Goal: Task Accomplishment & Management: Manage account settings

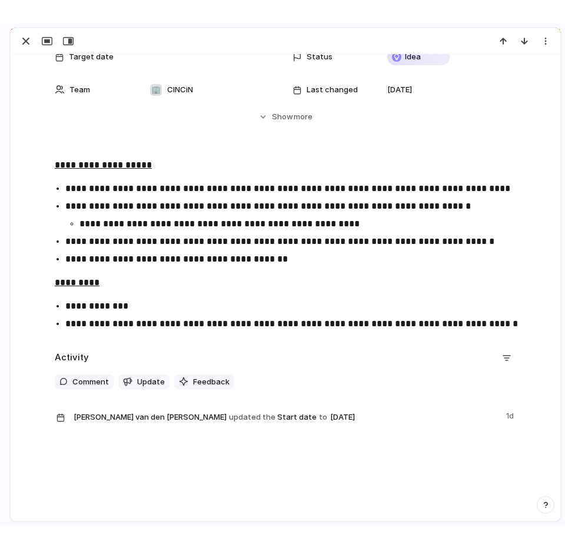
scroll to position [99, 0]
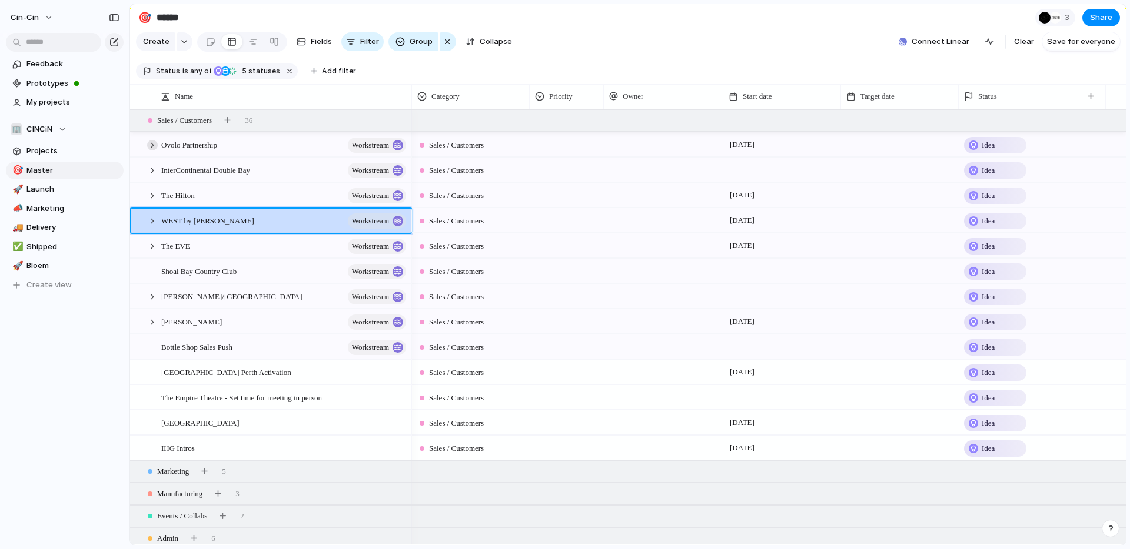
click at [151, 144] on div at bounding box center [152, 145] width 11 height 11
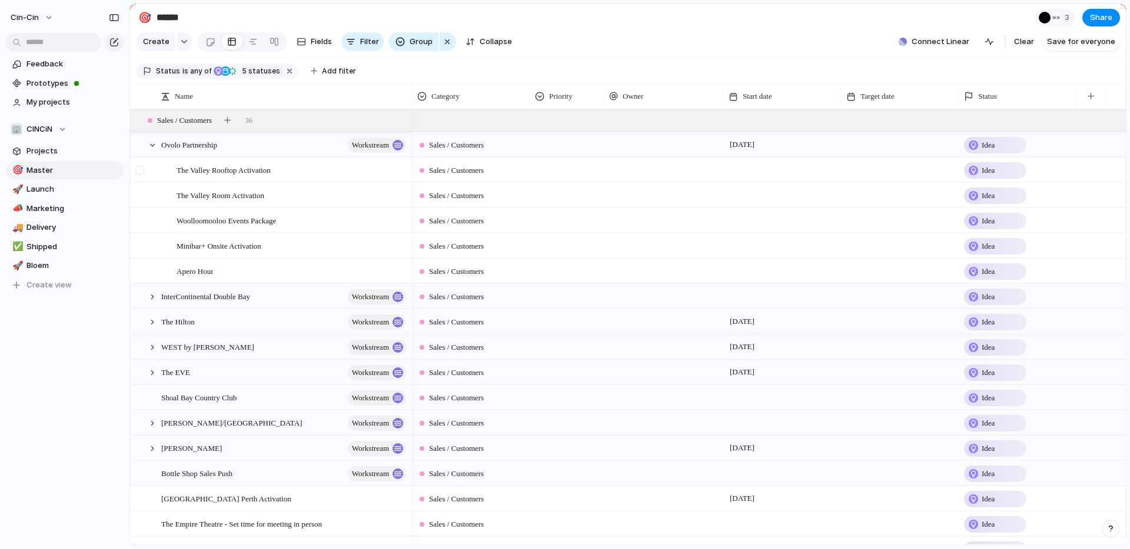
click at [142, 171] on div at bounding box center [139, 170] width 9 height 9
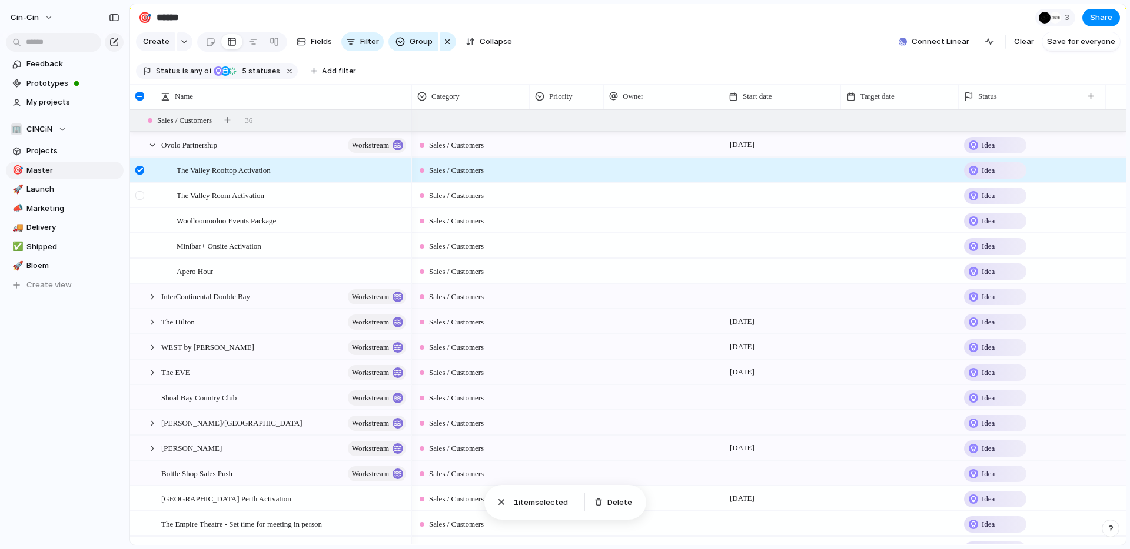
click at [141, 197] on div at bounding box center [139, 195] width 9 height 9
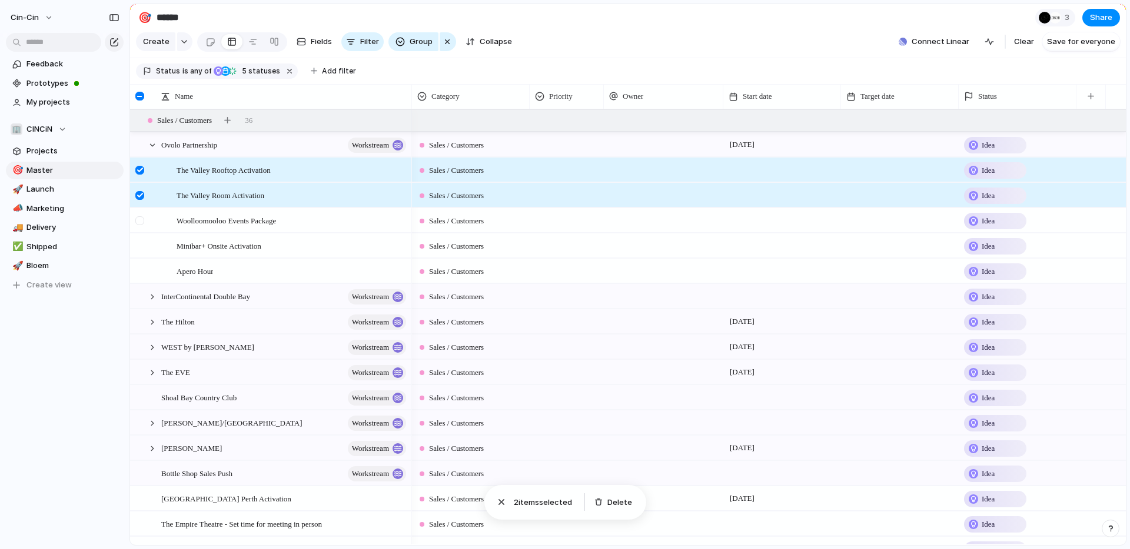
click at [141, 222] on div at bounding box center [139, 221] width 9 height 9
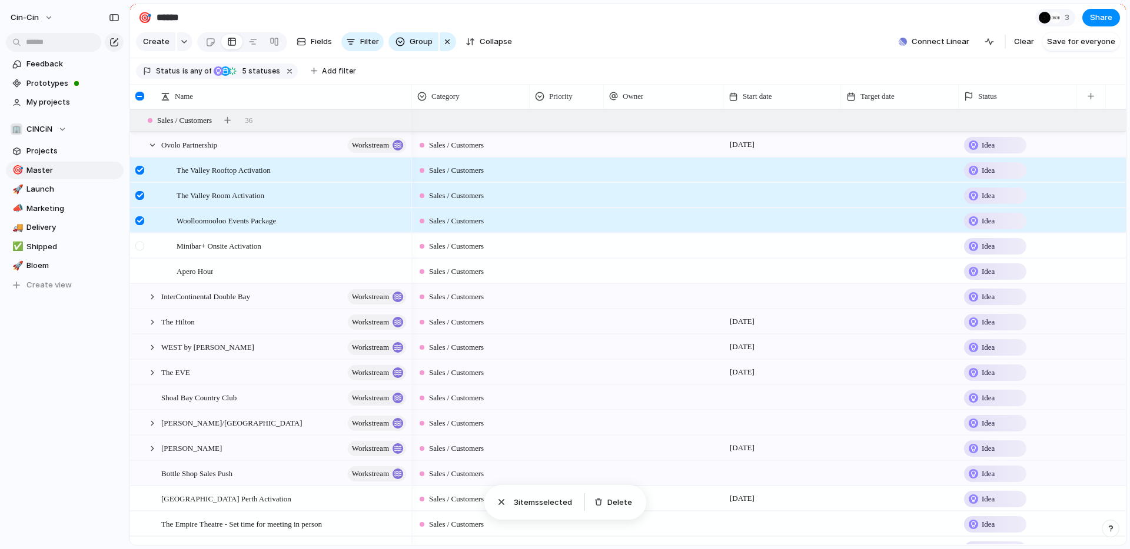
click at [141, 244] on div at bounding box center [139, 246] width 9 height 9
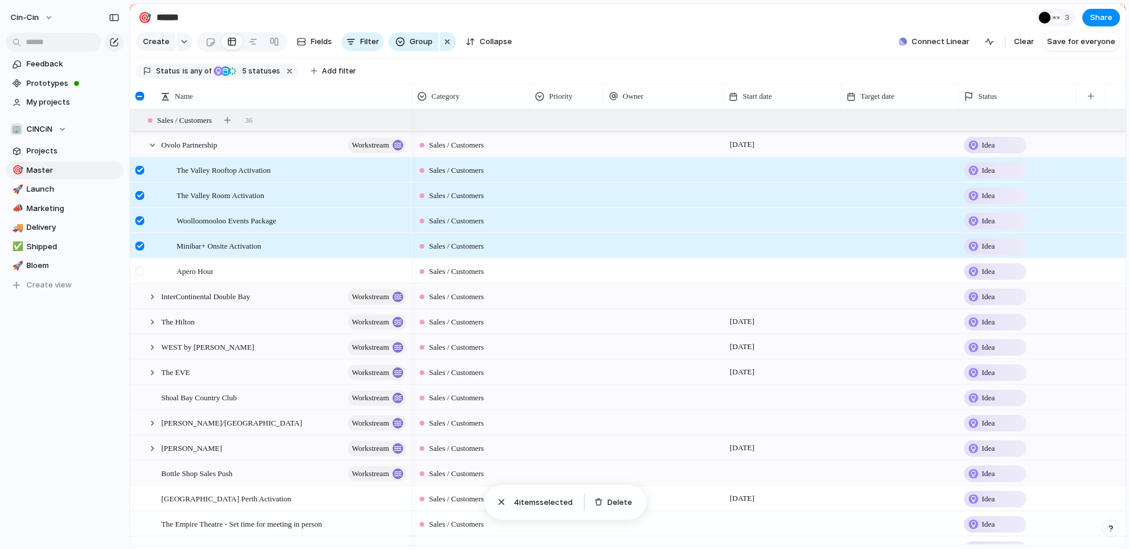
click at [144, 272] on div at bounding box center [139, 271] width 9 height 9
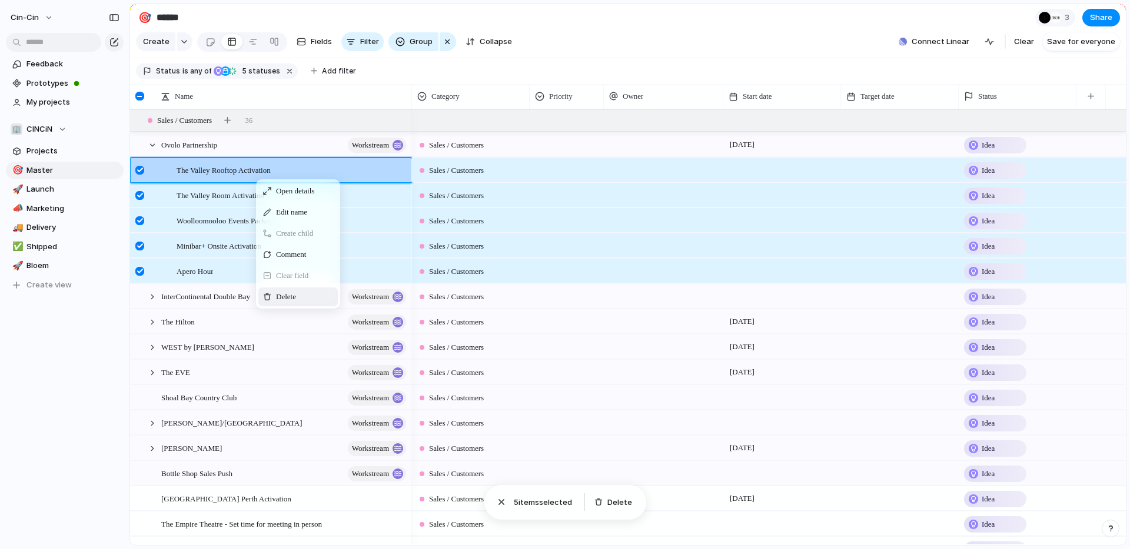
click at [282, 305] on div "Delete" at bounding box center [297, 297] width 79 height 19
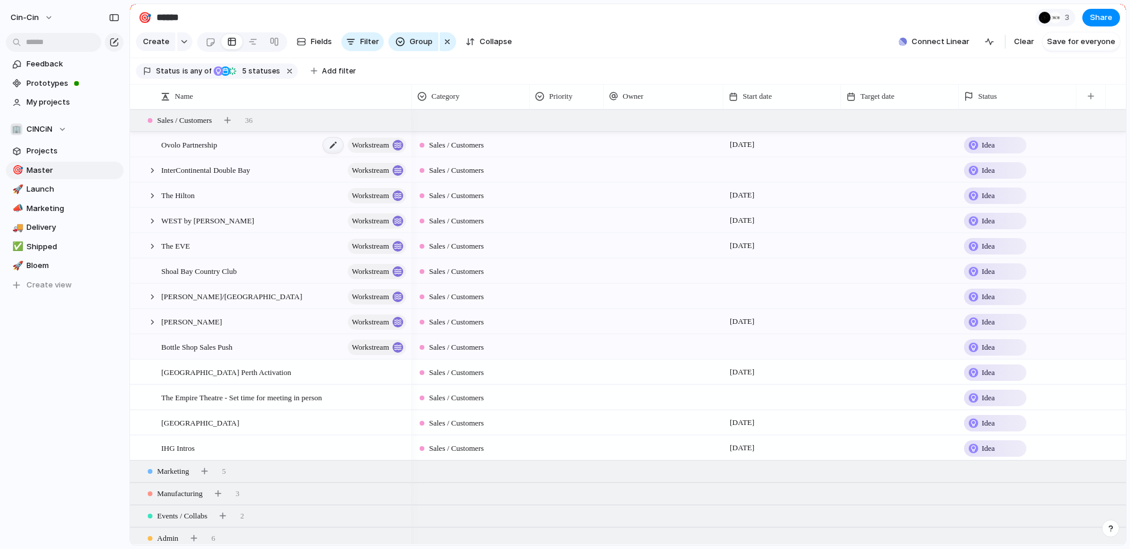
click at [323, 145] on div at bounding box center [333, 145] width 20 height 15
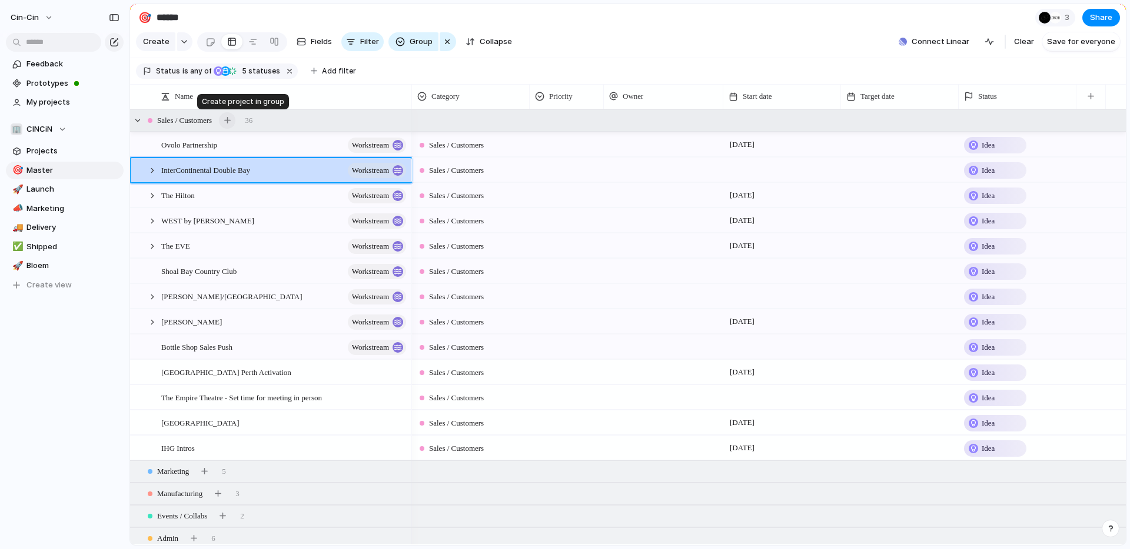
click at [235, 123] on button "button" at bounding box center [227, 120] width 16 height 16
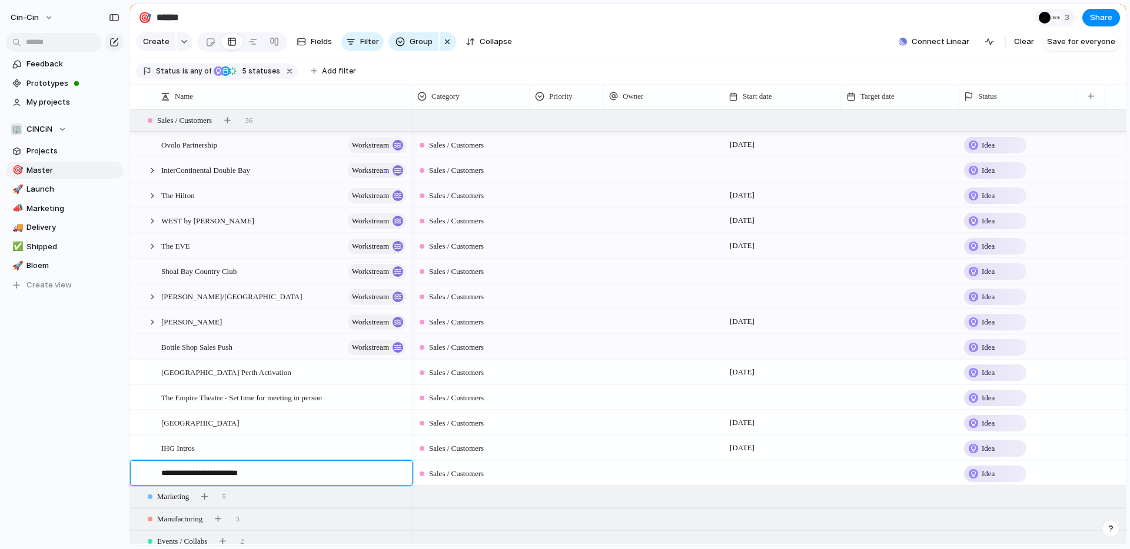
type textarea "**********"
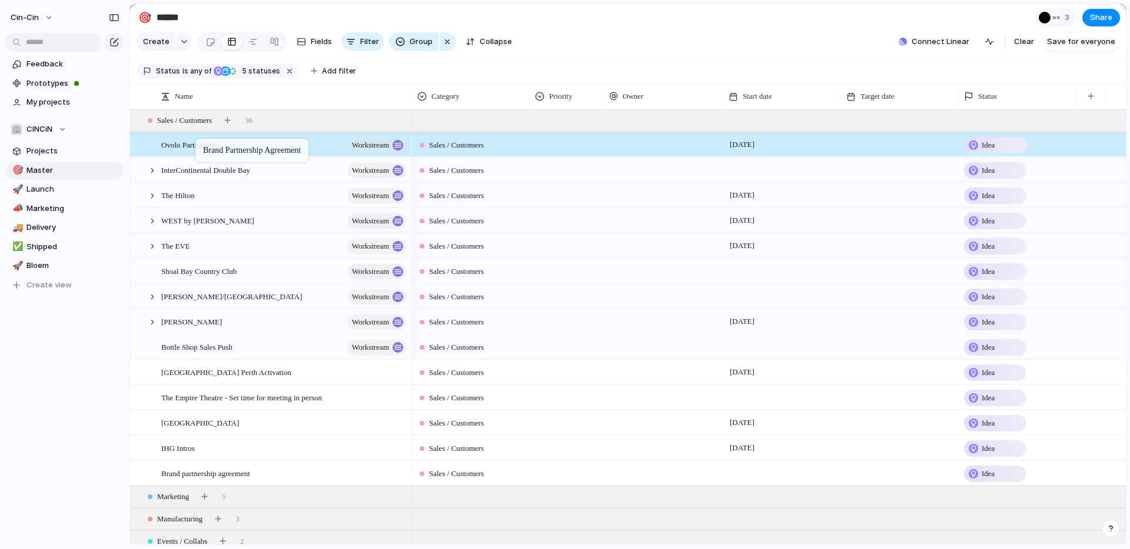
drag, startPoint x: 227, startPoint y: 449, endPoint x: 201, endPoint y: 140, distance: 310.5
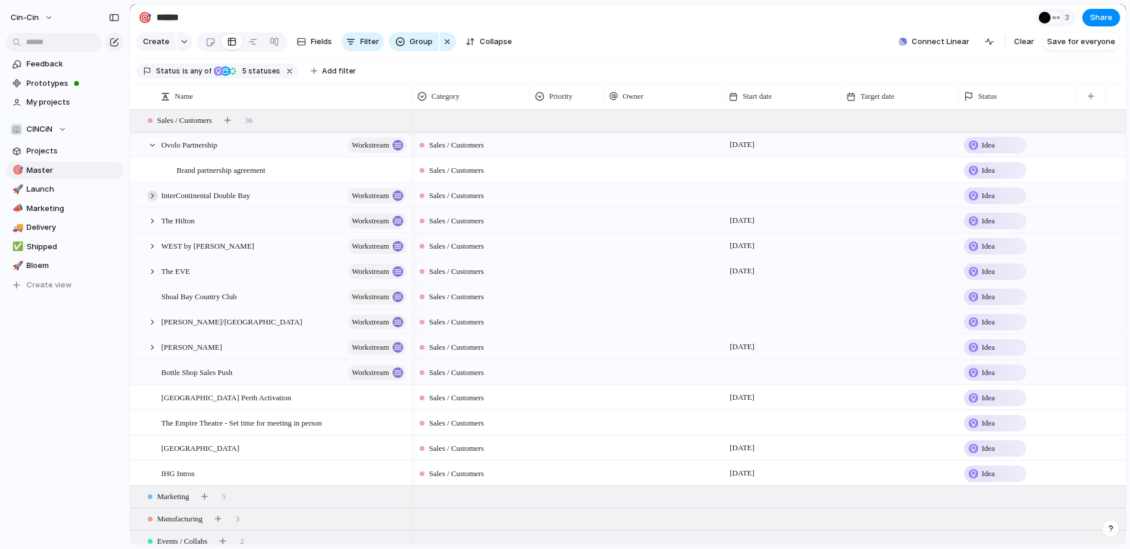
click at [156, 196] on div at bounding box center [152, 196] width 11 height 11
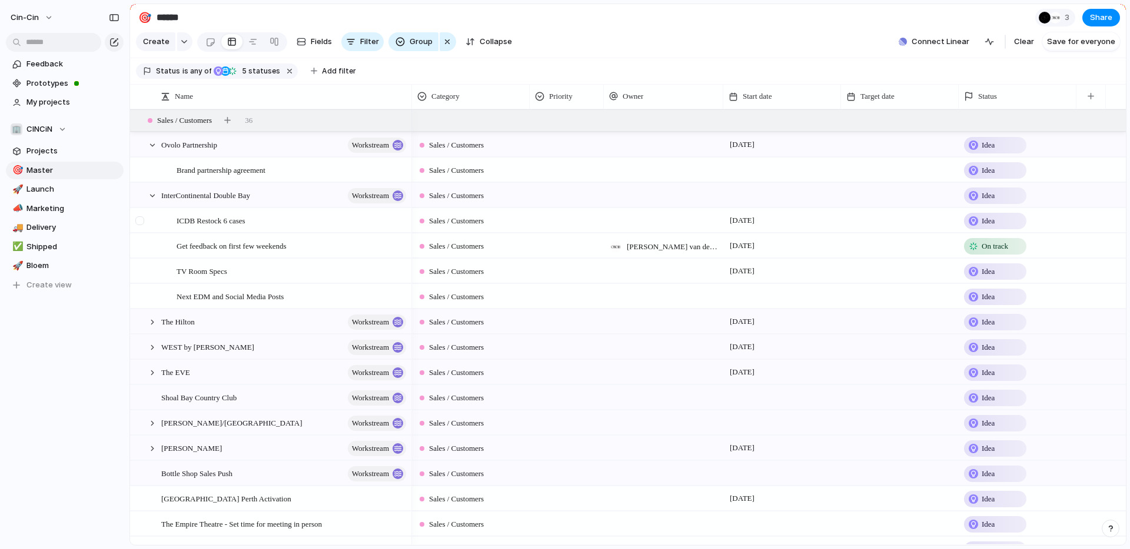
click at [144, 220] on div at bounding box center [139, 221] width 9 height 9
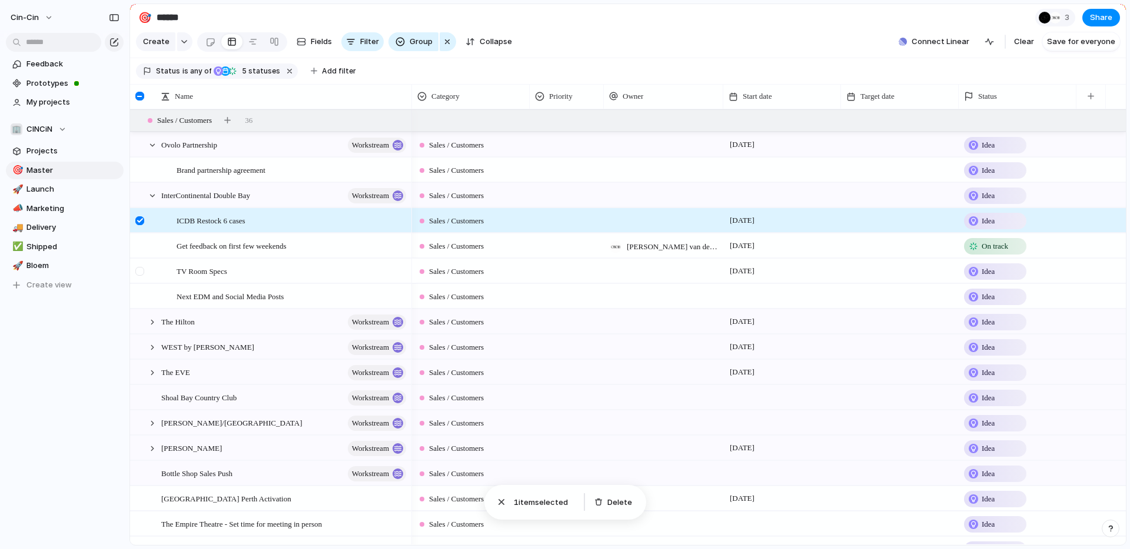
click at [142, 271] on div at bounding box center [139, 271] width 9 height 9
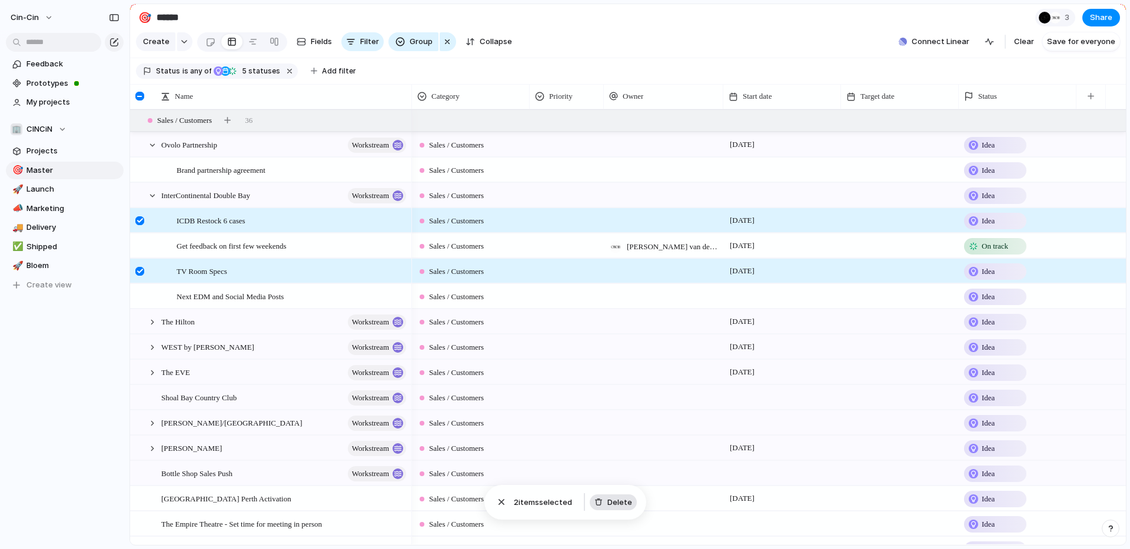
click at [564, 507] on span "Delete" at bounding box center [619, 503] width 25 height 12
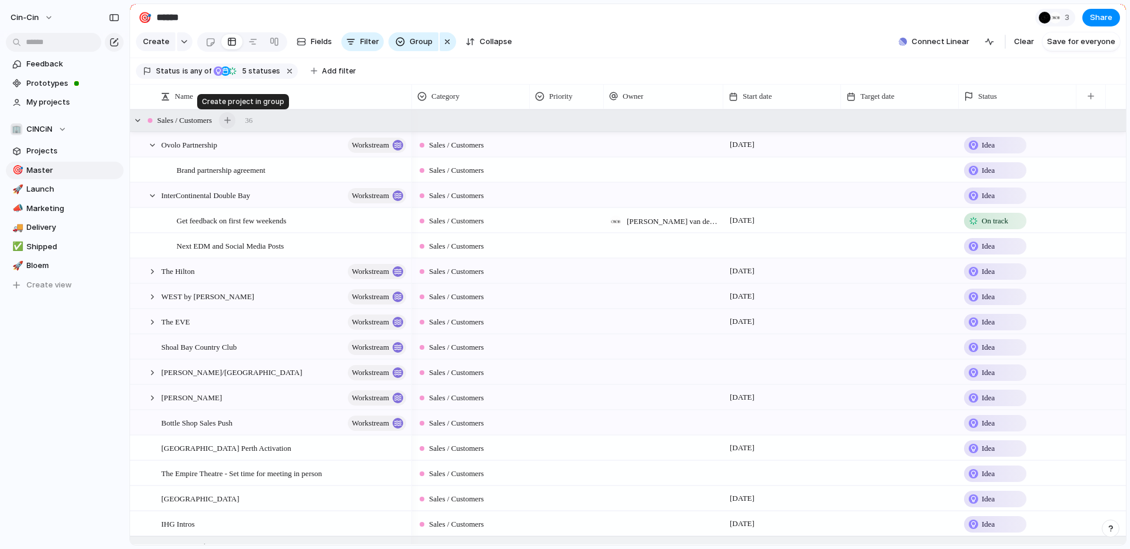
click at [231, 120] on div "button" at bounding box center [227, 120] width 6 height 6
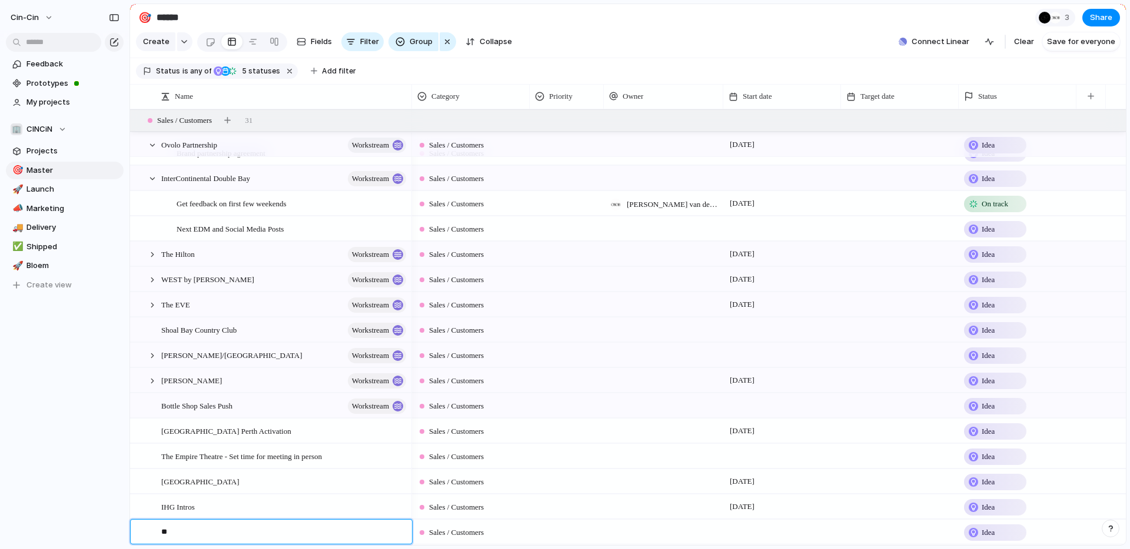
type textarea "*"
type textarea "**********"
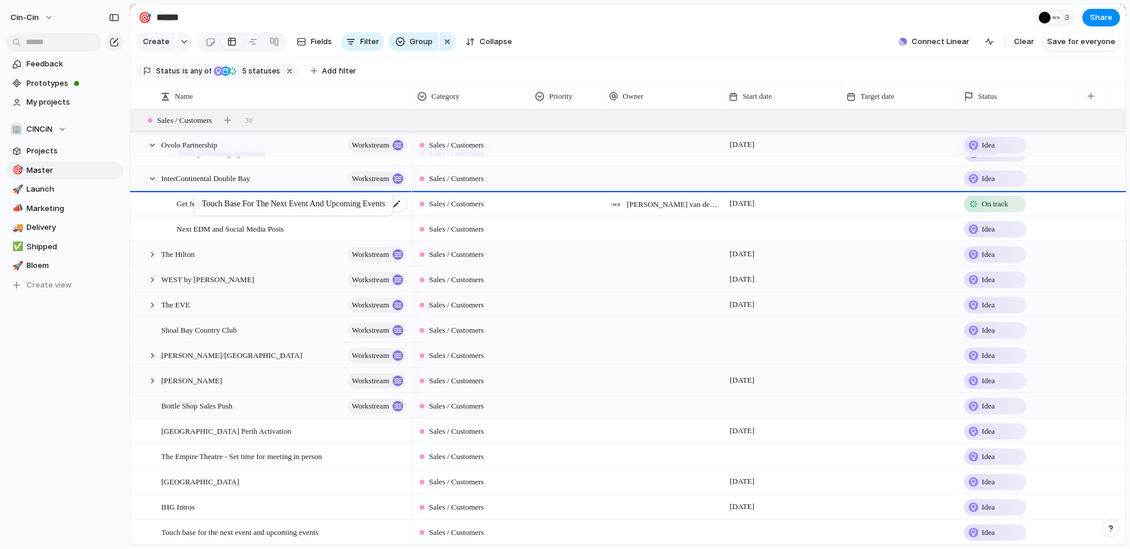
drag, startPoint x: 189, startPoint y: 534, endPoint x: 201, endPoint y: 196, distance: 337.9
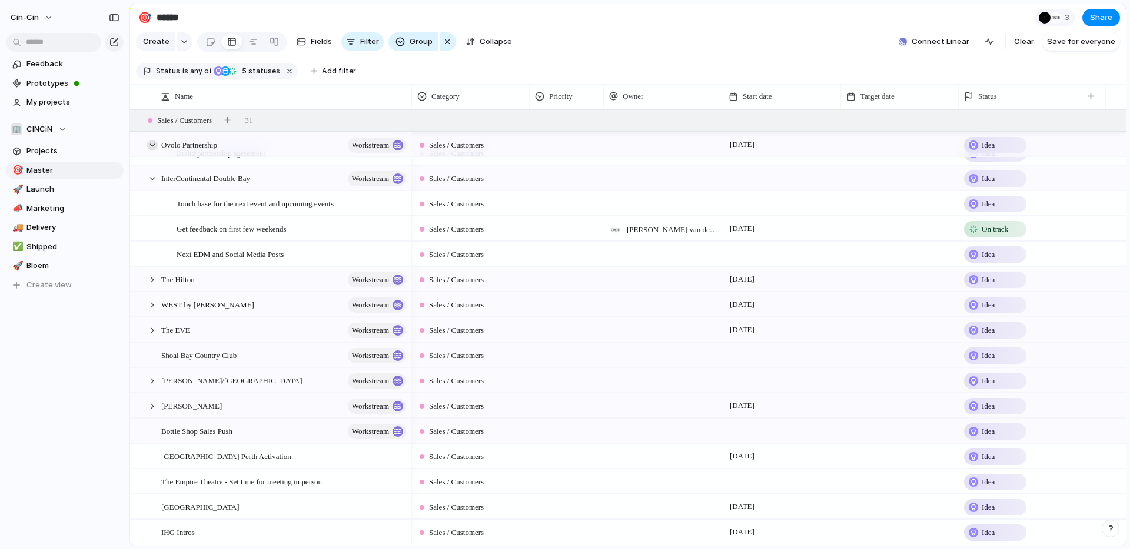
click at [153, 147] on div at bounding box center [152, 145] width 11 height 11
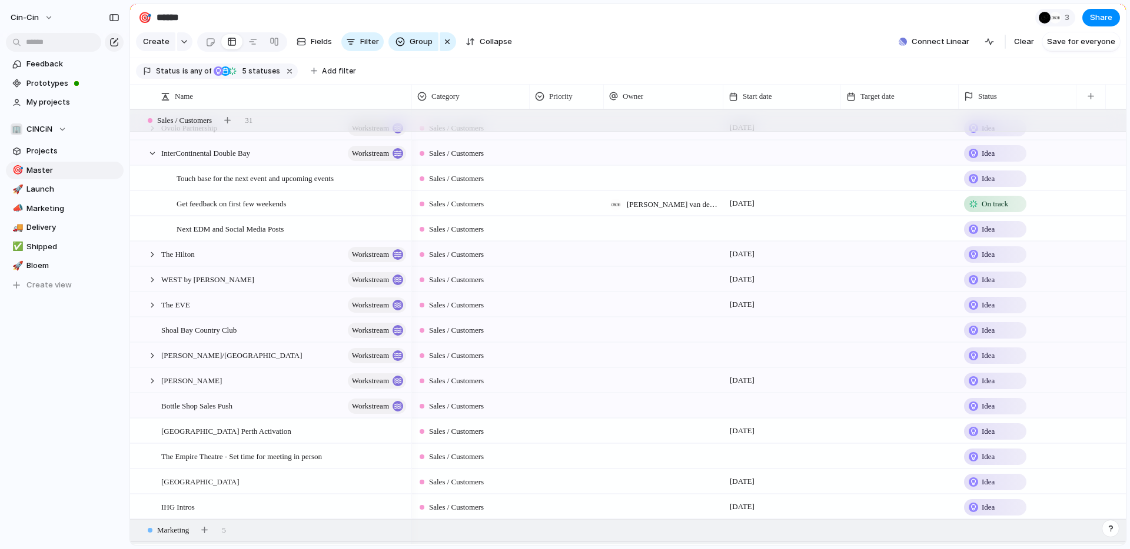
scroll to position [0, 0]
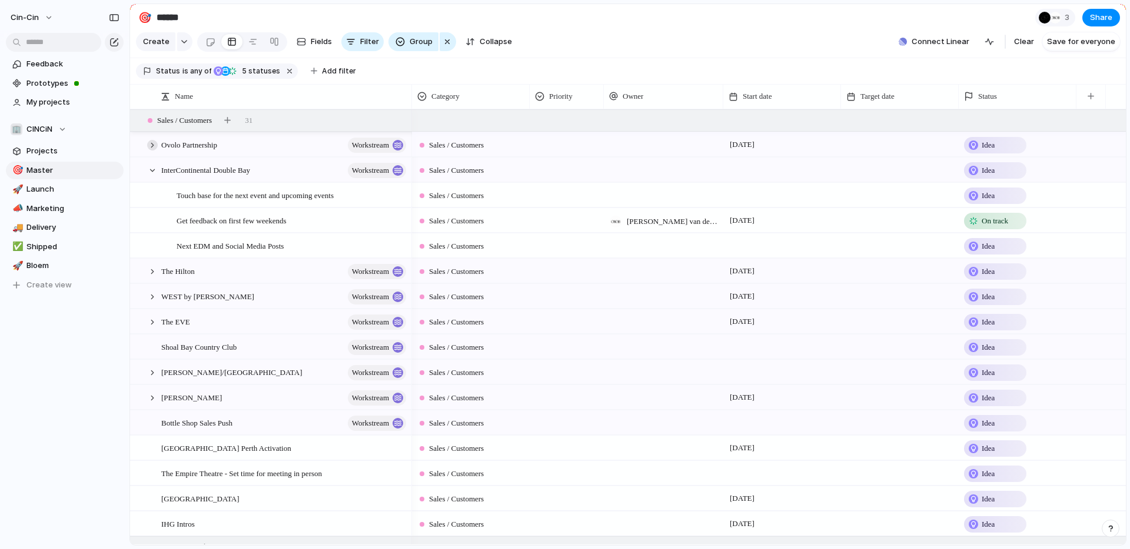
click at [150, 144] on div at bounding box center [152, 145] width 11 height 11
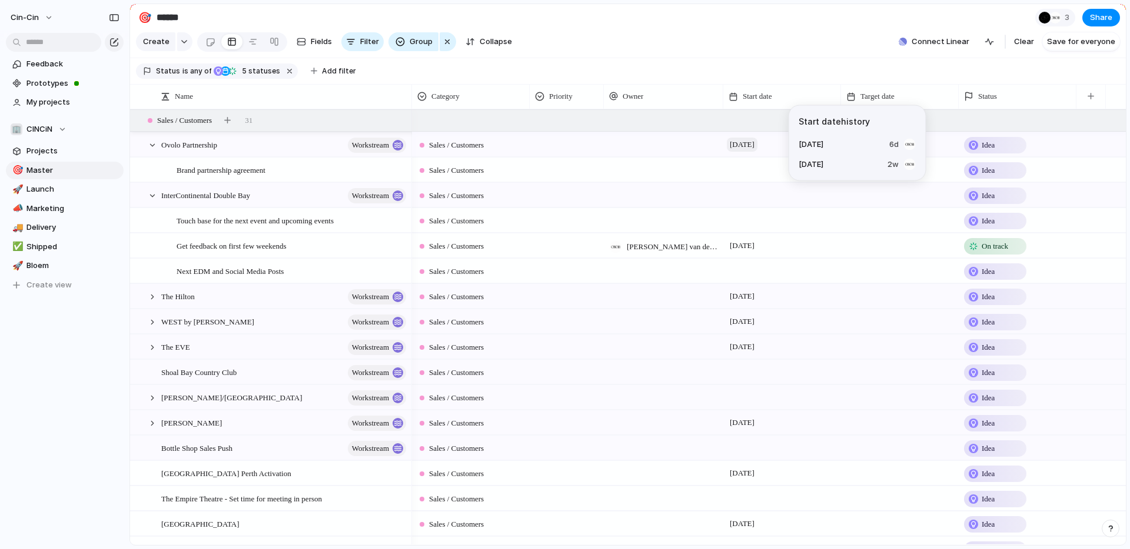
click at [564, 146] on span "[DATE]" at bounding box center [742, 145] width 31 height 14
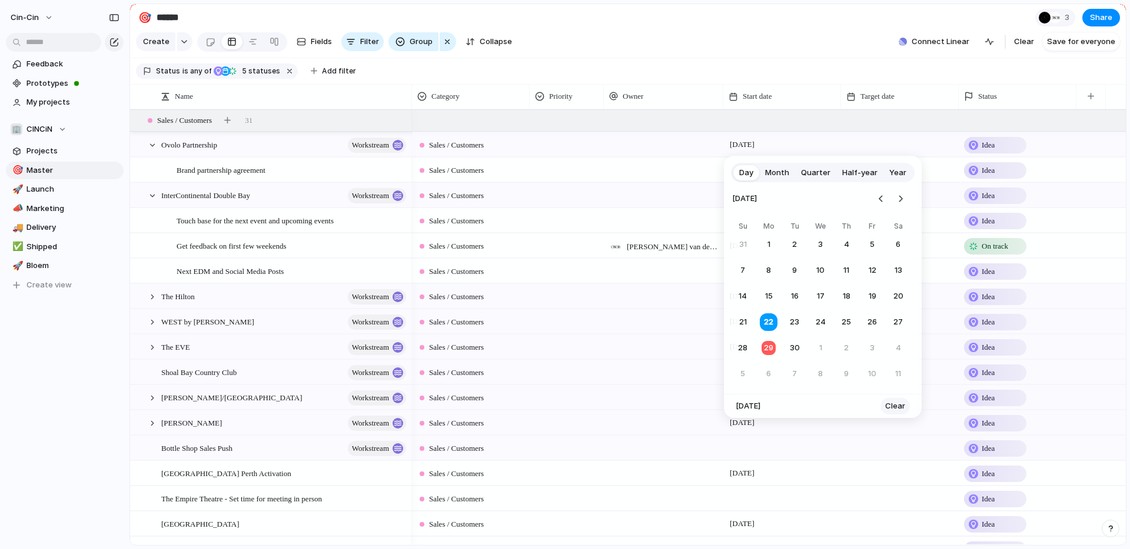
click at [564, 401] on span "Clear" at bounding box center [895, 407] width 20 height 12
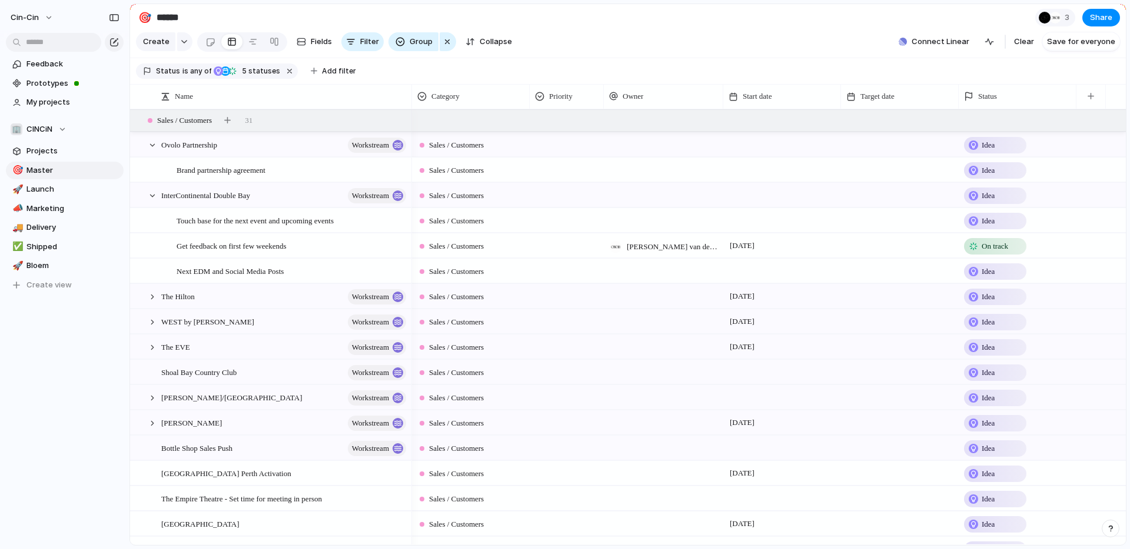
click at [564, 169] on div at bounding box center [782, 170] width 118 height 24
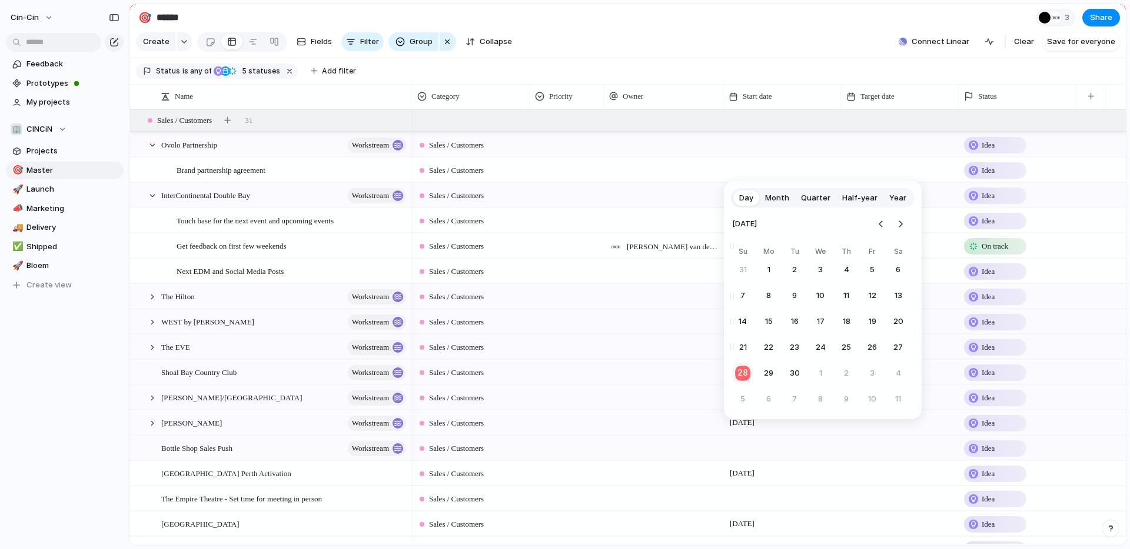
click at [564, 371] on button "28" at bounding box center [742, 373] width 23 height 23
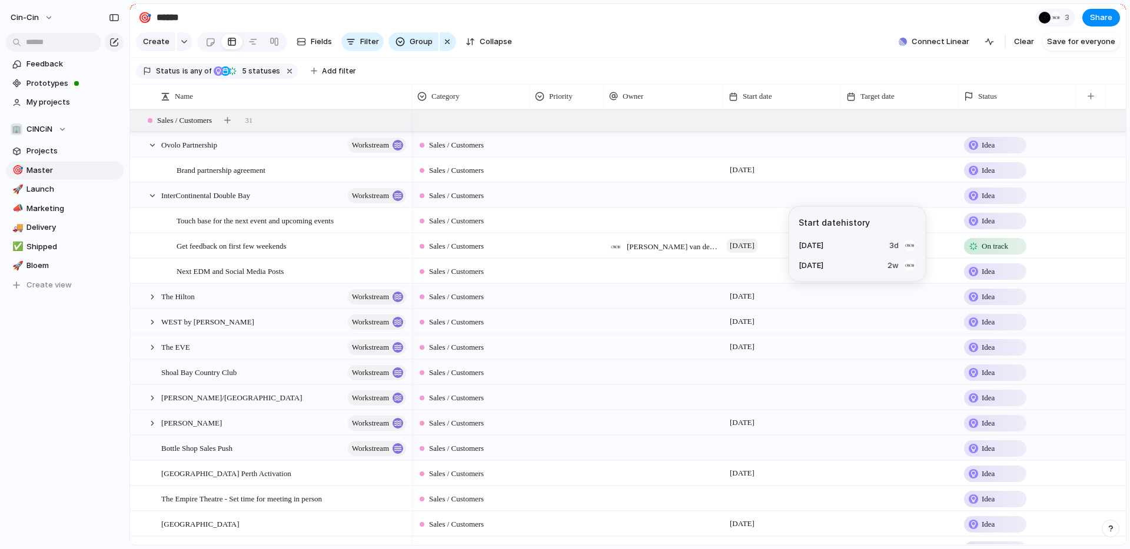
click at [564, 249] on span "25 September" at bounding box center [742, 246] width 31 height 14
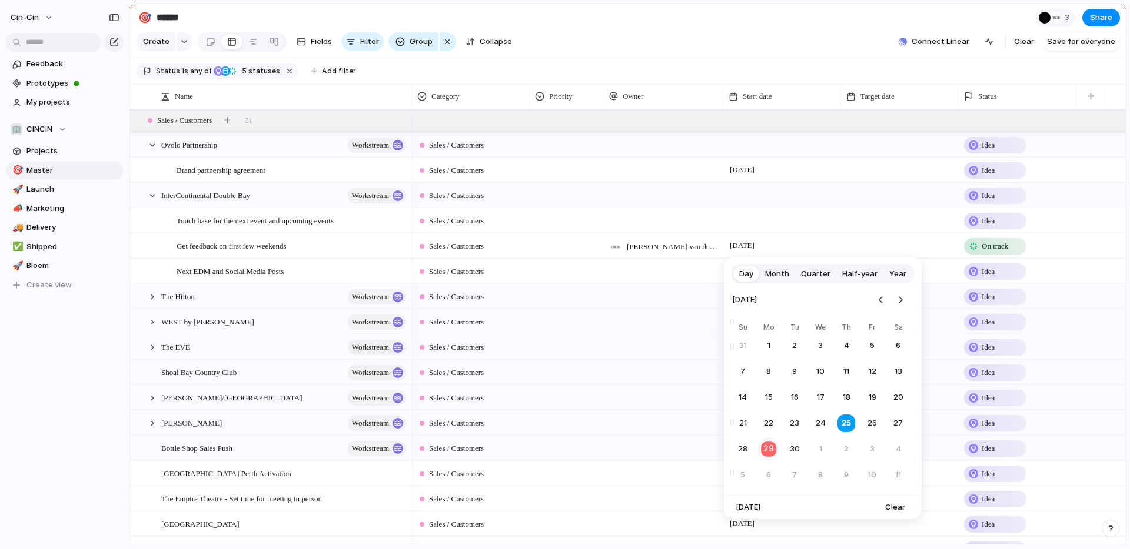
click at [564, 451] on button "29" at bounding box center [768, 449] width 23 height 23
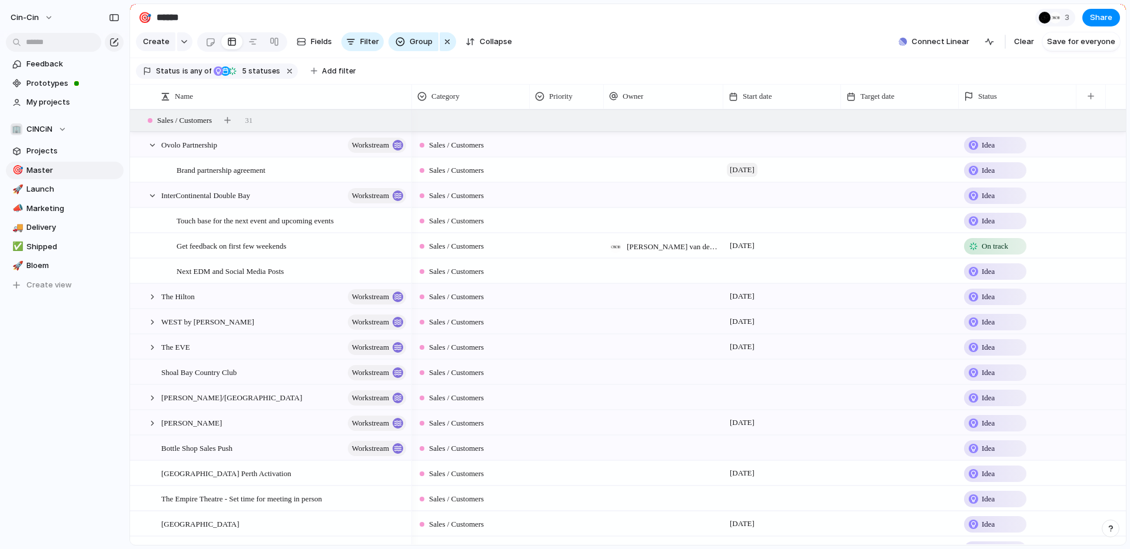
click at [564, 176] on span "28 September" at bounding box center [742, 170] width 31 height 14
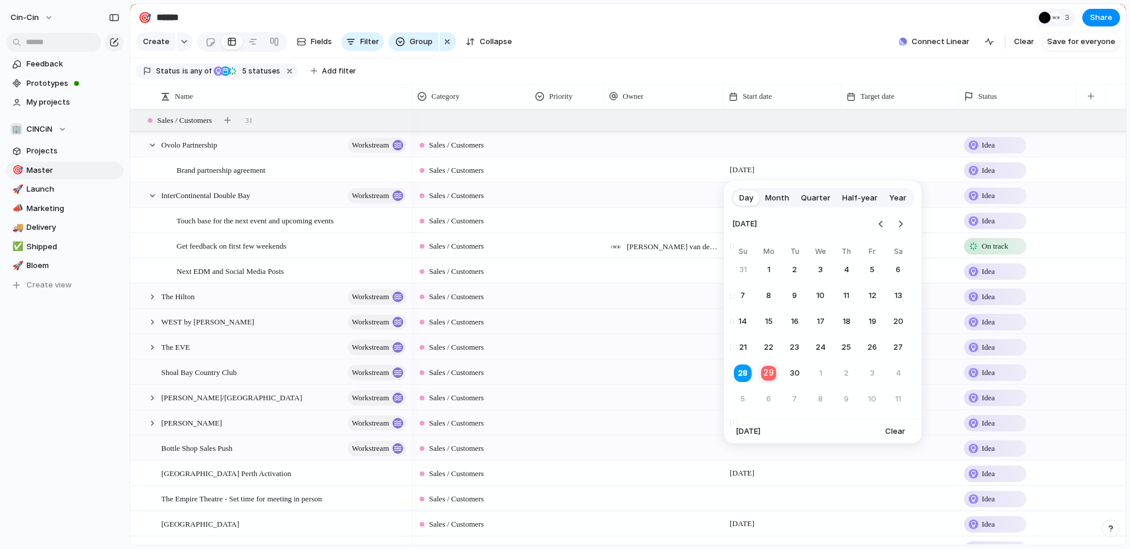
click at [564, 376] on button "29" at bounding box center [768, 373] width 23 height 23
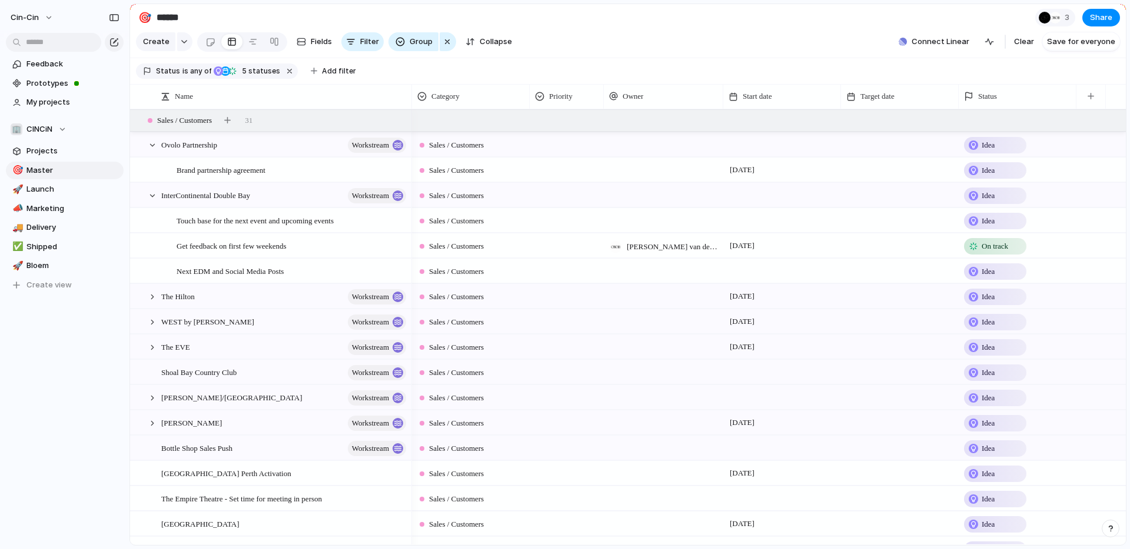
click at [564, 221] on div at bounding box center [782, 220] width 118 height 24
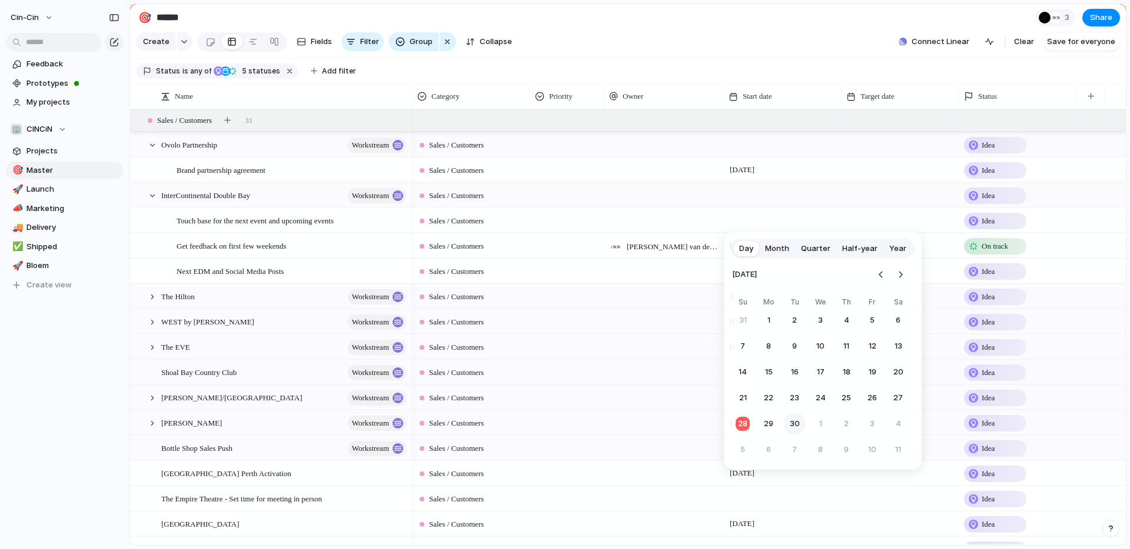
click at [564, 422] on button "30" at bounding box center [794, 424] width 21 height 21
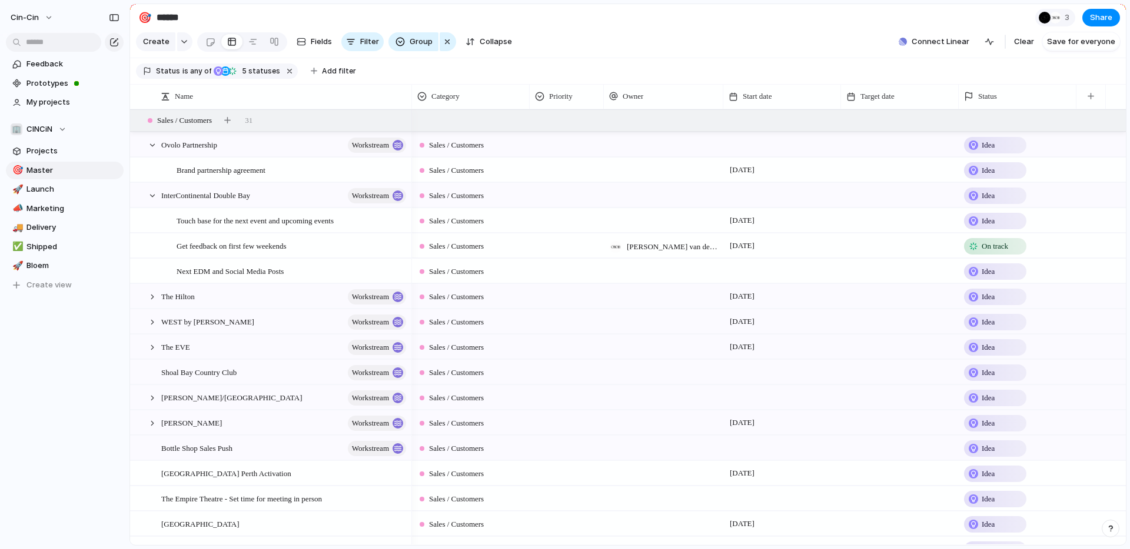
click at [564, 270] on div at bounding box center [782, 271] width 118 height 24
click at [564, 471] on button "30" at bounding box center [794, 474] width 21 height 21
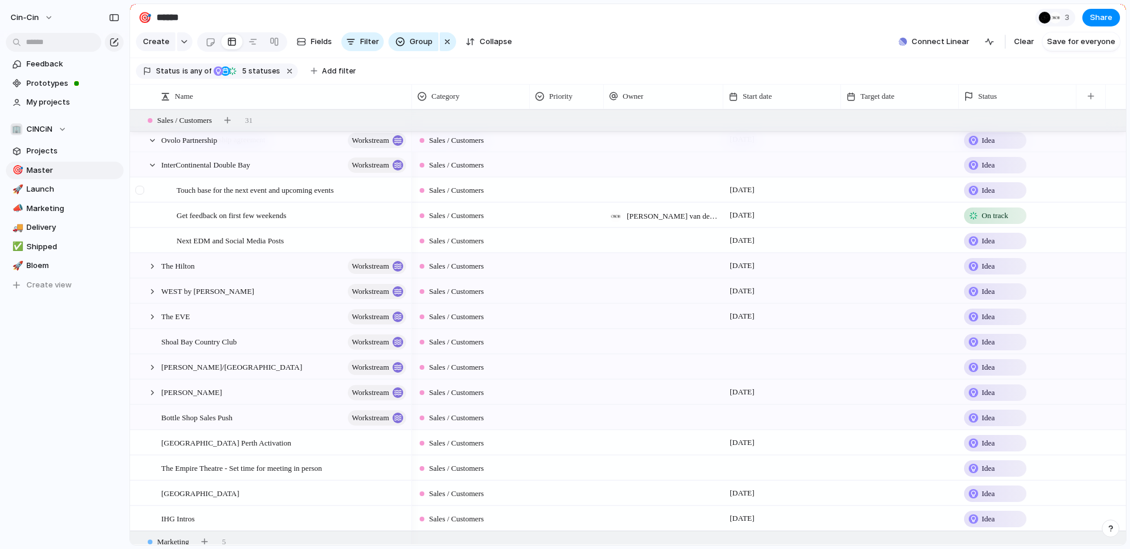
scroll to position [29, 0]
click at [151, 165] on div at bounding box center [152, 166] width 11 height 11
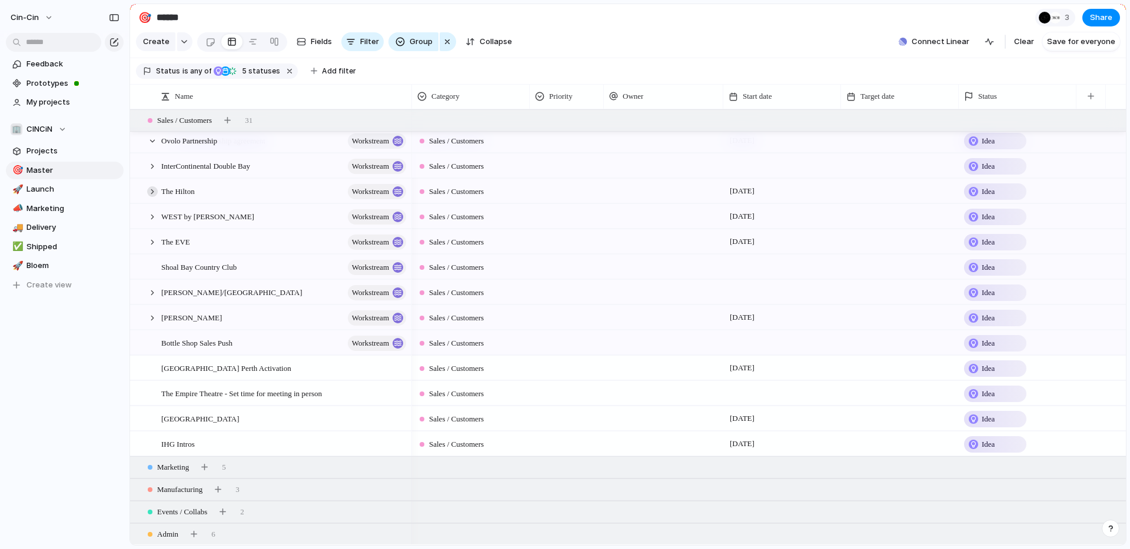
click at [151, 189] on div at bounding box center [152, 191] width 11 height 11
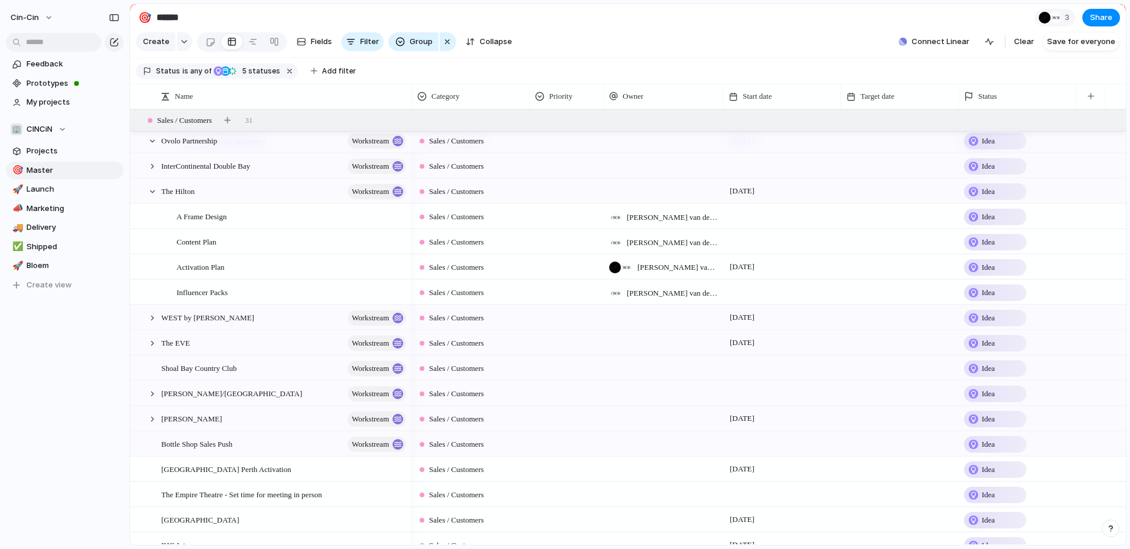
click at [564, 219] on div at bounding box center [782, 216] width 118 height 24
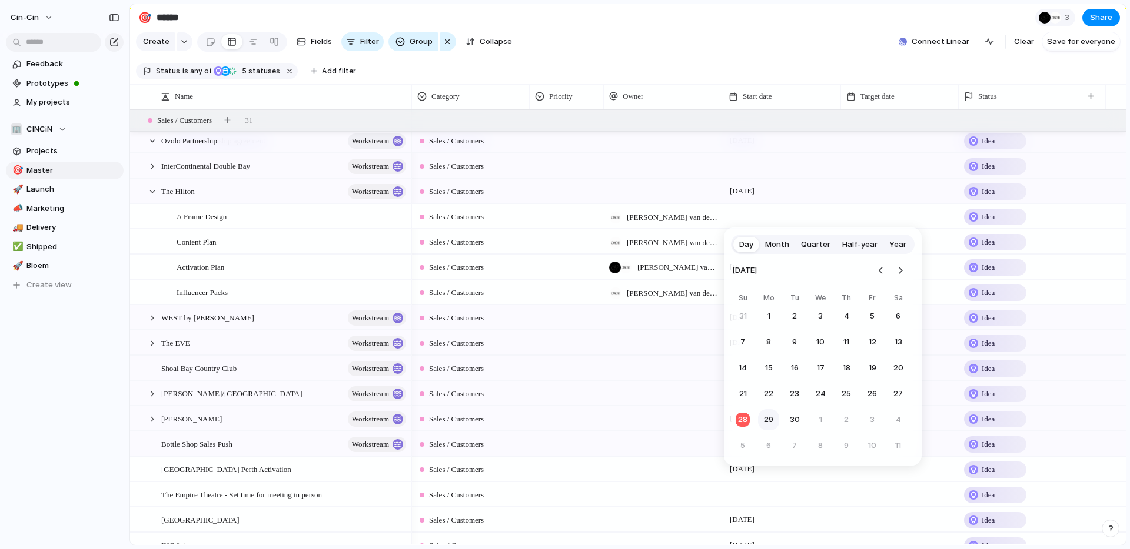
click at [564, 422] on button "29" at bounding box center [768, 419] width 21 height 21
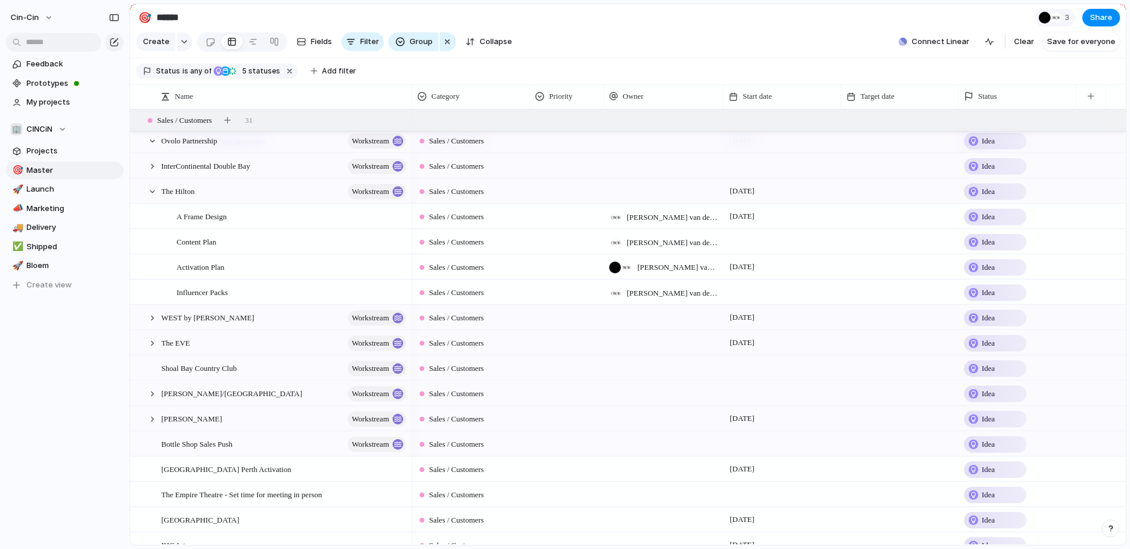
click at [564, 244] on div at bounding box center [782, 241] width 118 height 24
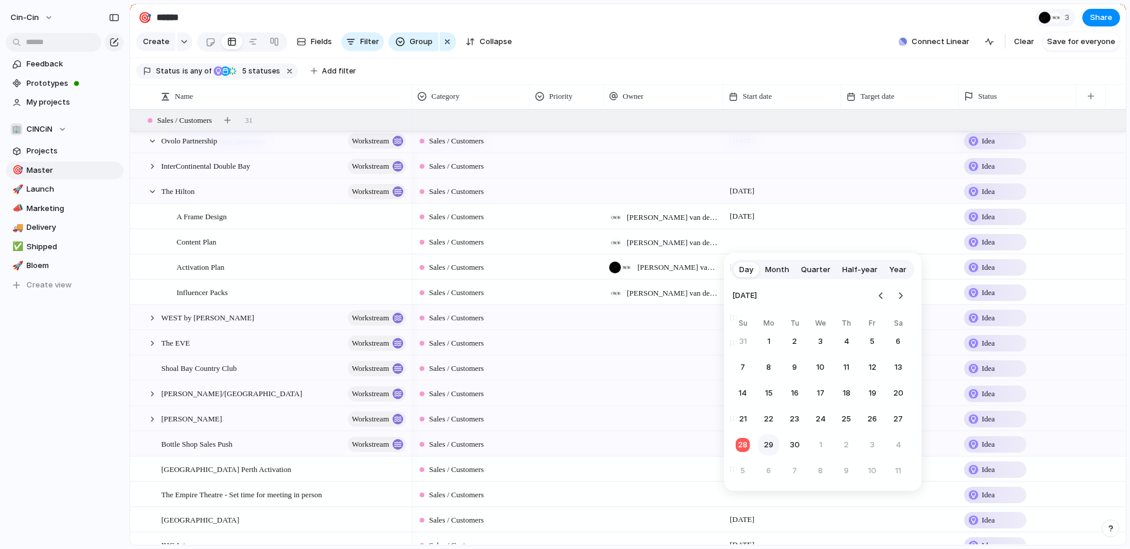
click at [564, 448] on button "29" at bounding box center [768, 445] width 21 height 21
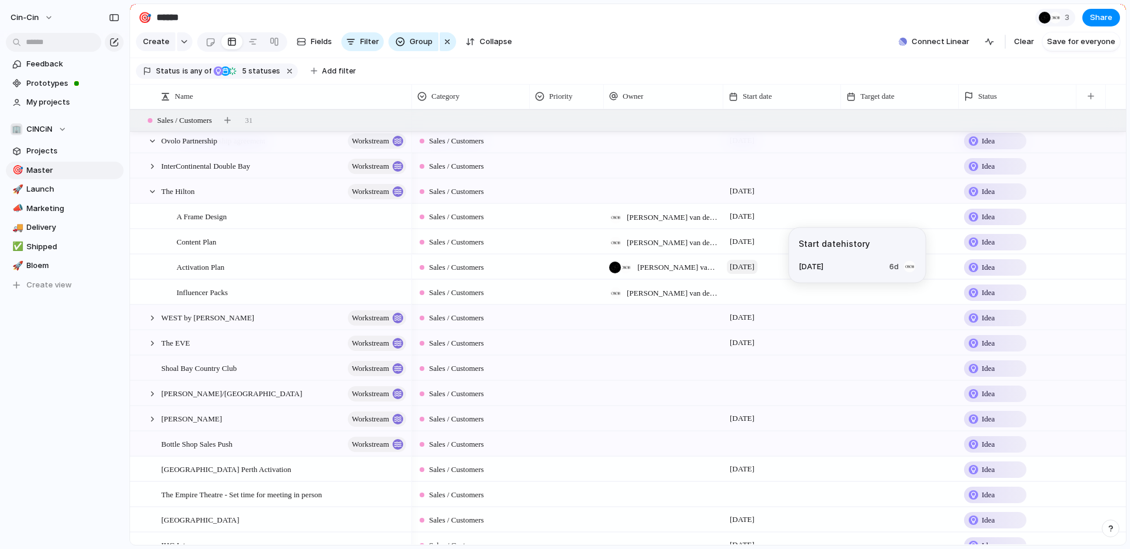
click at [564, 269] on span "[DATE]" at bounding box center [742, 267] width 31 height 14
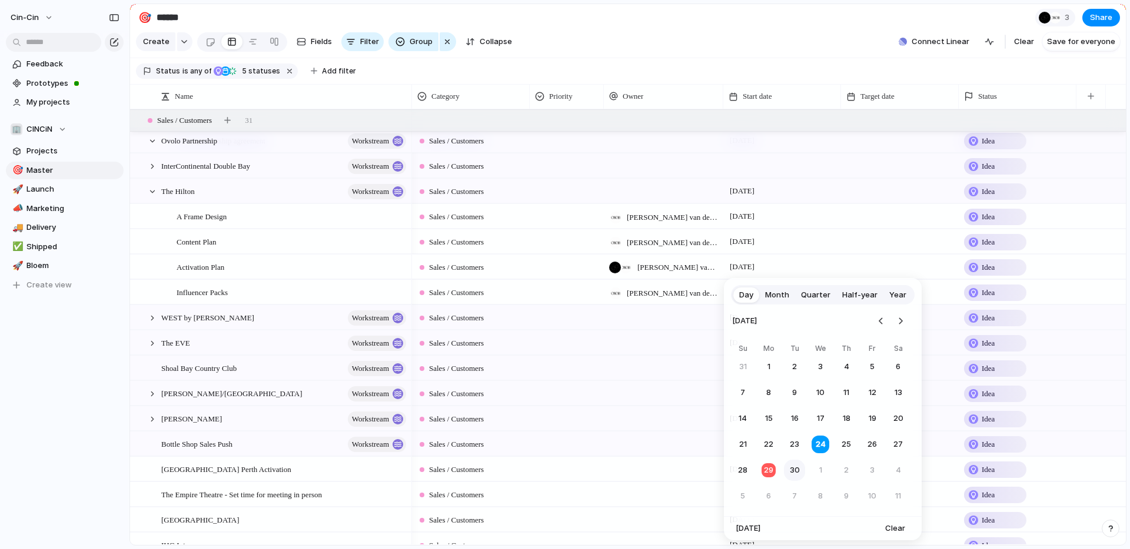
click at [564, 474] on button "30" at bounding box center [794, 470] width 21 height 21
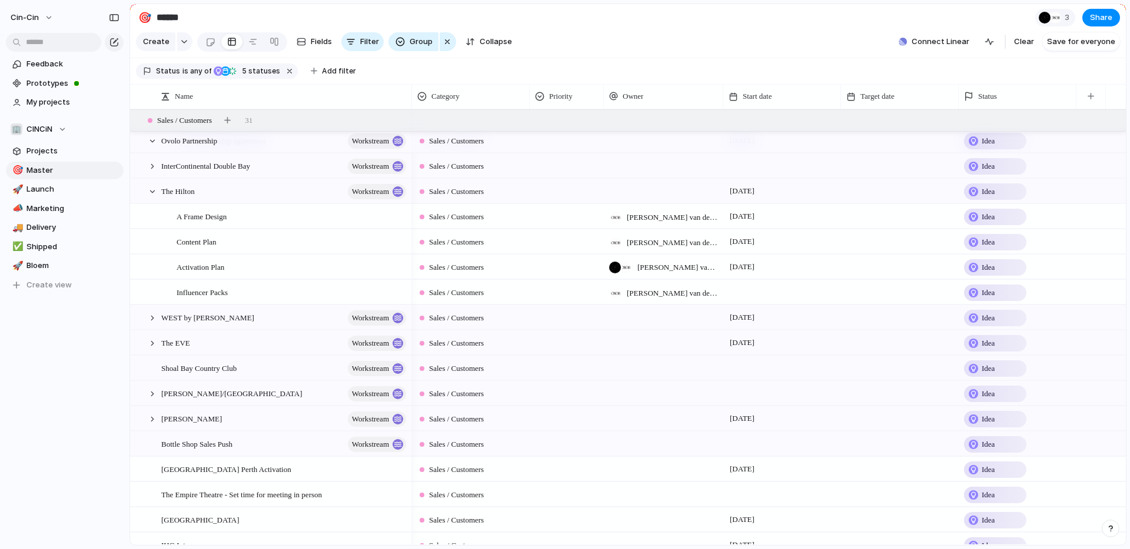
click at [564, 291] on div at bounding box center [782, 292] width 118 height 24
click at [564, 494] on button "29" at bounding box center [768, 495] width 21 height 21
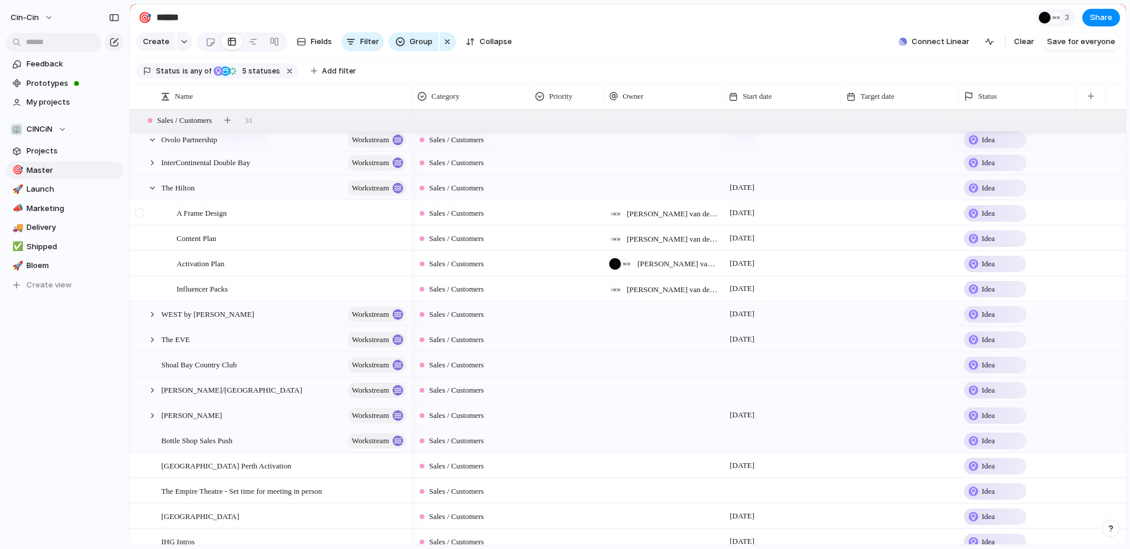
scroll to position [31, 0]
click at [151, 190] on div at bounding box center [152, 190] width 11 height 11
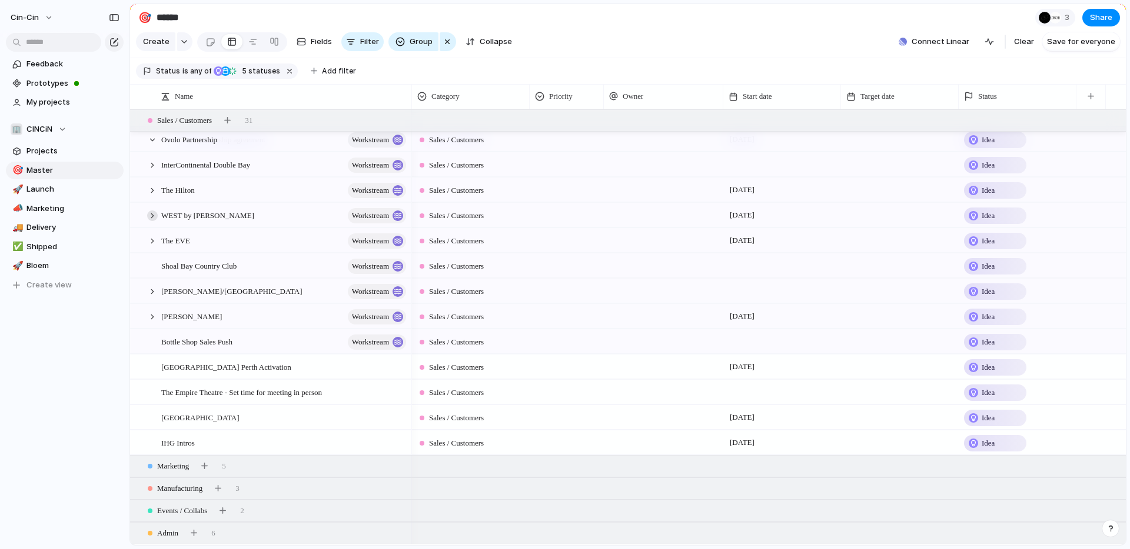
click at [153, 213] on div at bounding box center [152, 216] width 11 height 11
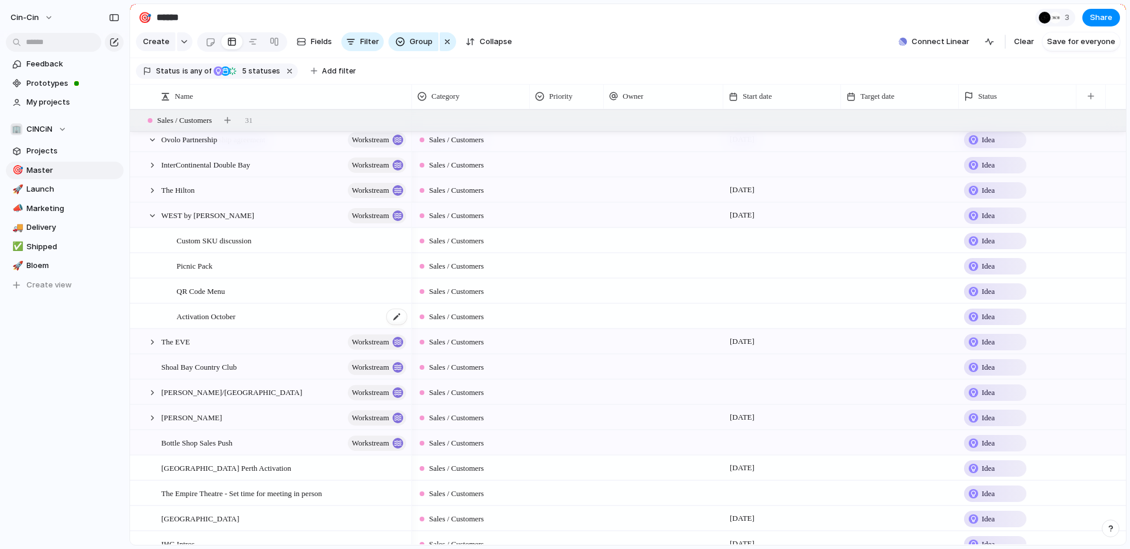
click at [230, 314] on span "Activation October" at bounding box center [205, 316] width 59 height 14
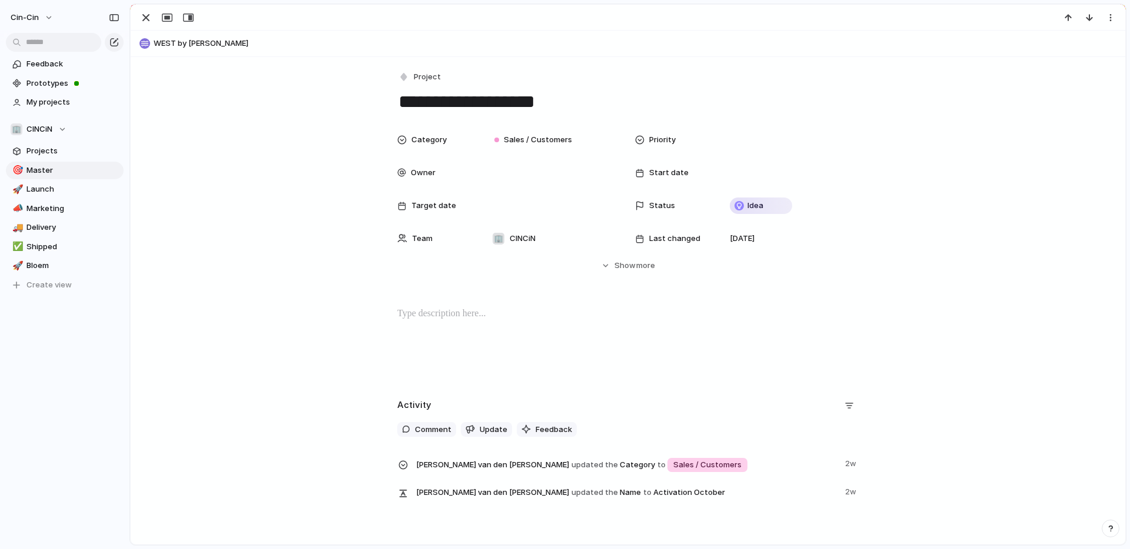
click at [442, 108] on textarea "**********" at bounding box center [627, 101] width 461 height 25
click at [545, 104] on textarea "**********" at bounding box center [627, 101] width 461 height 25
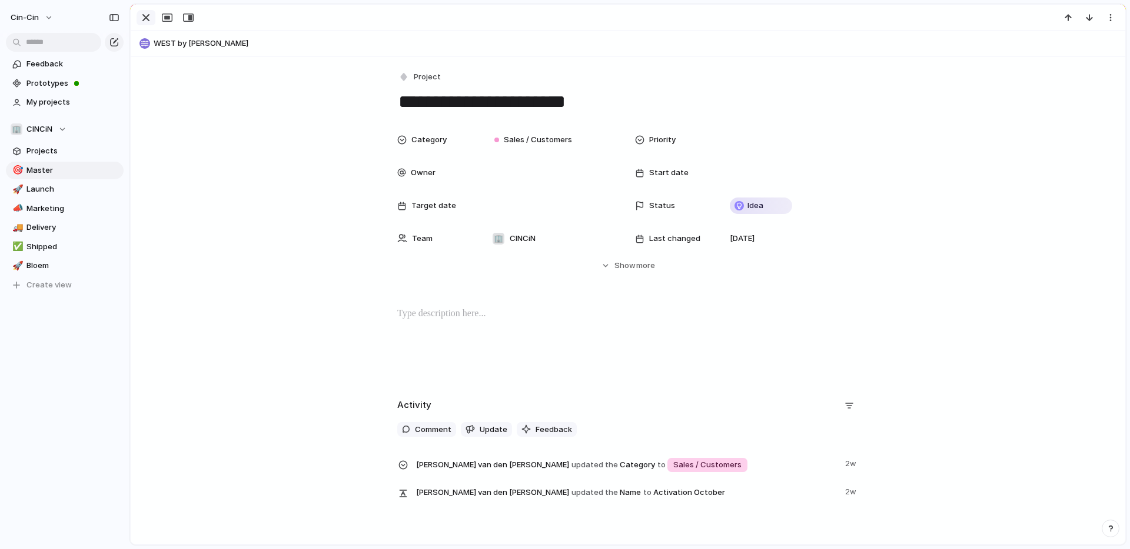
type textarea "**********"
click at [148, 16] on div "button" at bounding box center [146, 18] width 14 height 14
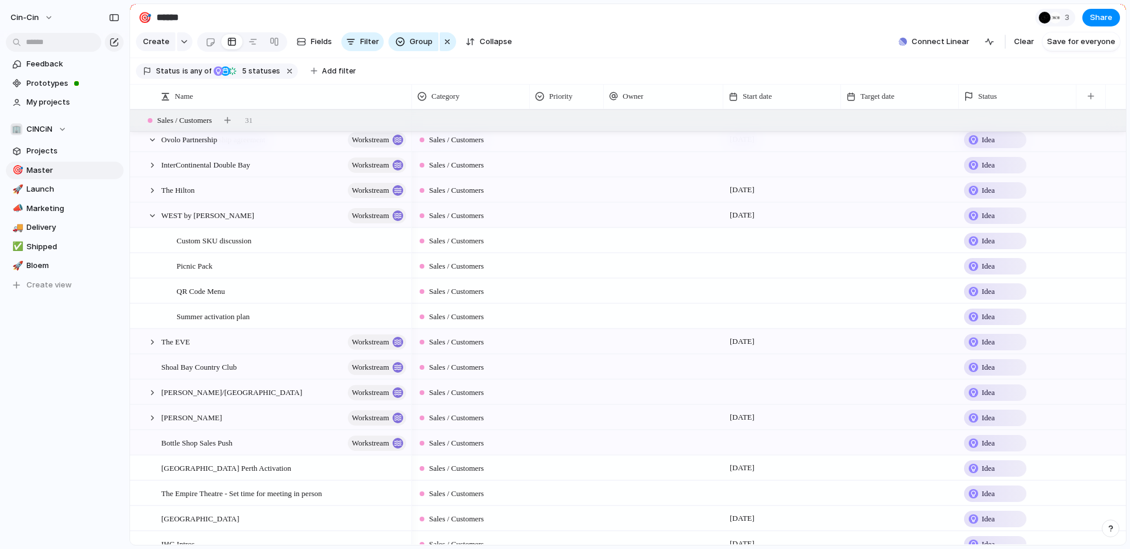
click at [564, 316] on div at bounding box center [782, 316] width 118 height 24
click at [564, 501] on button "30" at bounding box center [794, 499] width 21 height 21
click at [148, 215] on div at bounding box center [152, 216] width 11 height 11
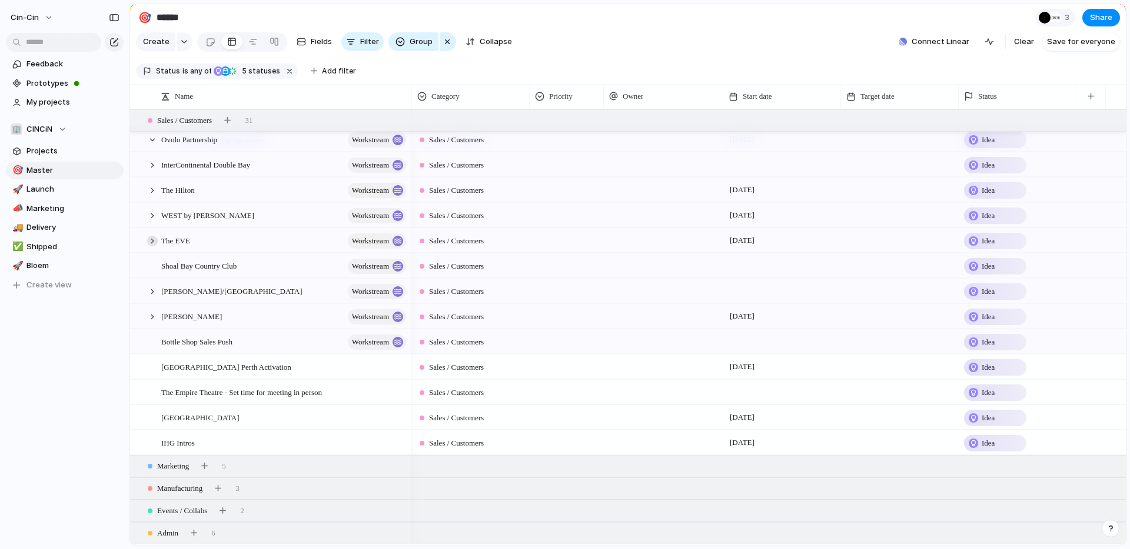
click at [154, 238] on div at bounding box center [152, 241] width 11 height 11
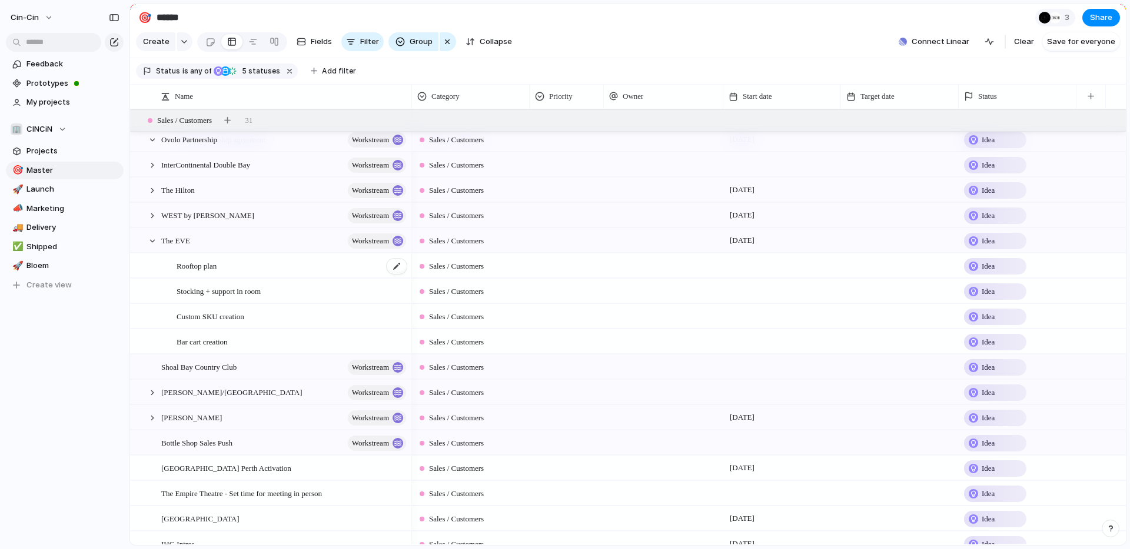
click at [188, 268] on span "Rooftop plan" at bounding box center [196, 266] width 40 height 14
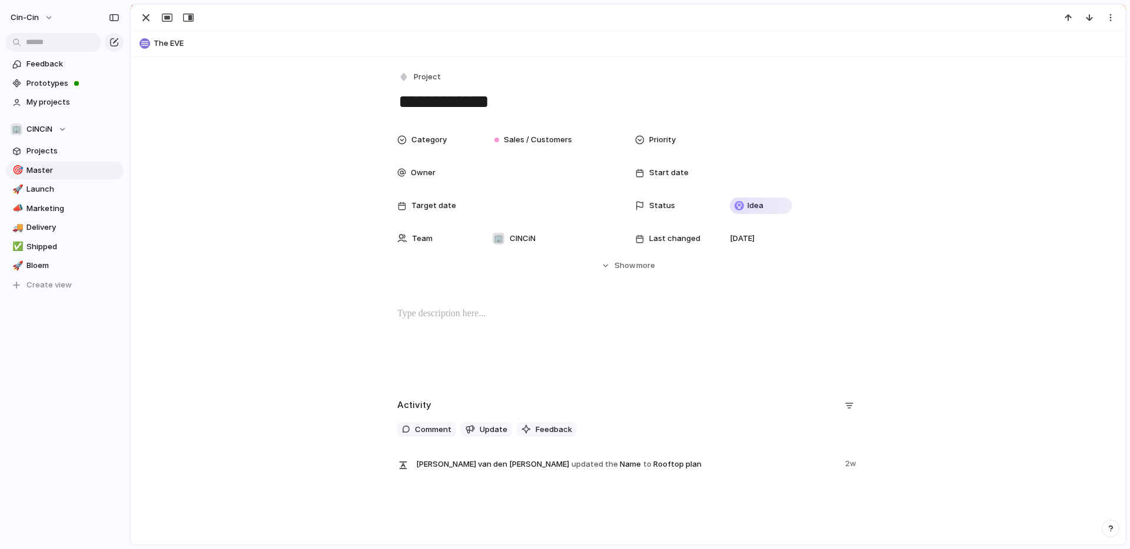
click at [437, 102] on textarea "**********" at bounding box center [627, 101] width 461 height 25
type textarea "**********"
click at [145, 18] on div "button" at bounding box center [146, 18] width 14 height 14
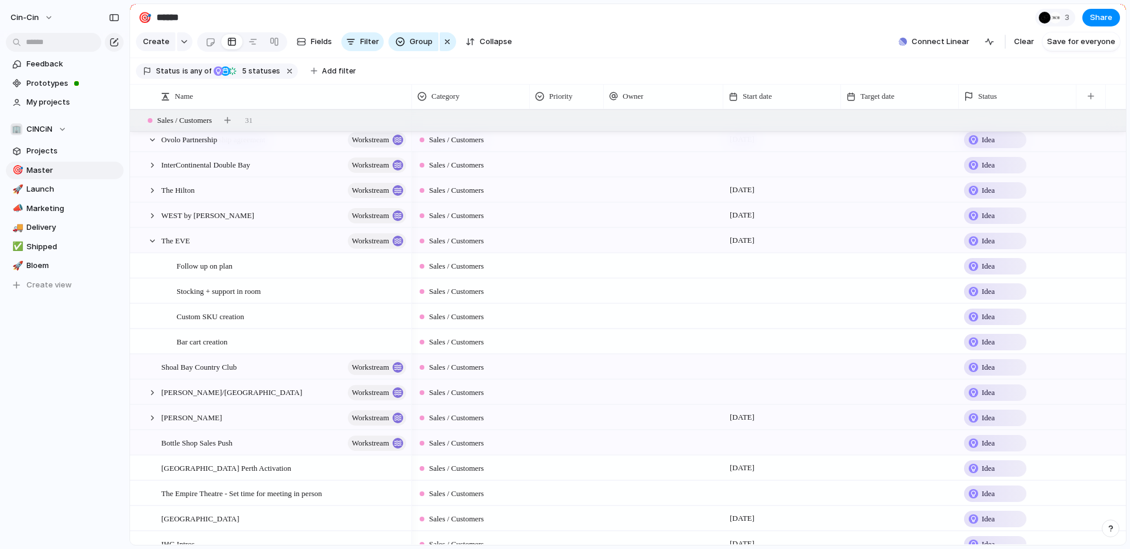
click at [564, 270] on div at bounding box center [782, 266] width 118 height 24
click at [564, 467] on button "29" at bounding box center [768, 469] width 21 height 21
click at [153, 239] on div at bounding box center [152, 241] width 11 height 11
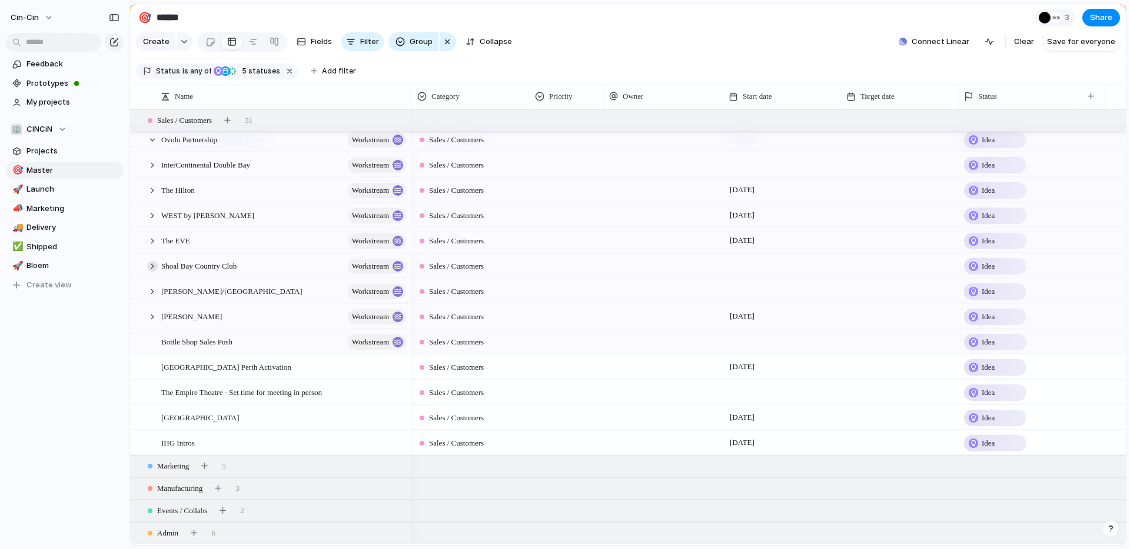
click at [152, 265] on div at bounding box center [152, 266] width 11 height 11
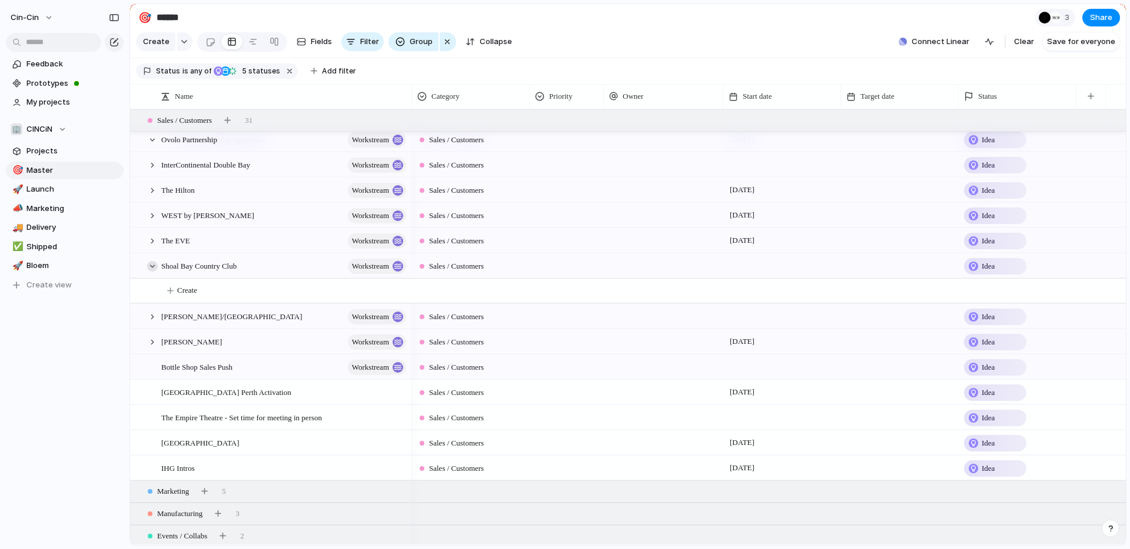
click at [152, 265] on div at bounding box center [152, 266] width 11 height 11
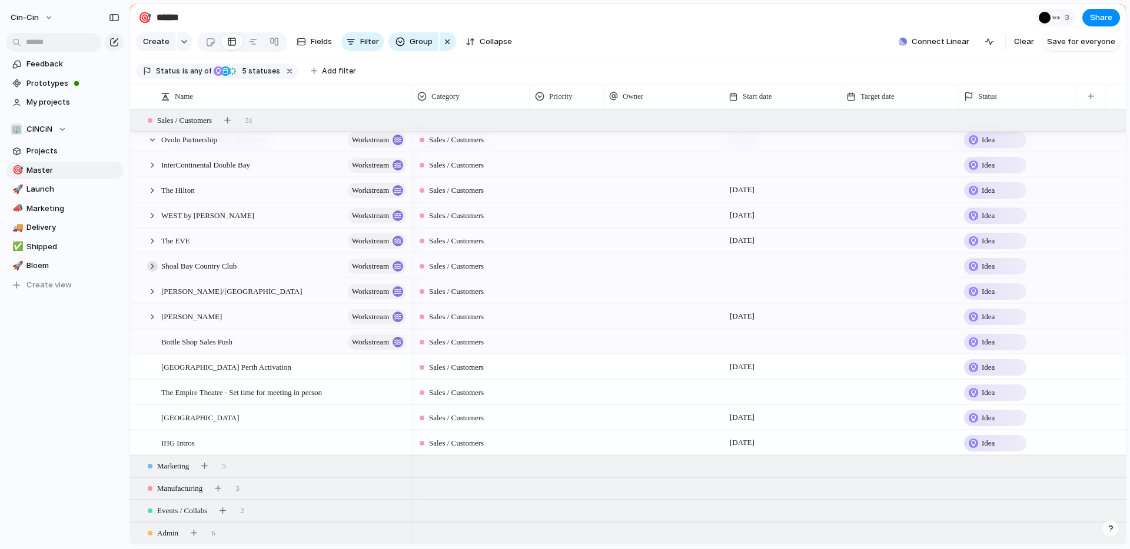
click at [152, 265] on div at bounding box center [152, 266] width 11 height 11
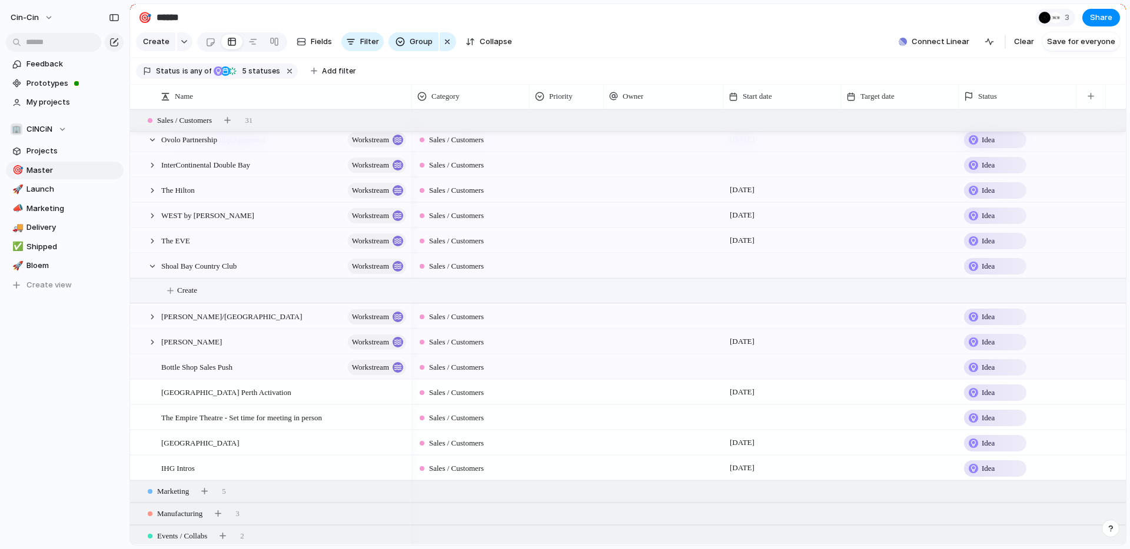
click at [178, 291] on span "Create" at bounding box center [187, 291] width 20 height 12
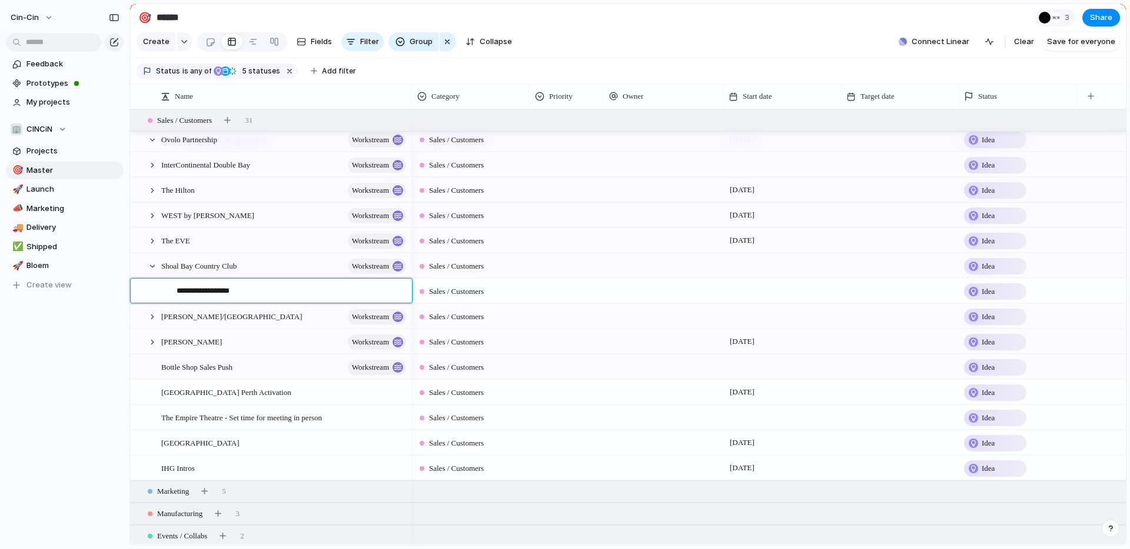
type textarea "**********"
click at [564, 294] on div at bounding box center [782, 291] width 118 height 24
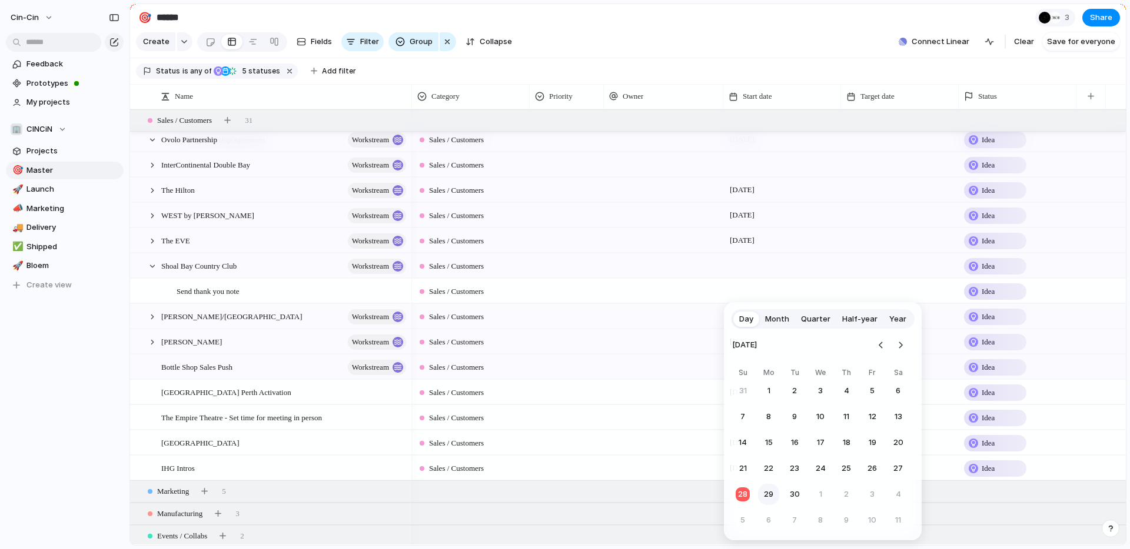
click at [564, 490] on button "29" at bounding box center [768, 494] width 21 height 21
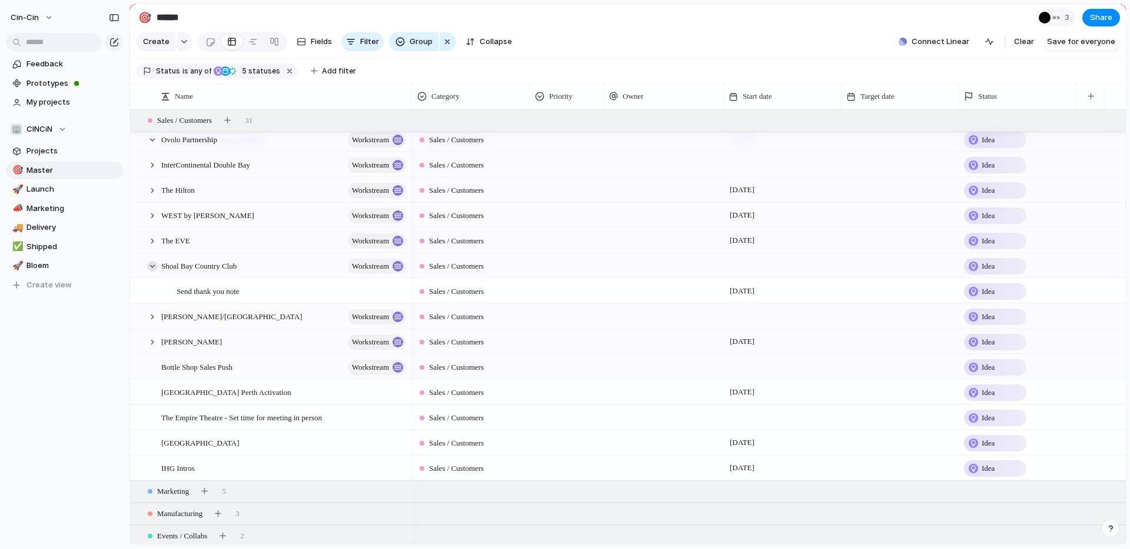
click at [156, 264] on div at bounding box center [152, 266] width 11 height 11
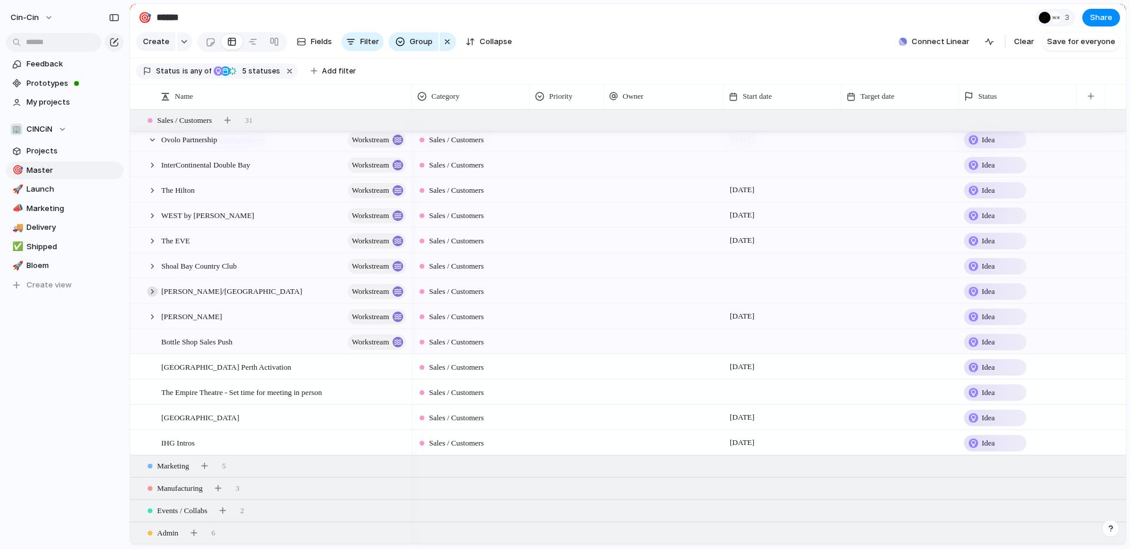
click at [152, 289] on div at bounding box center [152, 292] width 11 height 11
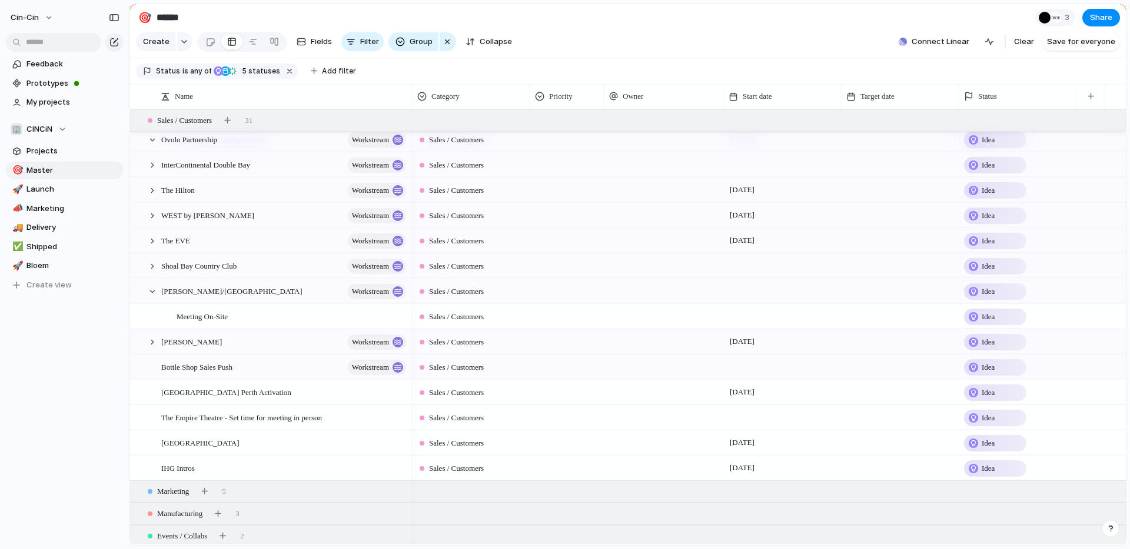
click at [564, 317] on div at bounding box center [782, 316] width 118 height 24
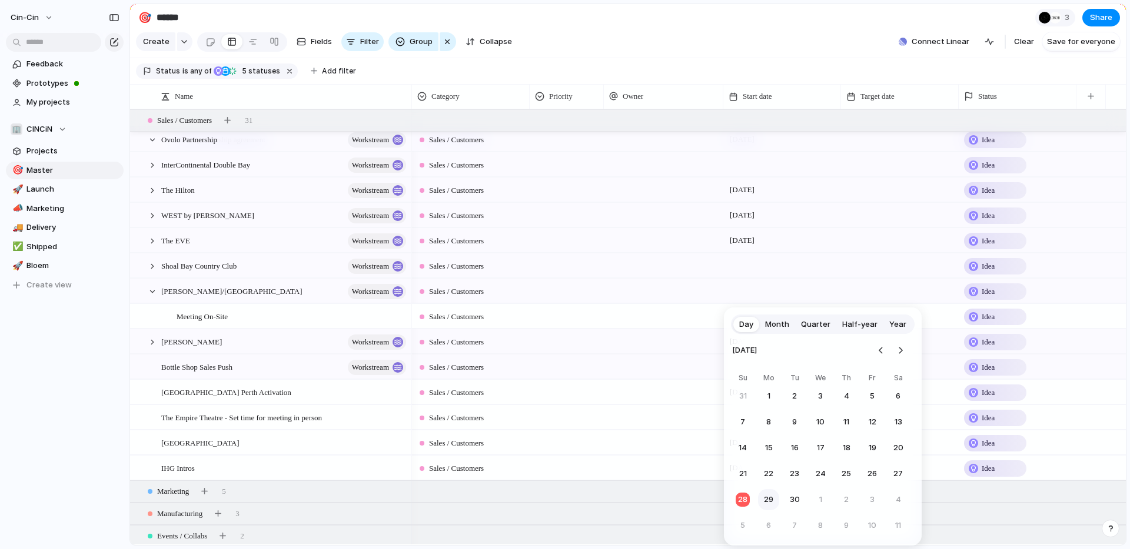
click at [564, 503] on button "29" at bounding box center [768, 499] width 21 height 21
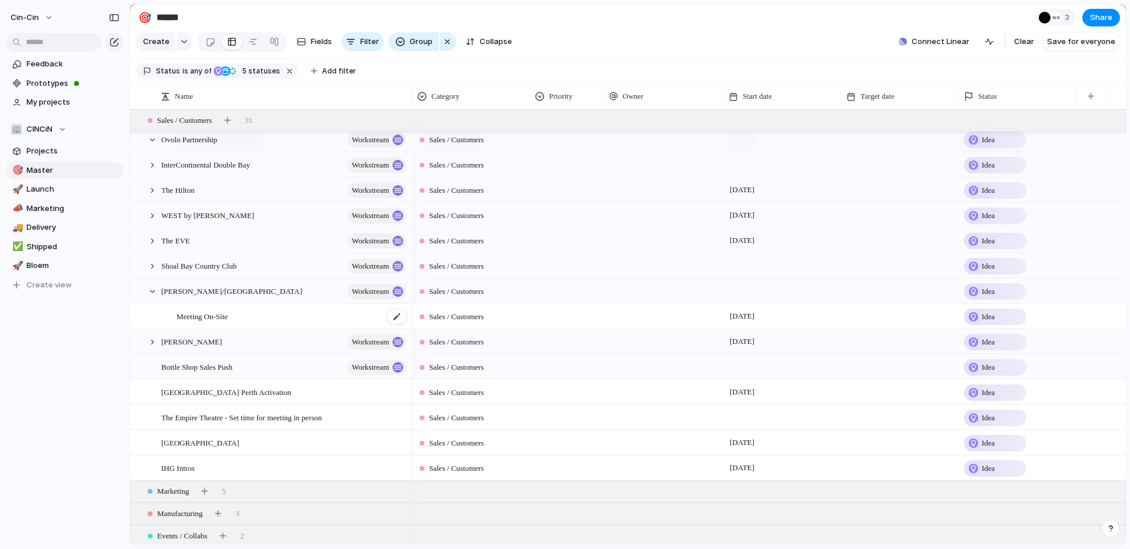
click at [211, 315] on span "Meeting On-Site" at bounding box center [201, 316] width 51 height 14
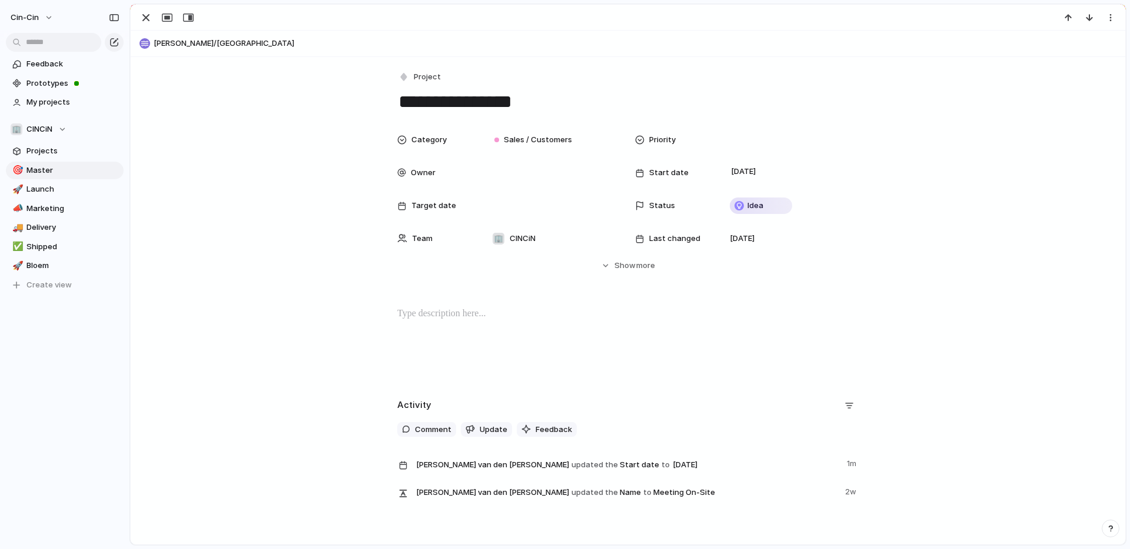
click at [428, 96] on textarea "**********" at bounding box center [627, 101] width 461 height 25
type textarea "**********"
click at [145, 16] on div "button" at bounding box center [146, 18] width 14 height 14
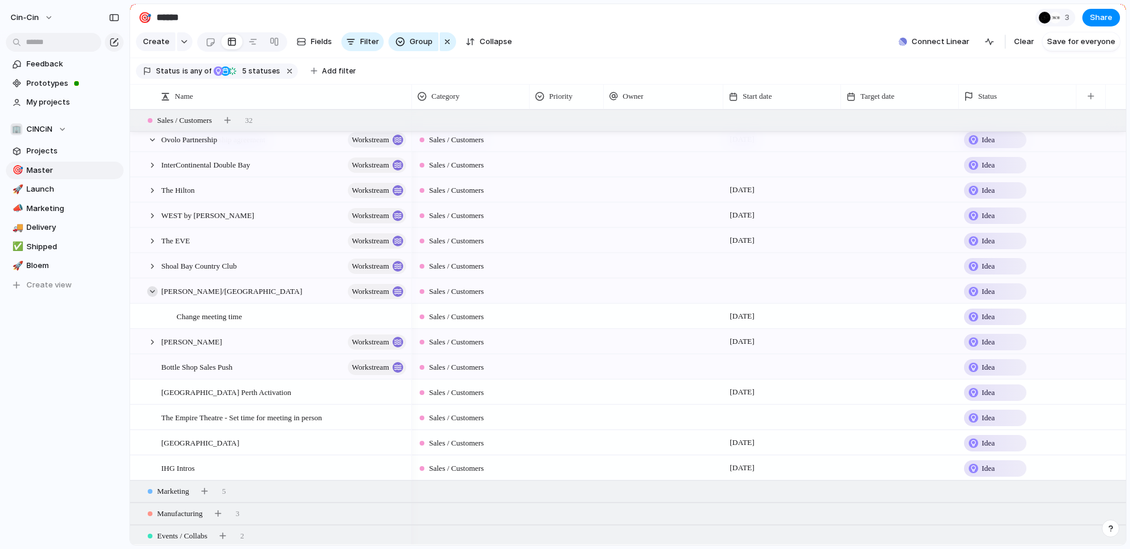
click at [150, 291] on div at bounding box center [152, 292] width 11 height 11
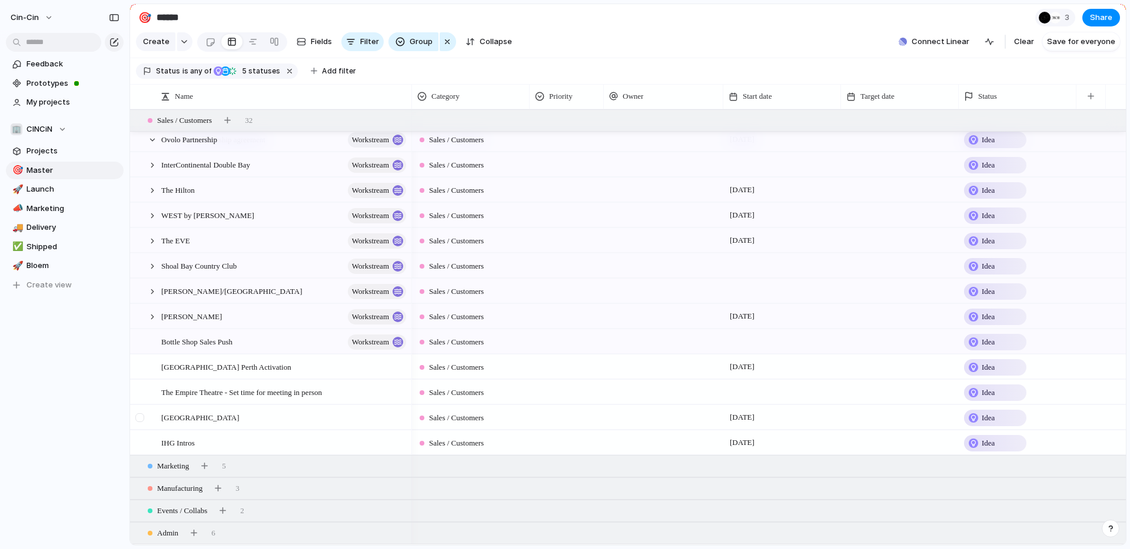
click at [137, 415] on div at bounding box center [139, 418] width 9 height 9
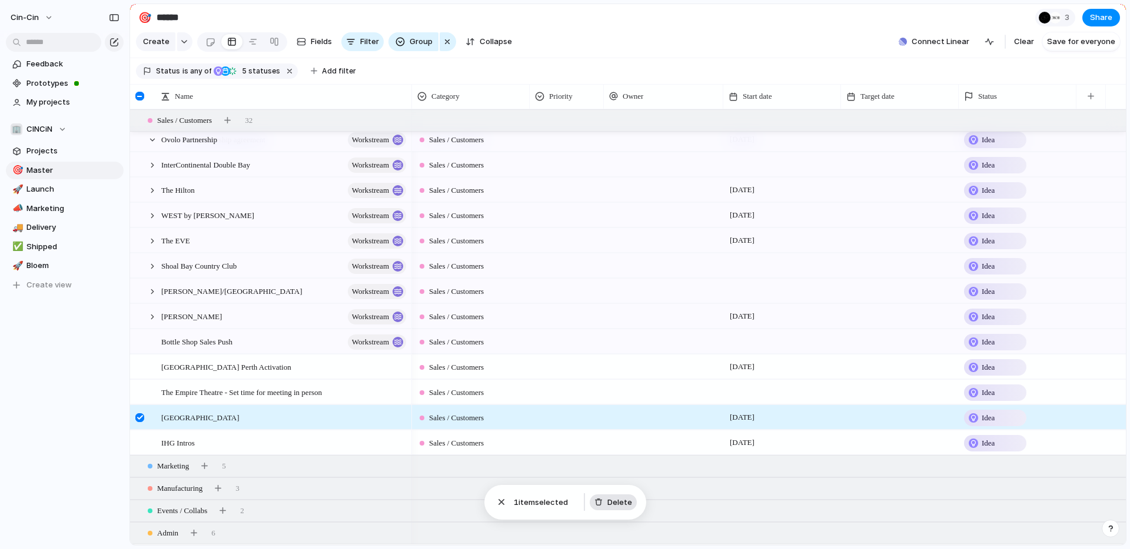
click at [564, 504] on span "Delete" at bounding box center [619, 503] width 25 height 12
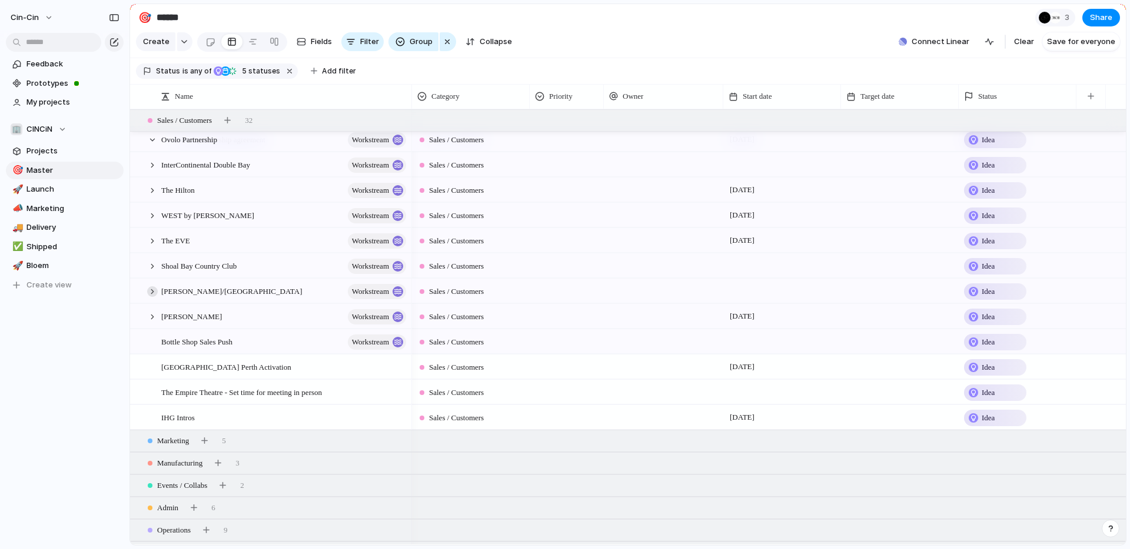
click at [154, 290] on div at bounding box center [152, 292] width 11 height 11
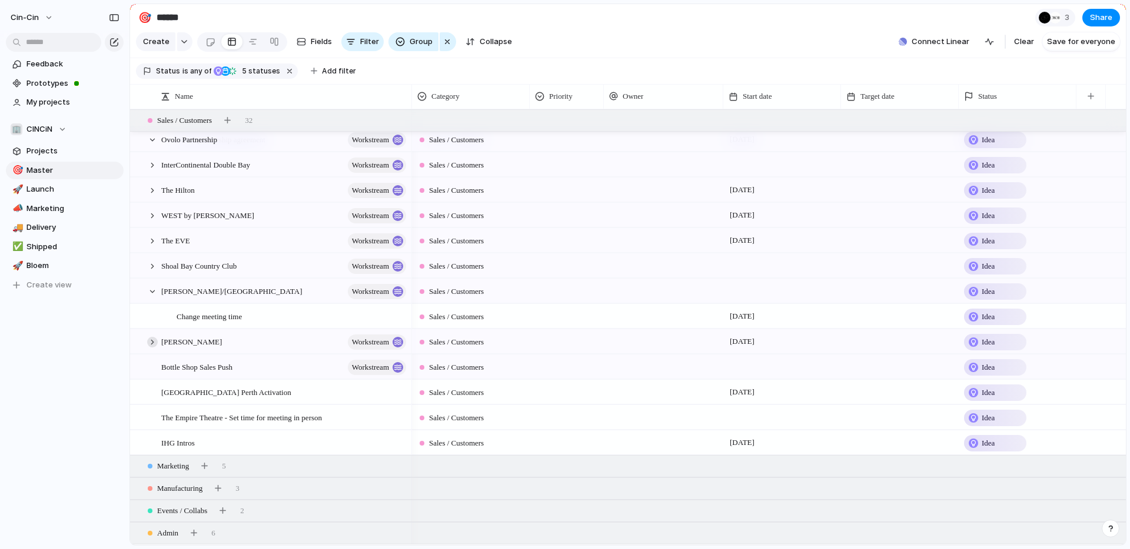
click at [150, 345] on div at bounding box center [152, 342] width 11 height 11
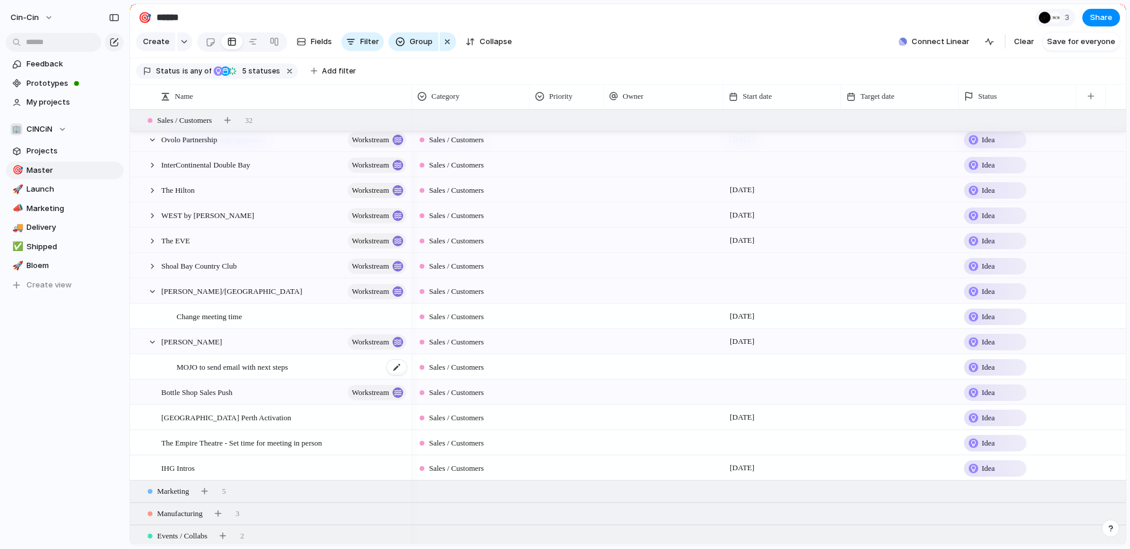
click at [262, 364] on span "MOJO to send email with next steps" at bounding box center [231, 367] width 111 height 14
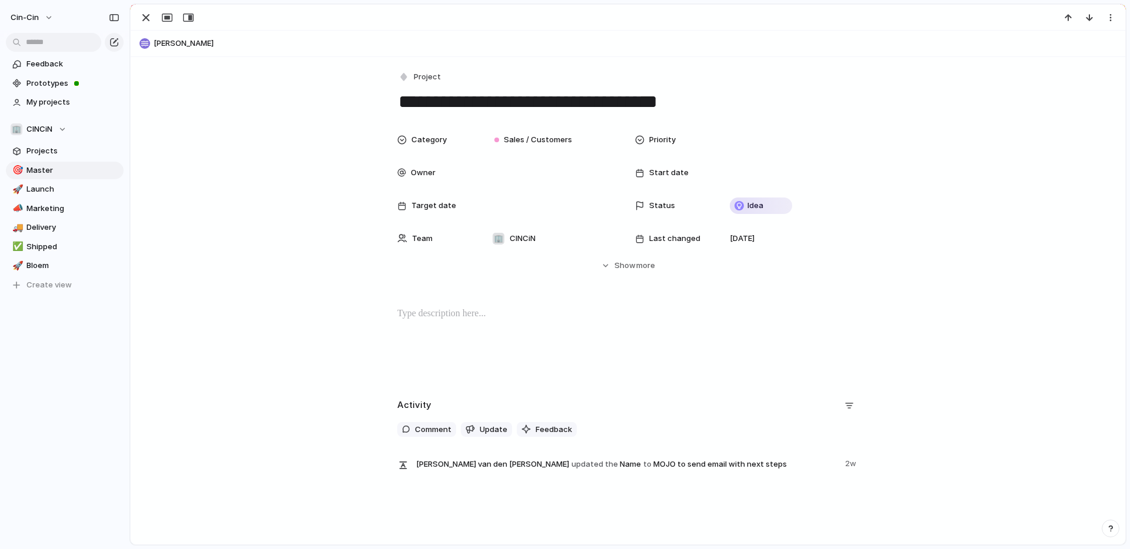
click at [262, 364] on div "**********" at bounding box center [628, 270] width 994 height 427
click at [467, 109] on textarea "**********" at bounding box center [627, 101] width 461 height 25
type textarea "**********"
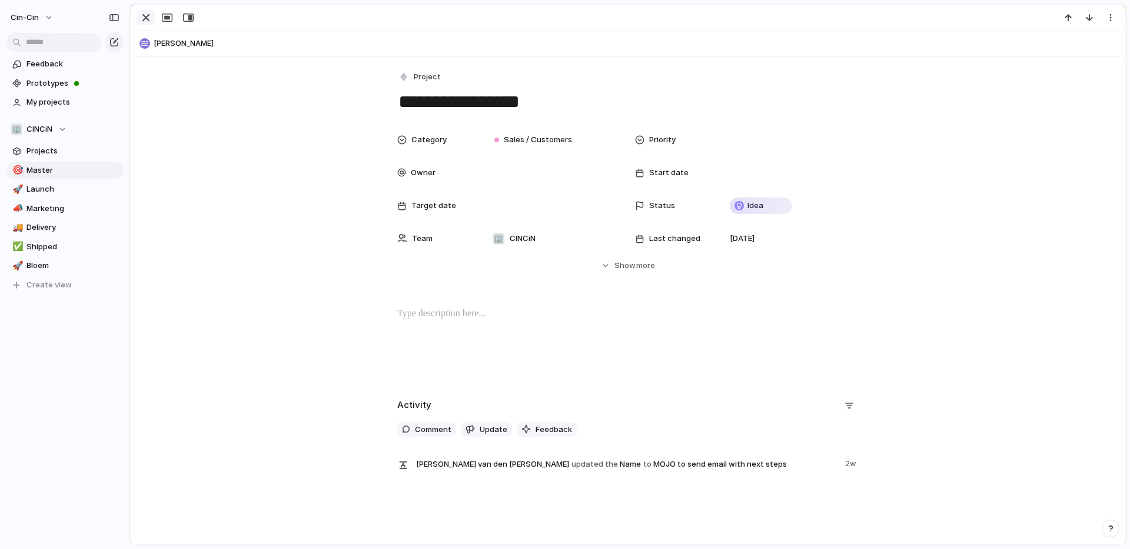
click at [150, 24] on div "button" at bounding box center [146, 18] width 14 height 14
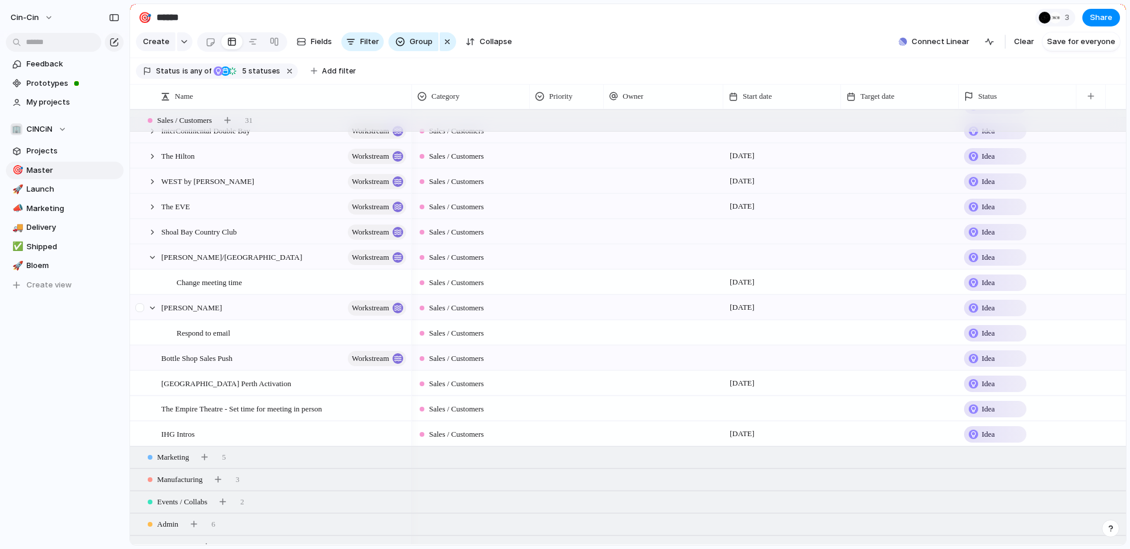
scroll to position [69, 0]
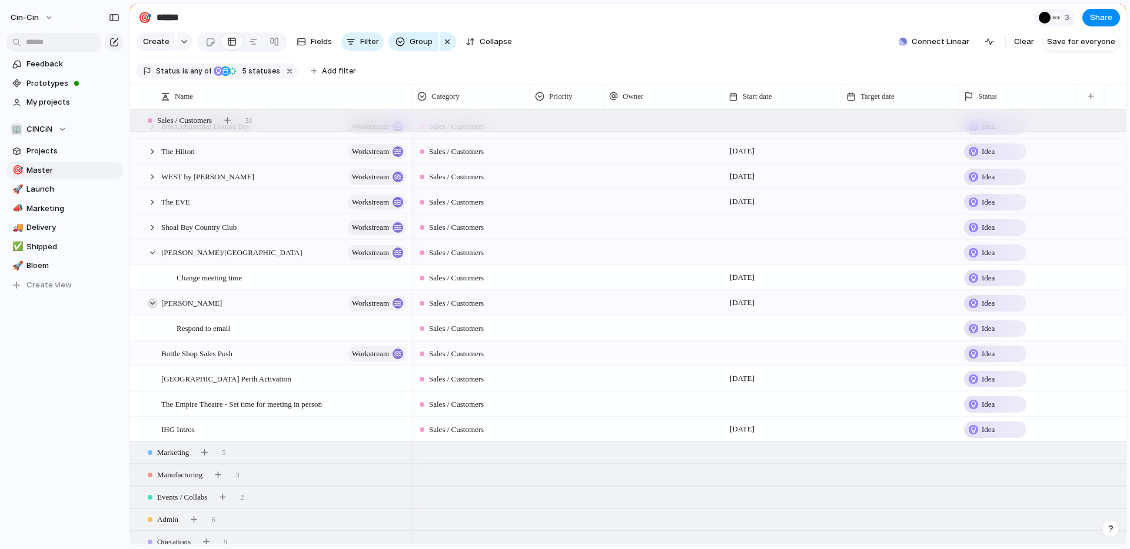
click at [152, 305] on div at bounding box center [152, 303] width 11 height 11
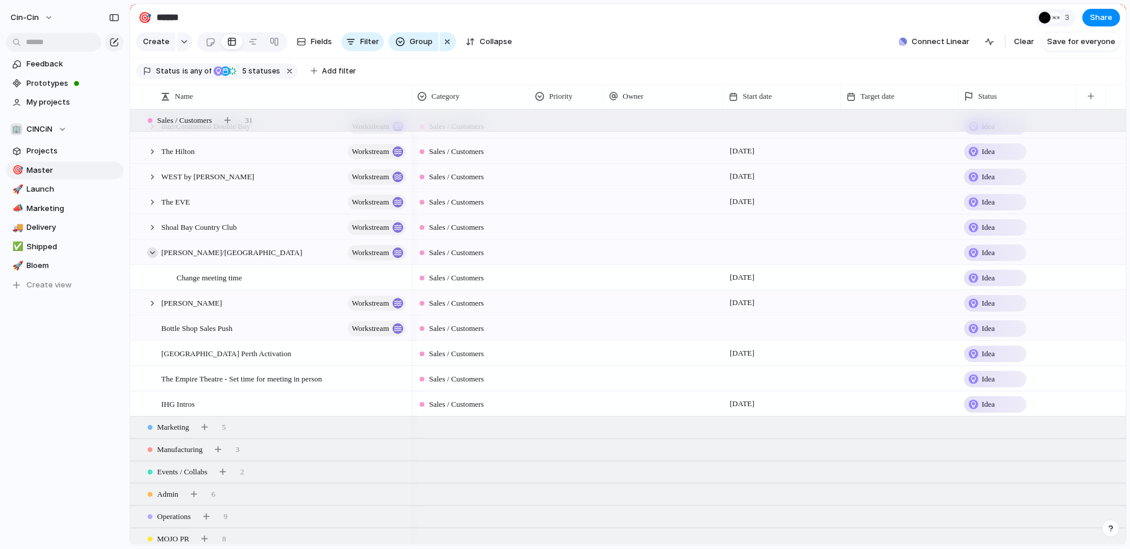
click at [152, 253] on div at bounding box center [152, 253] width 11 height 11
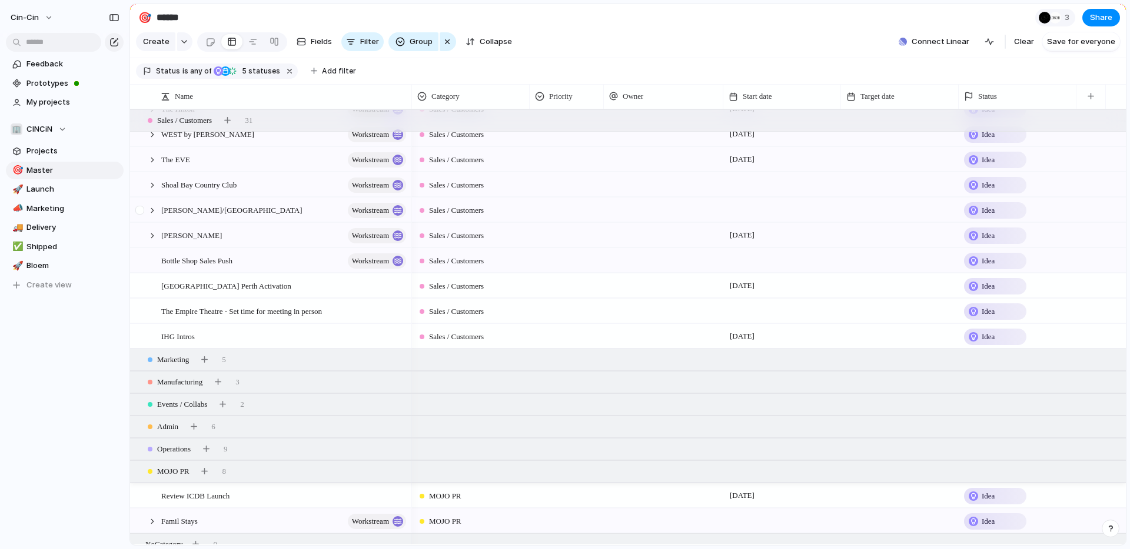
scroll to position [123, 0]
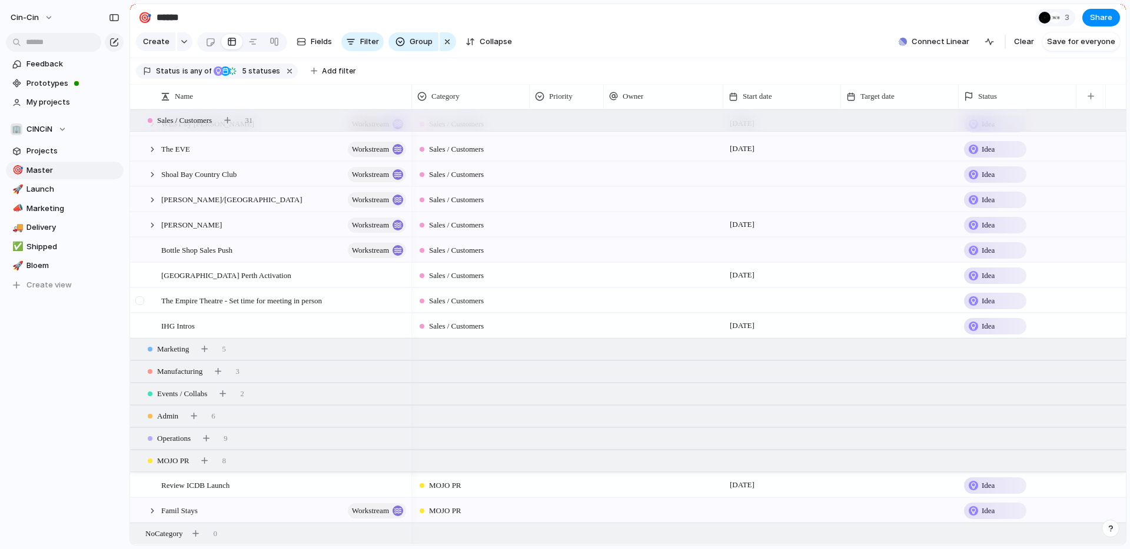
click at [139, 299] on div at bounding box center [139, 301] width 9 height 9
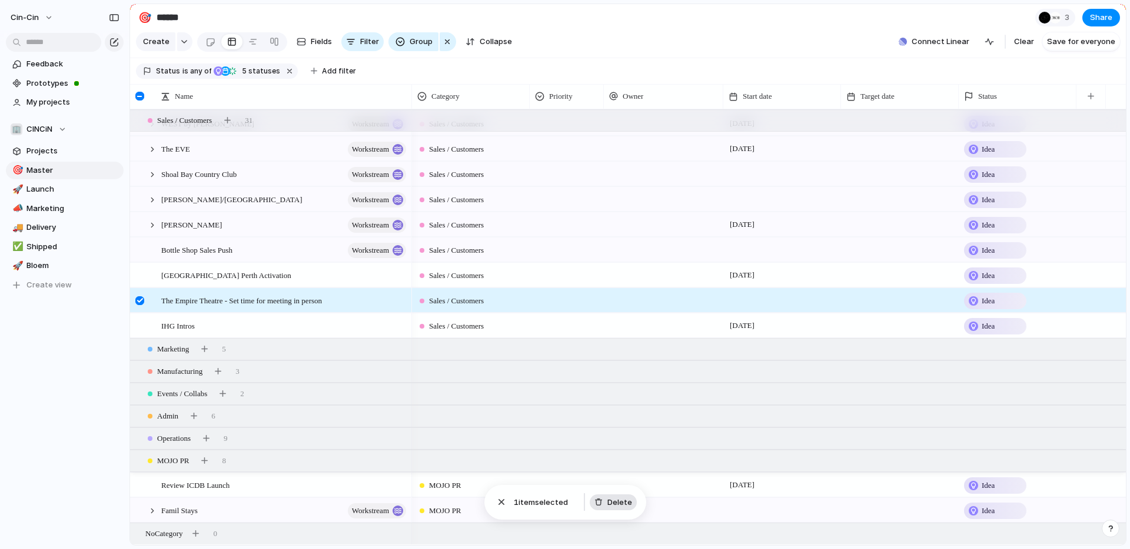
click at [564, 506] on span "Delete" at bounding box center [619, 503] width 25 height 12
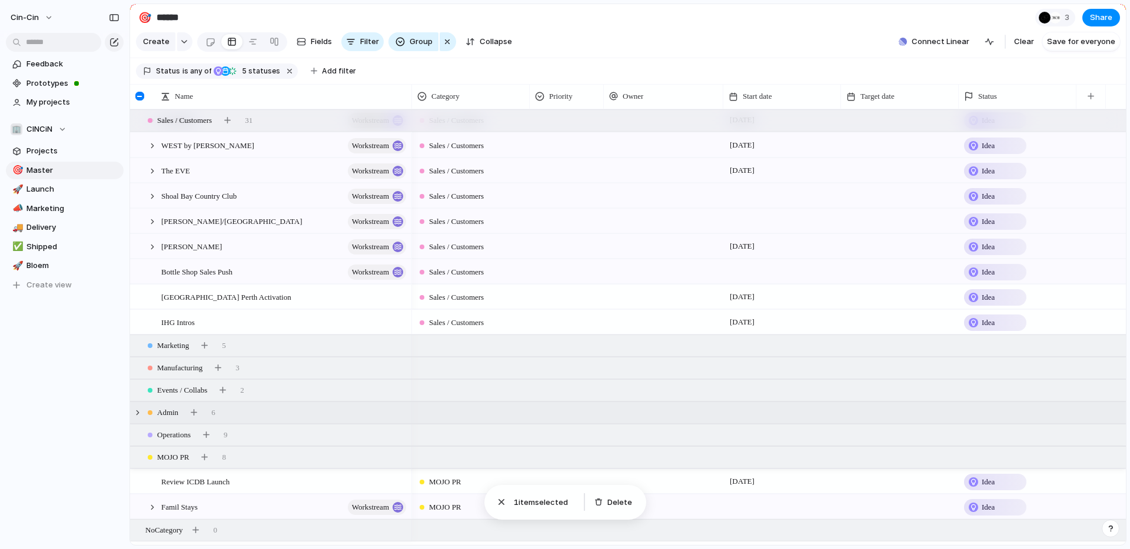
scroll to position [98, 0]
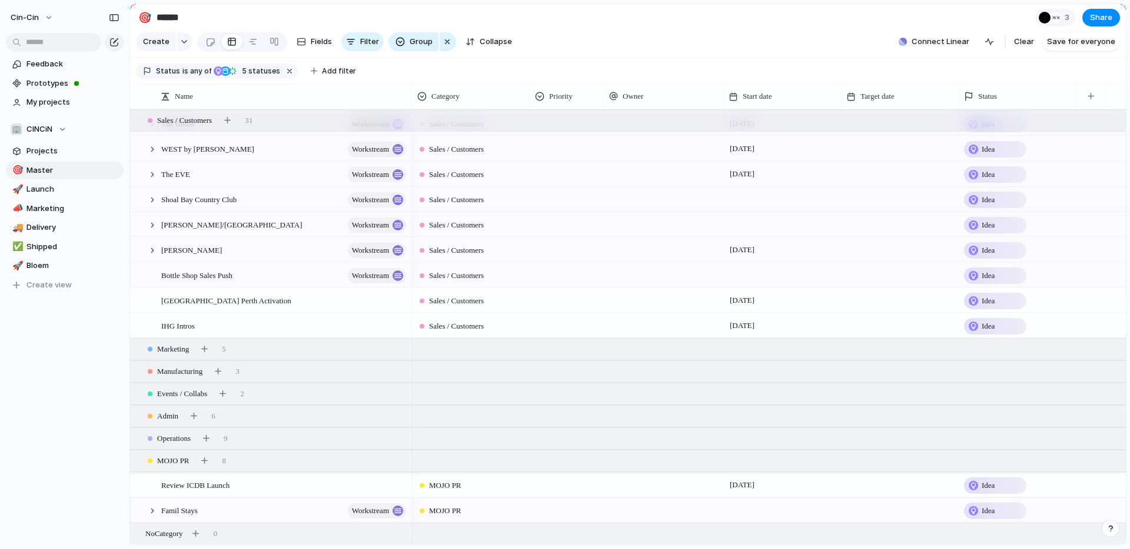
click at [564, 274] on div at bounding box center [663, 275] width 119 height 24
type input "*"
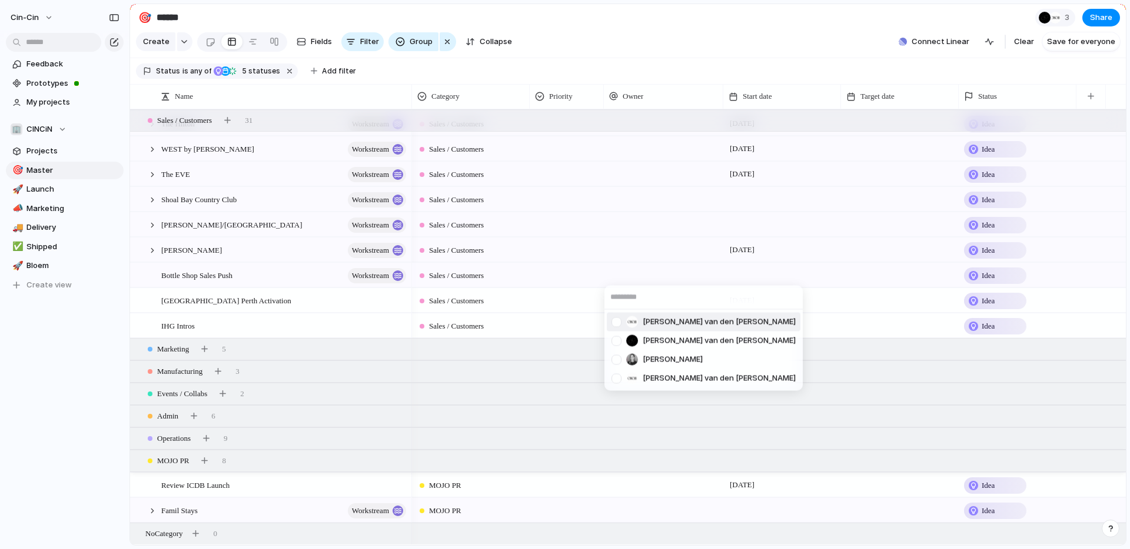
click at [97, 370] on div "Julian van den Berg Julian van den Berg Chiara Iacullo Claudette van den Berg" at bounding box center [565, 274] width 1130 height 549
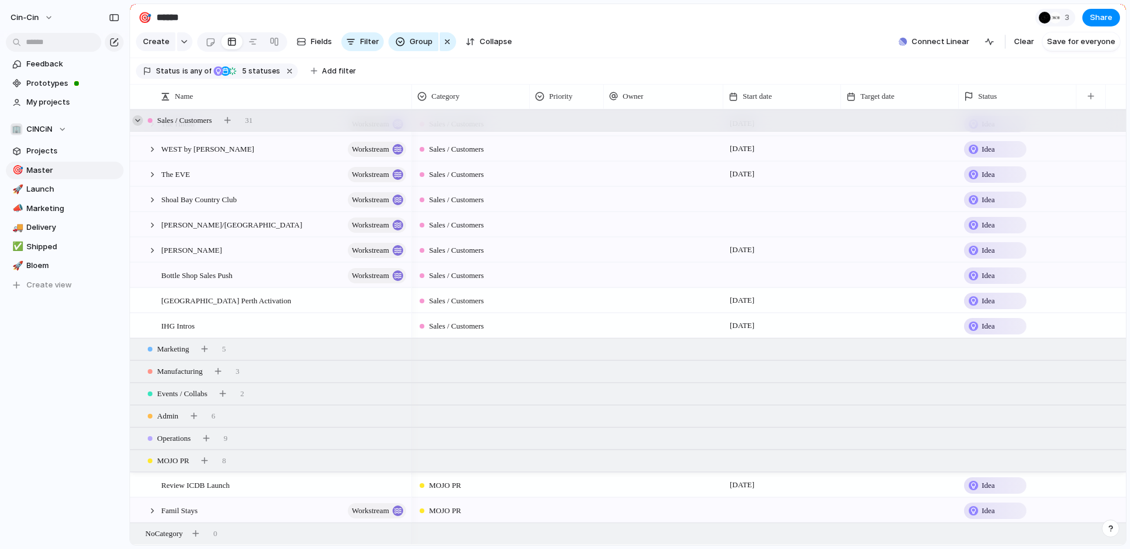
click at [137, 122] on div at bounding box center [137, 120] width 11 height 11
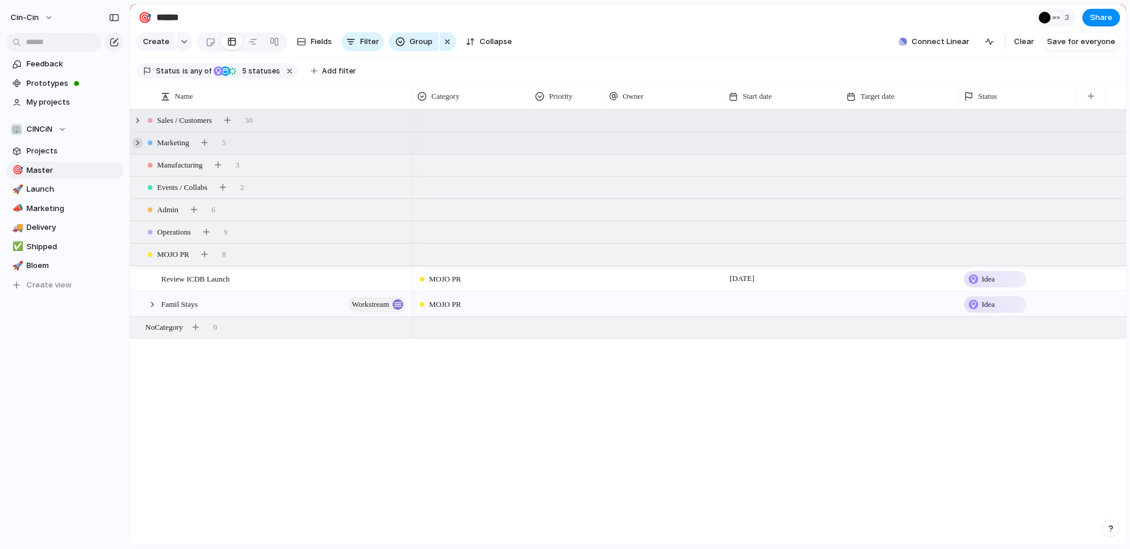
click at [142, 140] on div at bounding box center [137, 143] width 11 height 11
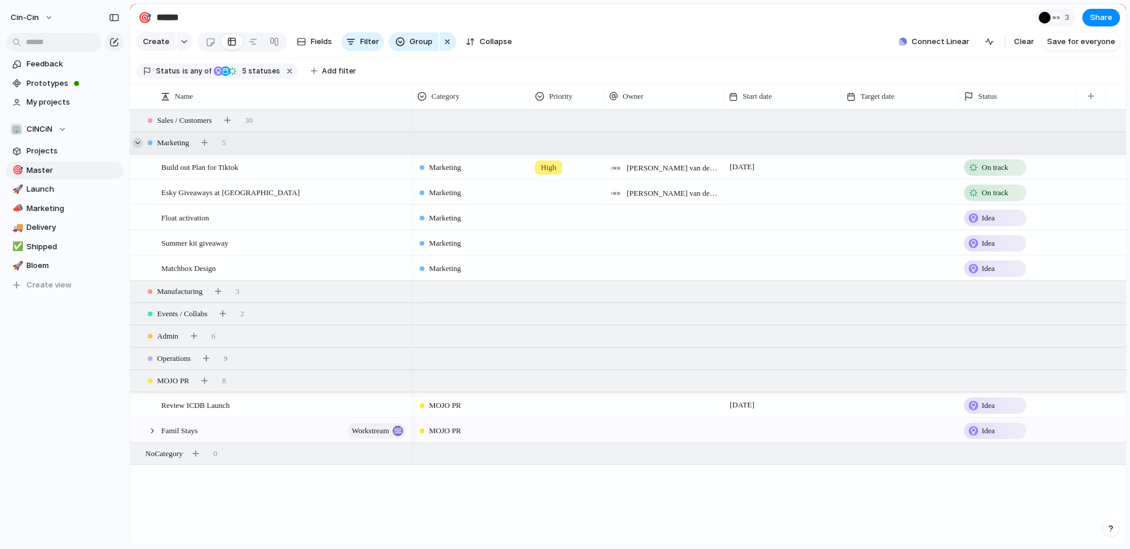
click at [139, 144] on div at bounding box center [137, 143] width 11 height 11
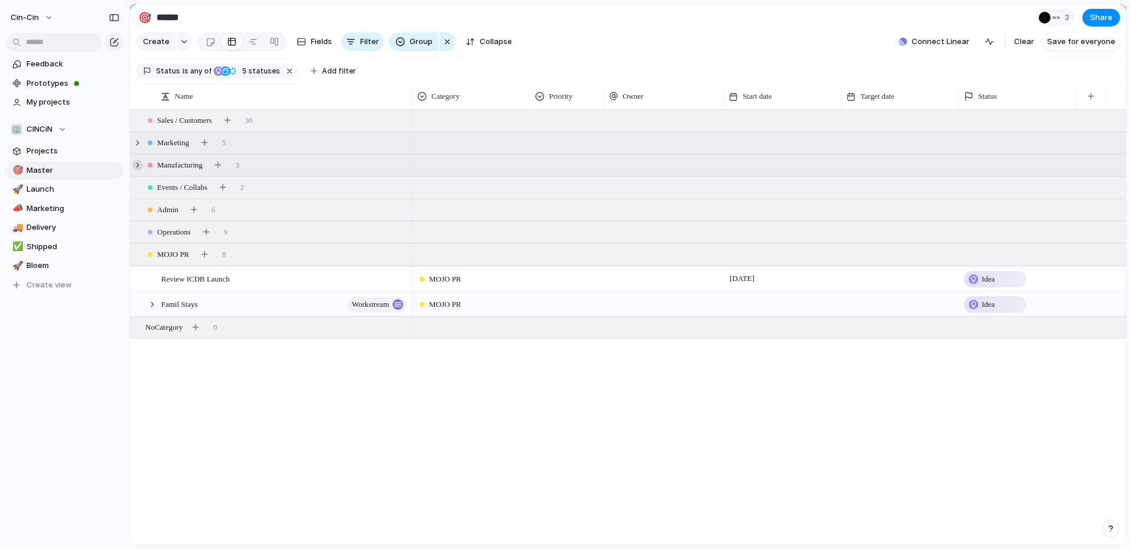
click at [138, 166] on div at bounding box center [137, 165] width 11 height 11
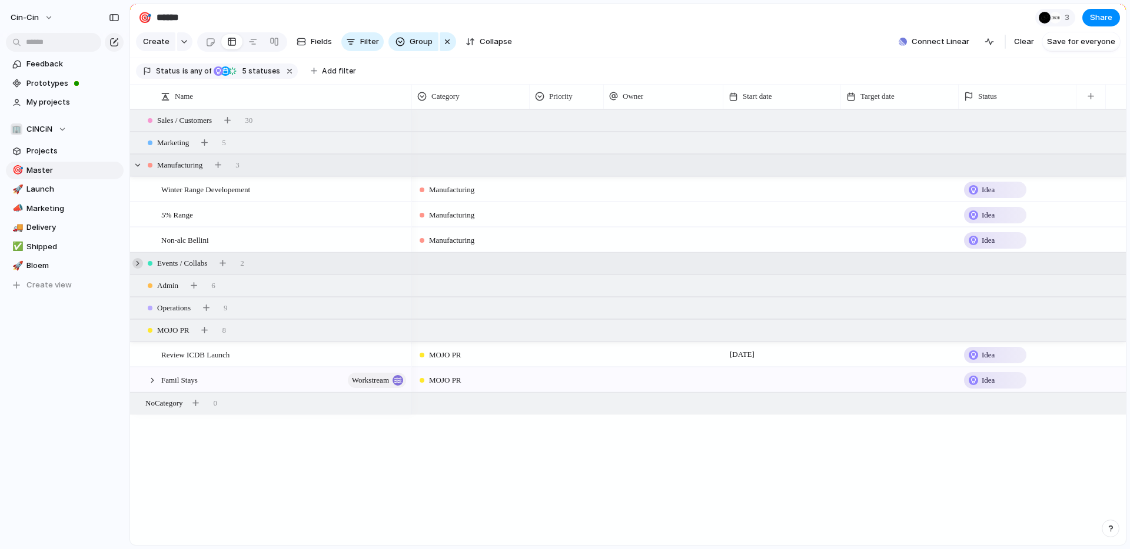
click at [139, 261] on div at bounding box center [137, 263] width 11 height 11
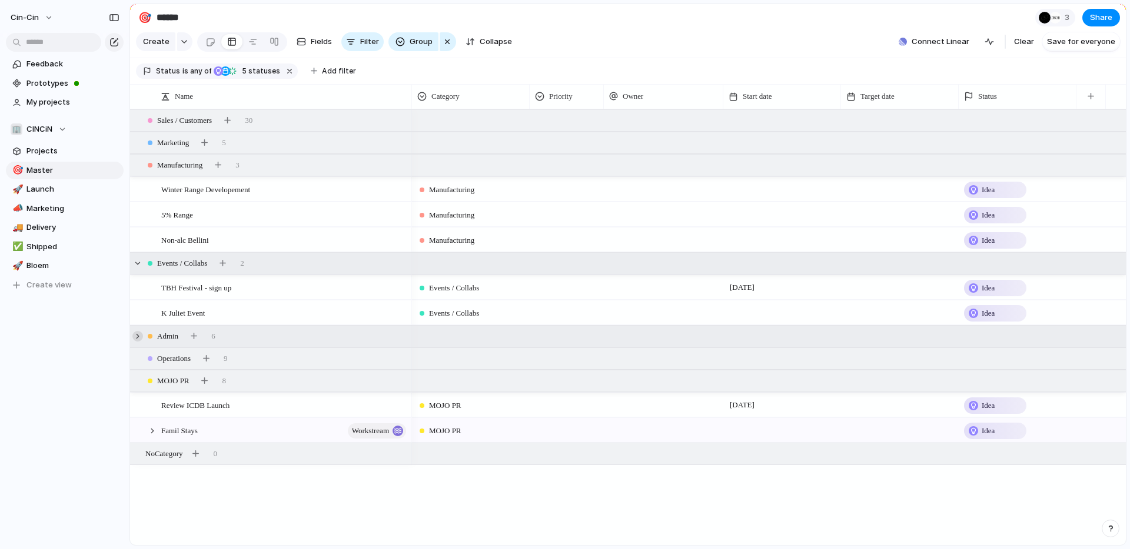
click at [137, 339] on div at bounding box center [137, 336] width 11 height 11
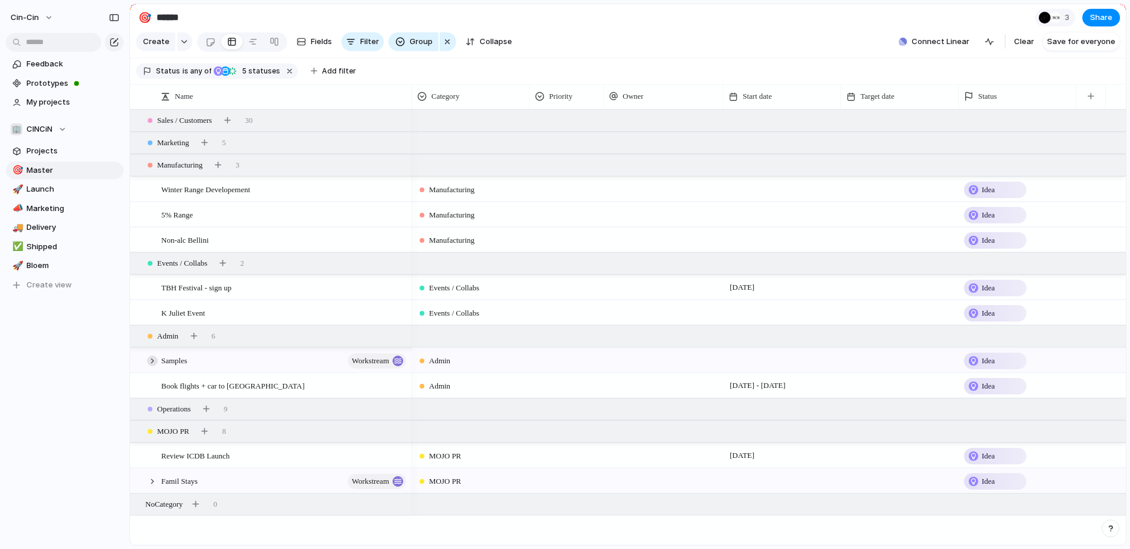
click at [148, 360] on div at bounding box center [152, 361] width 11 height 11
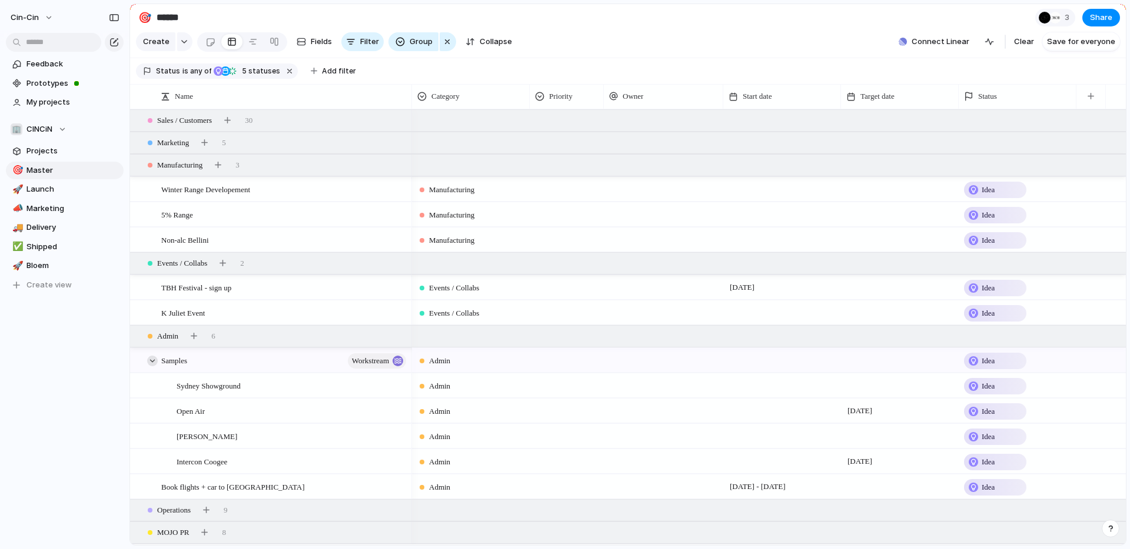
click at [148, 360] on div at bounding box center [152, 361] width 11 height 11
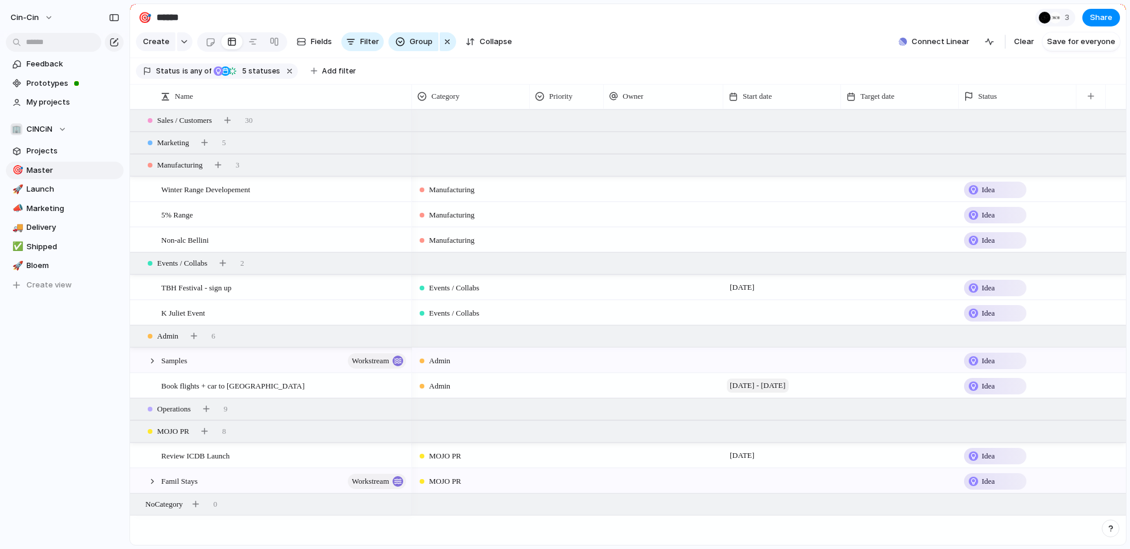
click at [564, 387] on span "22 September - 26 September" at bounding box center [758, 386] width 62 height 14
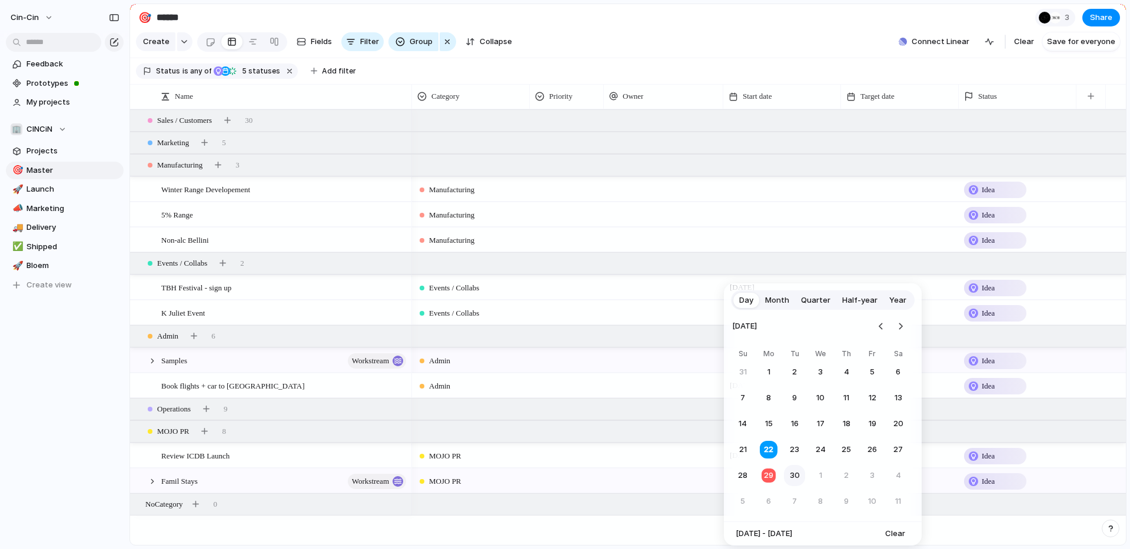
click at [564, 477] on button "30" at bounding box center [794, 475] width 21 height 21
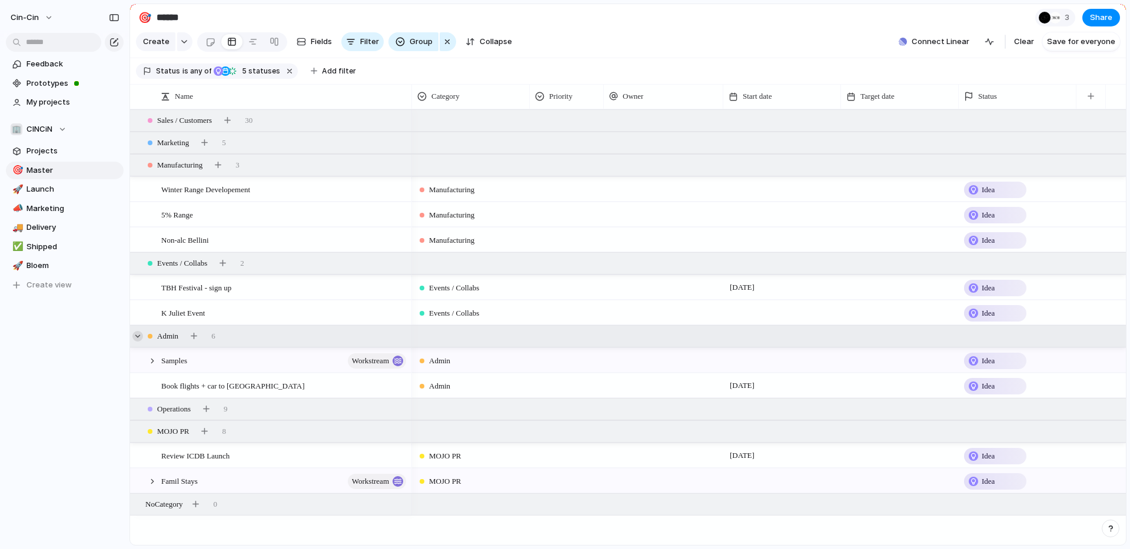
click at [137, 338] on div at bounding box center [137, 336] width 11 height 11
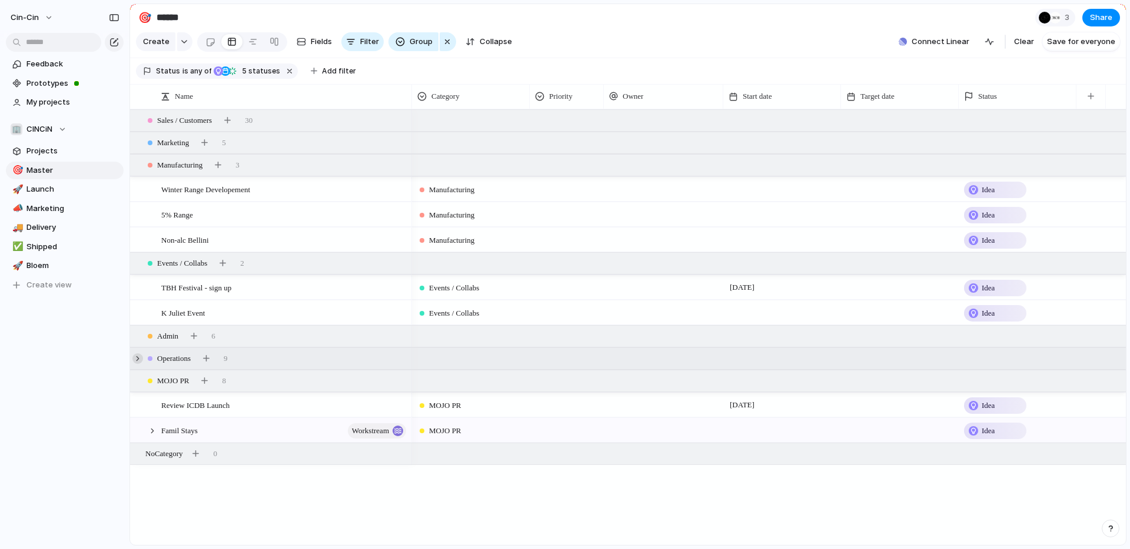
click at [138, 363] on div at bounding box center [137, 359] width 11 height 11
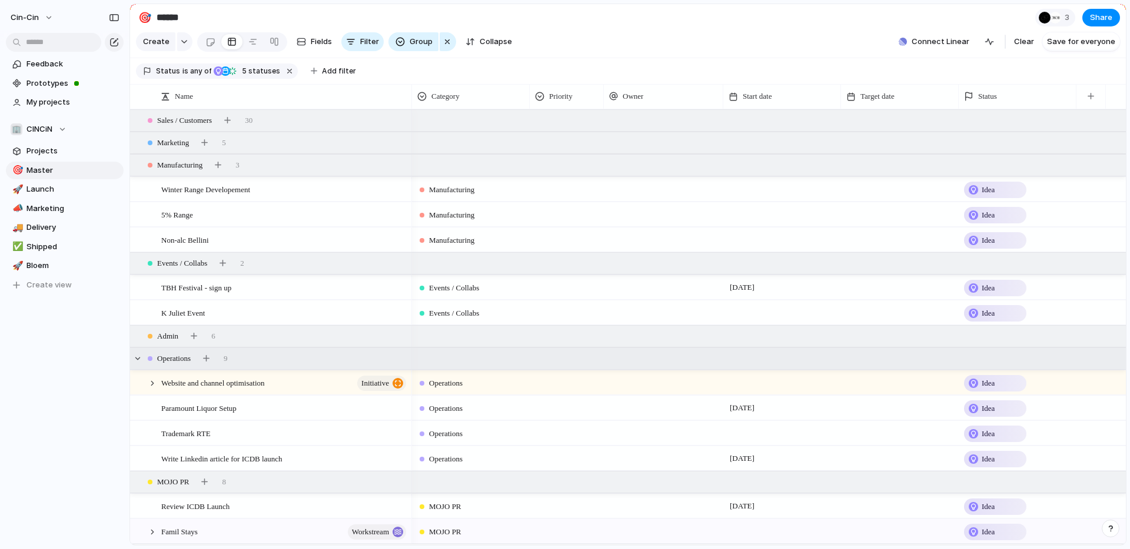
scroll to position [22, 0]
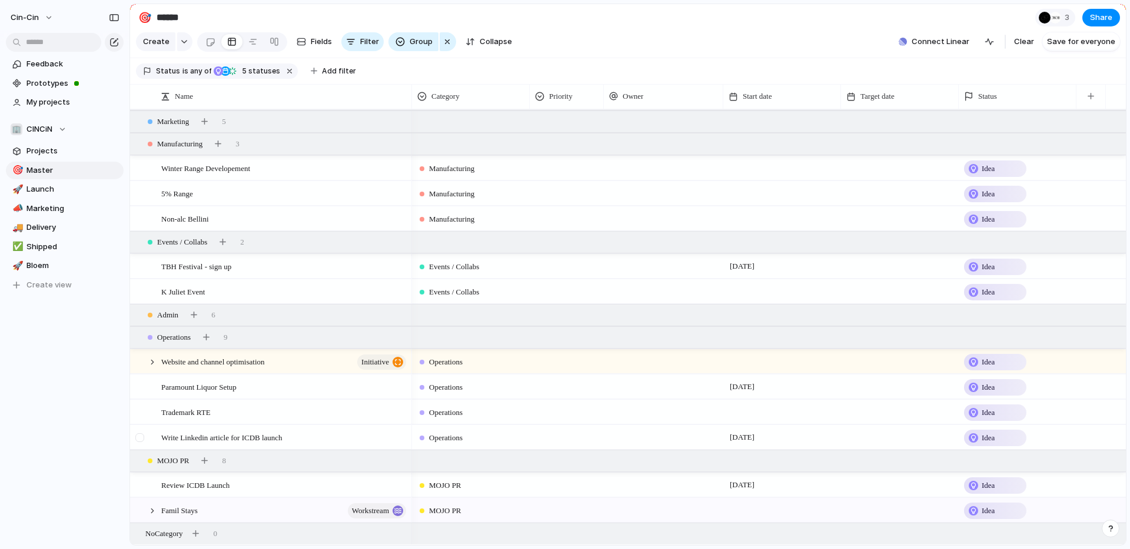
click at [141, 434] on div at bounding box center [139, 438] width 9 height 9
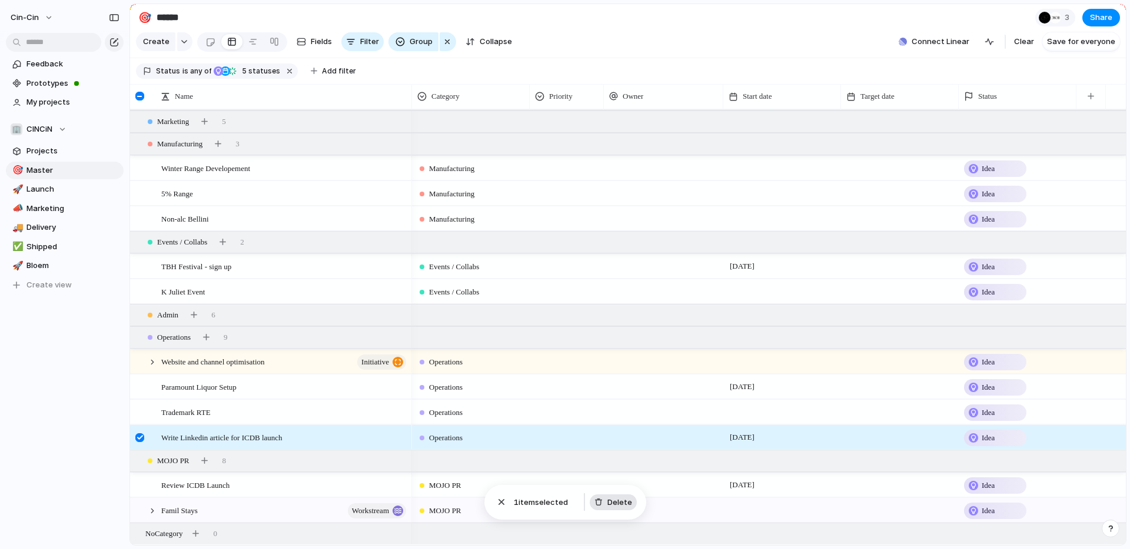
click at [564, 508] on span "Delete" at bounding box center [619, 503] width 25 height 12
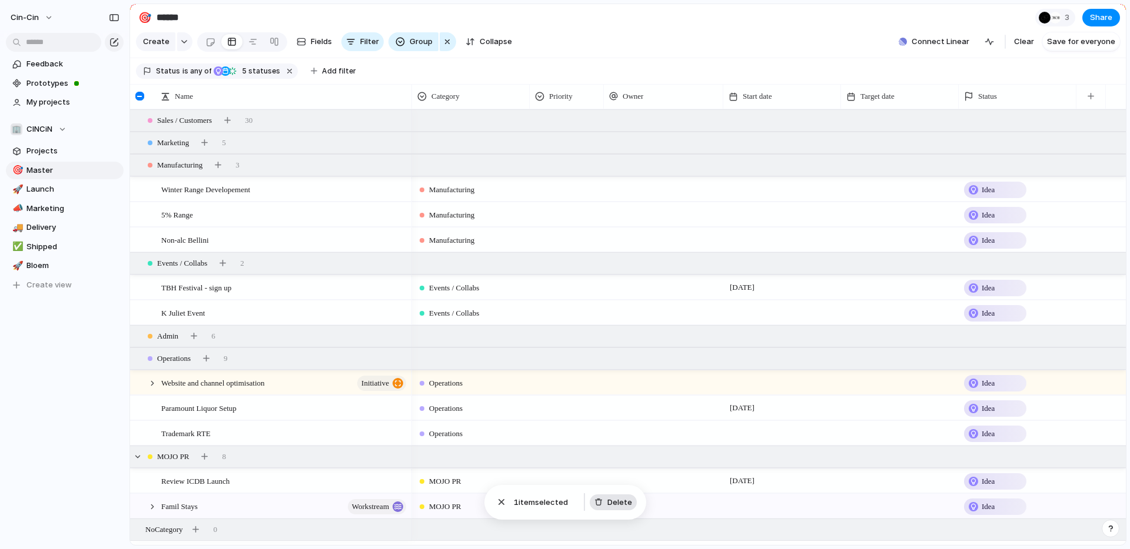
scroll to position [0, 0]
click at [207, 359] on button "button" at bounding box center [206, 359] width 16 height 16
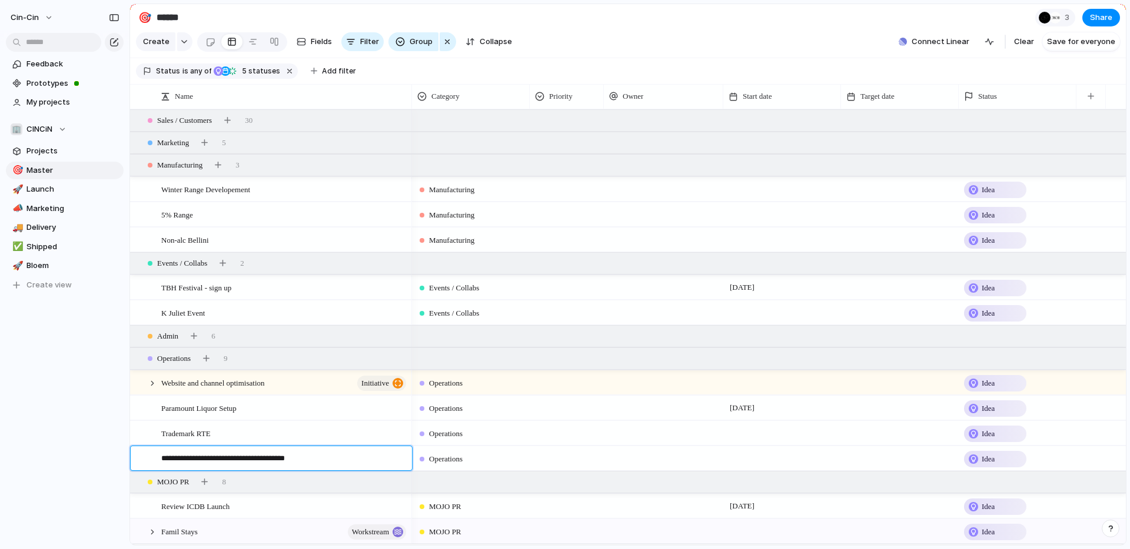
type textarea "**********"
click at [564, 462] on div at bounding box center [782, 459] width 118 height 24
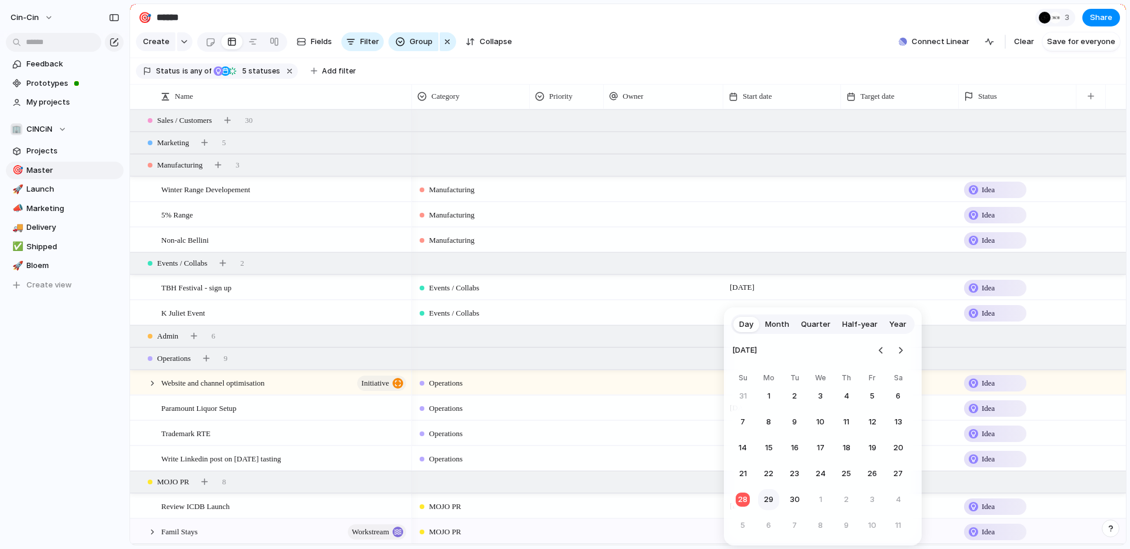
click at [564, 498] on button "29" at bounding box center [768, 499] width 21 height 21
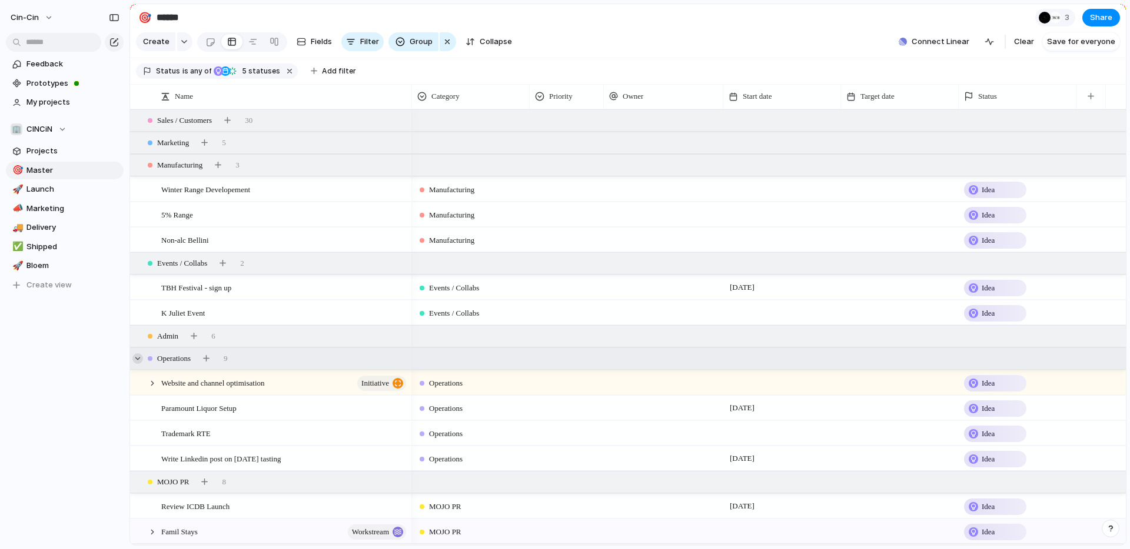
click at [139, 361] on div at bounding box center [137, 359] width 11 height 11
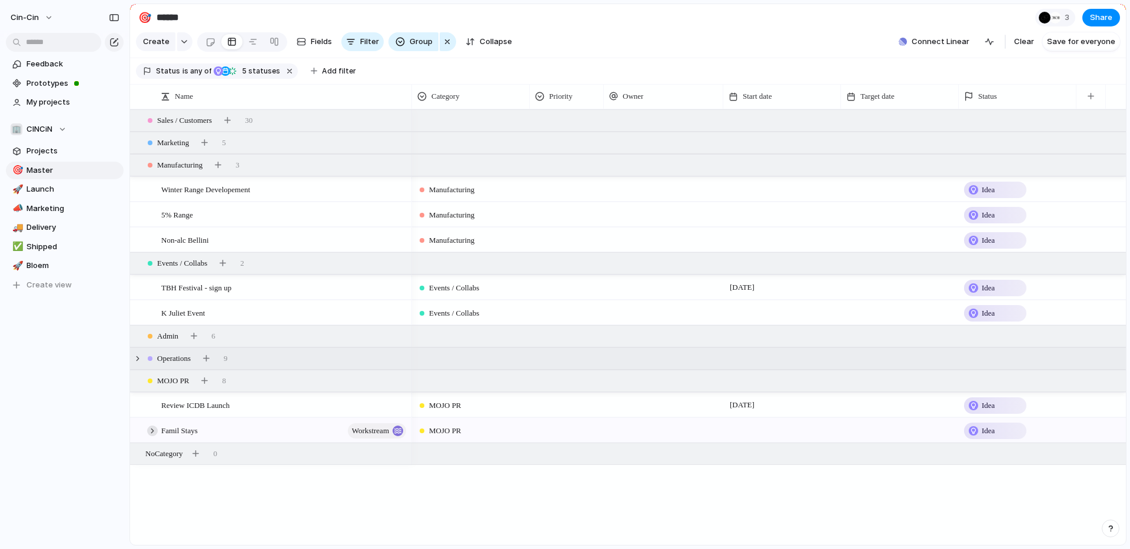
click at [151, 429] on div at bounding box center [152, 431] width 11 height 11
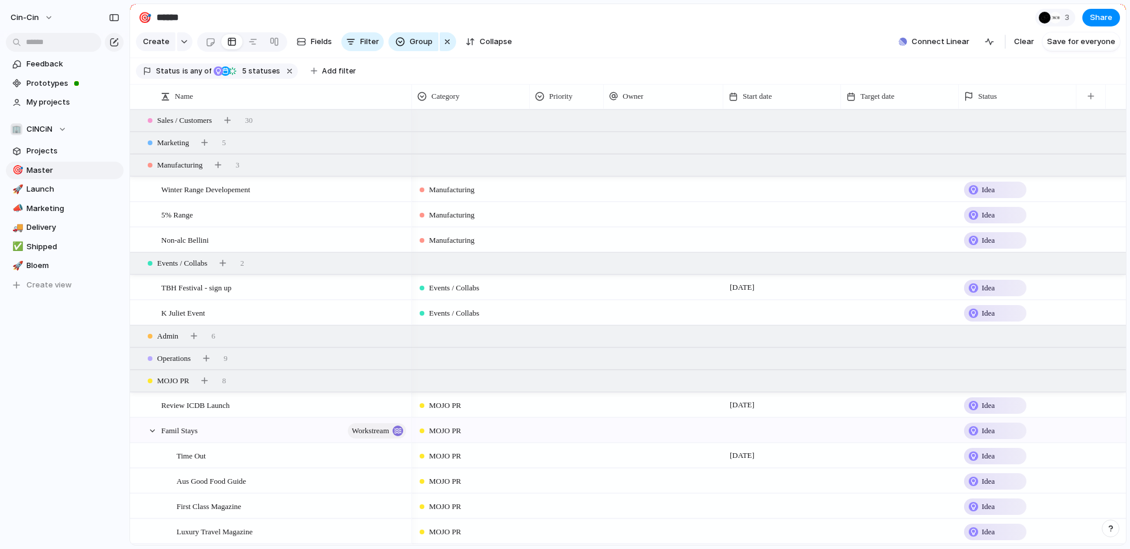
scroll to position [72, 0]
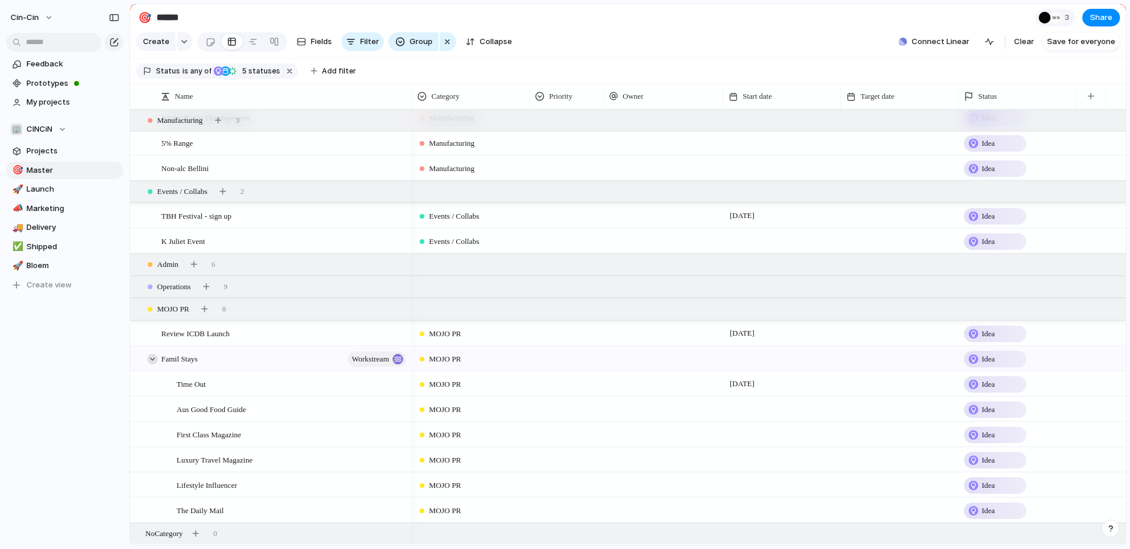
click at [151, 357] on div at bounding box center [152, 359] width 11 height 11
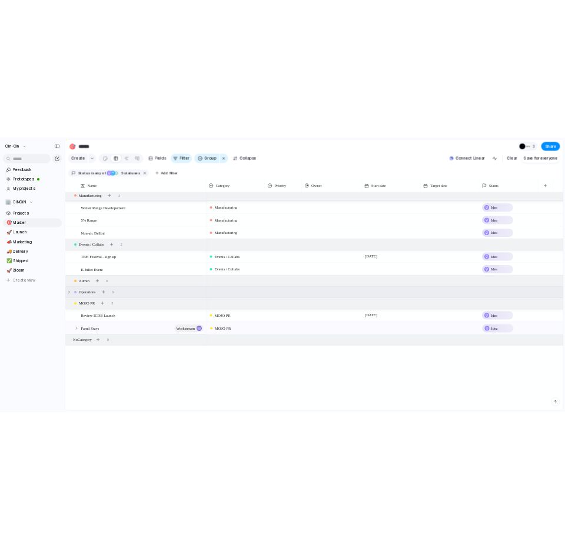
scroll to position [0, 0]
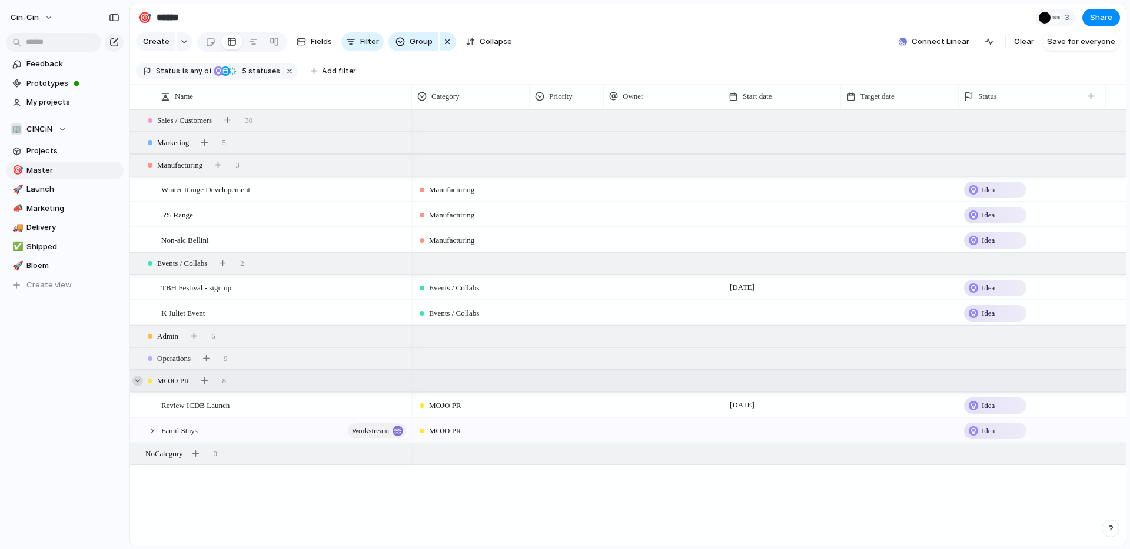
click at [140, 383] on div at bounding box center [137, 381] width 11 height 11
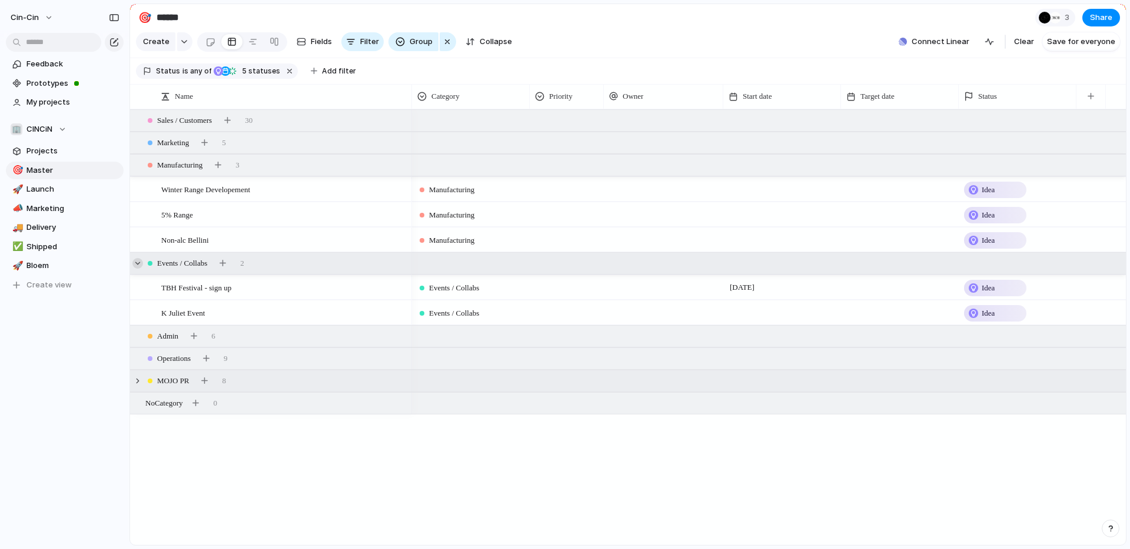
click at [140, 265] on div at bounding box center [137, 263] width 11 height 11
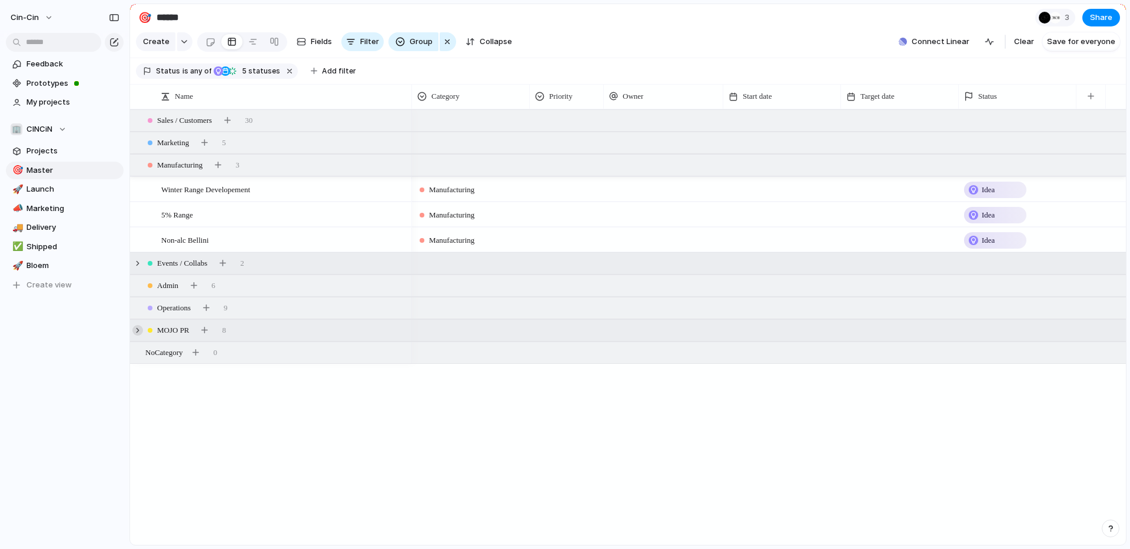
click at [137, 331] on div at bounding box center [137, 330] width 11 height 11
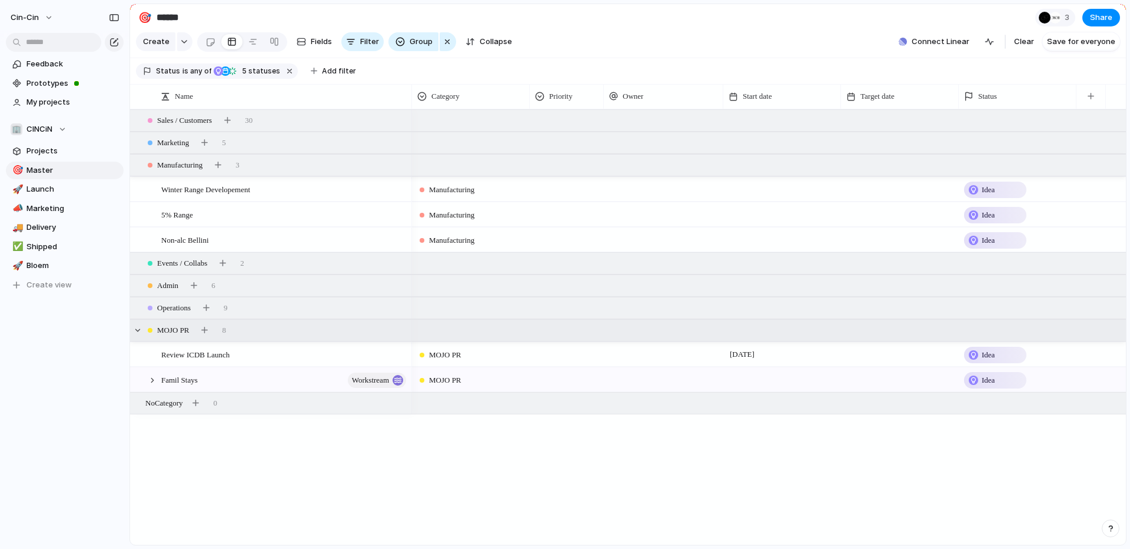
click at [564, 381] on div at bounding box center [782, 380] width 118 height 24
click at [564, 502] on button "29" at bounding box center [768, 499] width 21 height 21
click at [141, 352] on div at bounding box center [139, 355] width 9 height 9
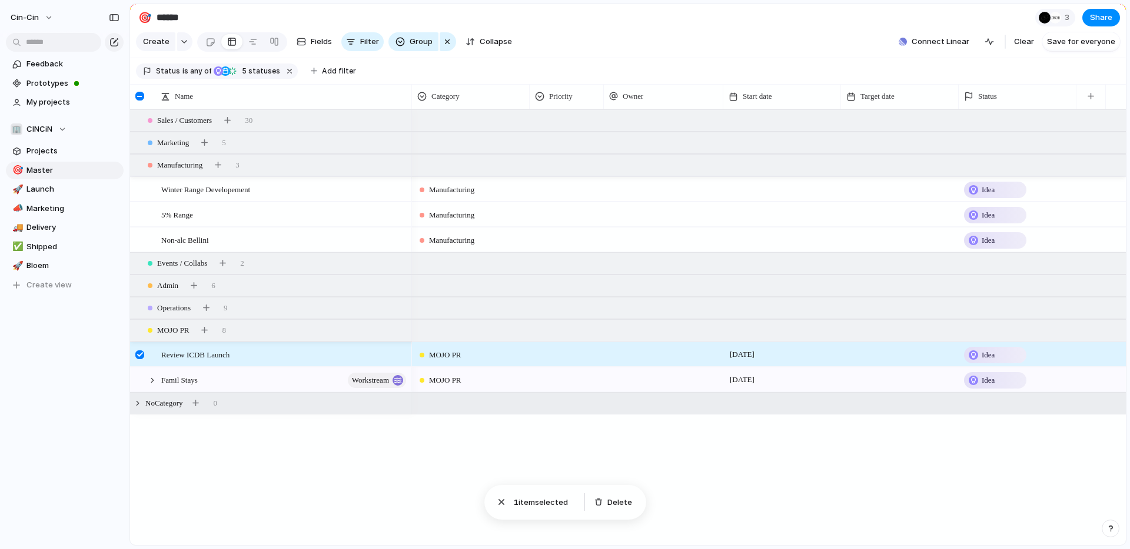
drag, startPoint x: 750, startPoint y: 502, endPoint x: 517, endPoint y: 397, distance: 255.4
click at [564, 502] on div "Manufacturing Idea Manufacturing Idea Manufacturing Idea MOJO PR 25 September I…" at bounding box center [769, 327] width 714 height 436
click at [489, 359] on div "MOJO PR" at bounding box center [470, 352] width 116 height 19
click at [248, 349] on div "Sales / Customers Marketing Manufacturing Events / Collabs Admin Operations MOJ…" at bounding box center [565, 274] width 1130 height 549
click at [248, 349] on div "Review ICDB Launch" at bounding box center [284, 355] width 247 height 24
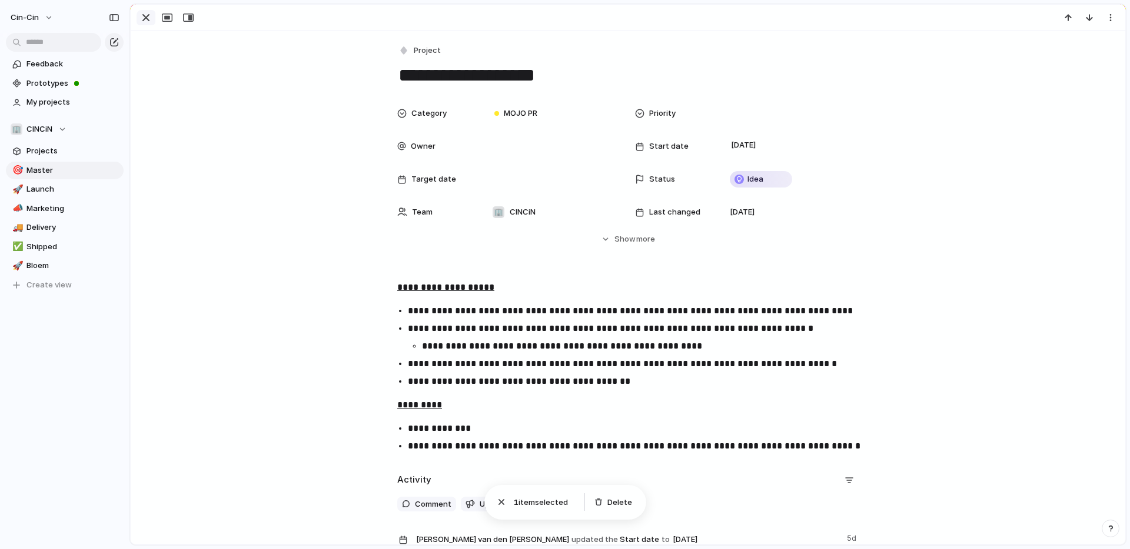
click at [145, 17] on div "button" at bounding box center [146, 18] width 14 height 14
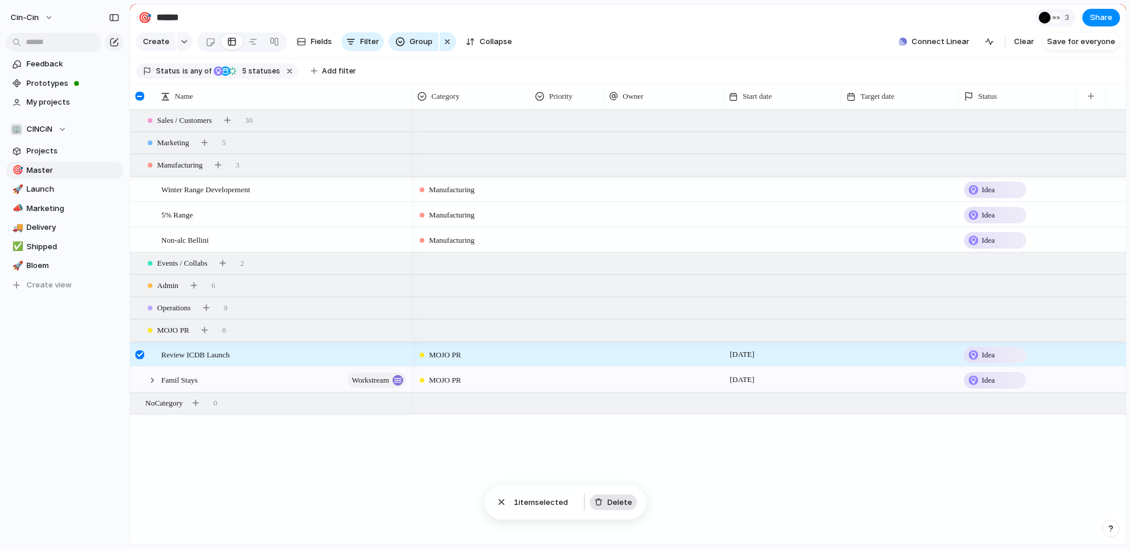
click at [564, 500] on span "Delete" at bounding box center [619, 503] width 25 height 12
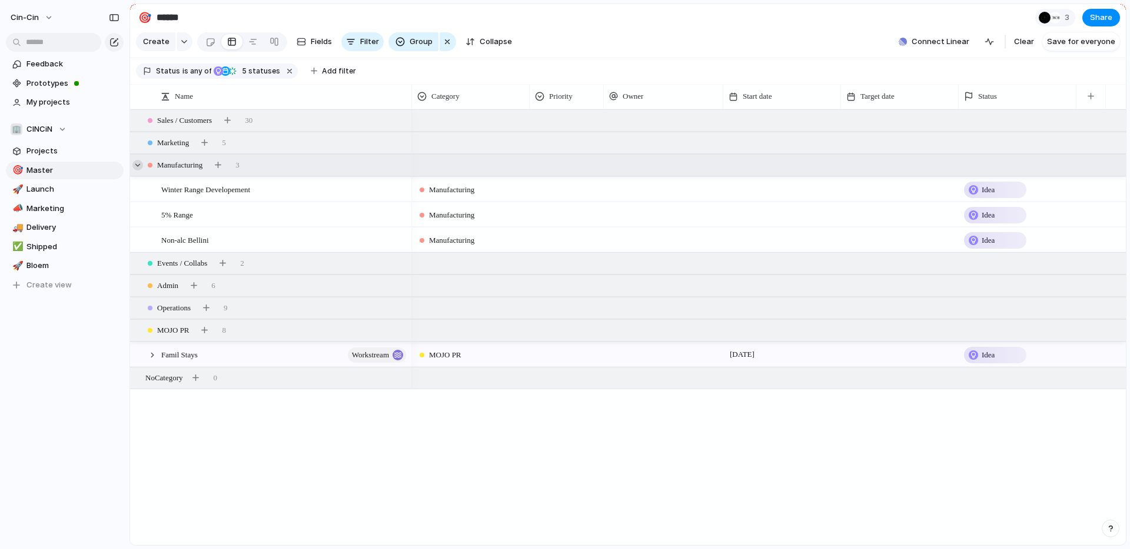
click at [138, 167] on div at bounding box center [137, 165] width 11 height 11
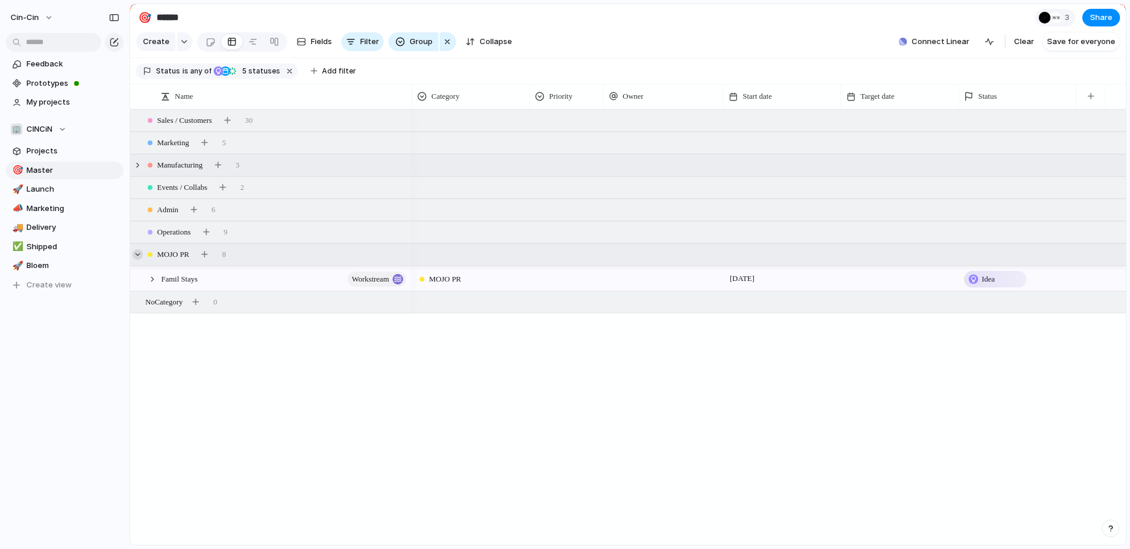
click at [139, 256] on div at bounding box center [137, 254] width 11 height 11
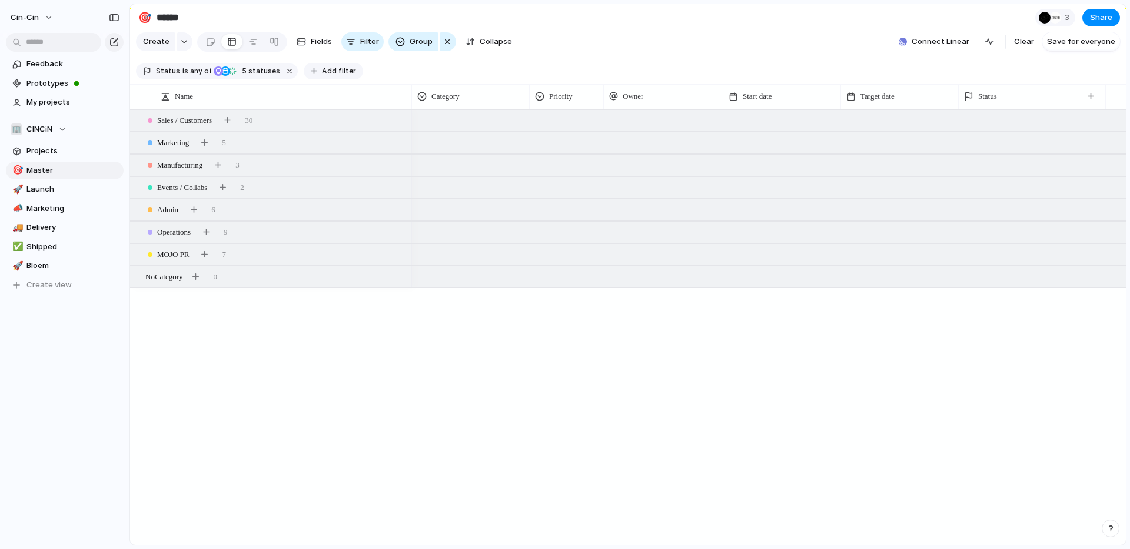
click at [322, 72] on span "Add filter" at bounding box center [339, 71] width 34 height 11
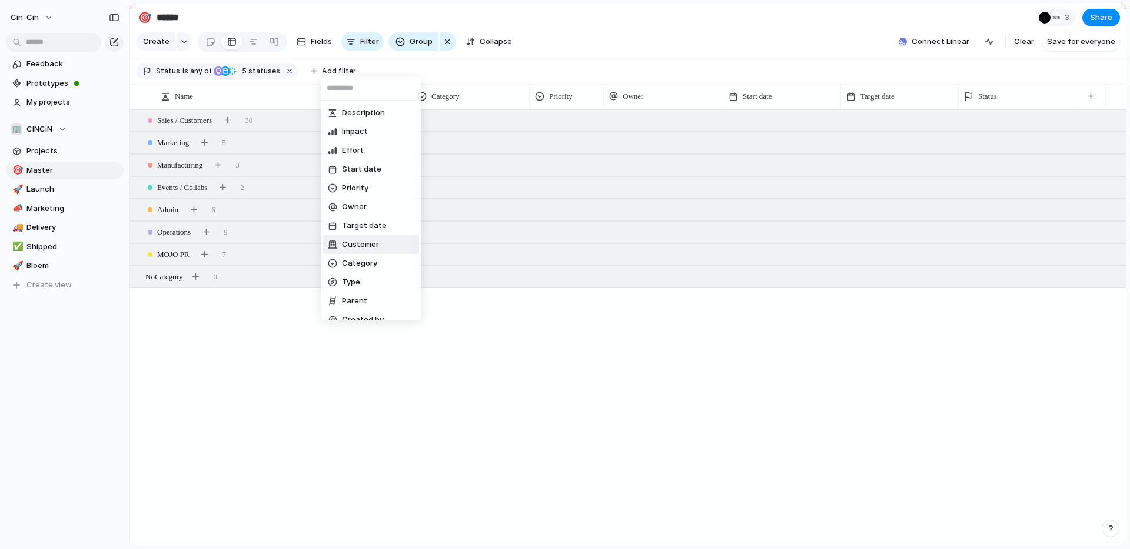
click at [239, 364] on div "Description Impact Effort Start date Priority Owner Target date Customer Catego…" at bounding box center [565, 274] width 1130 height 549
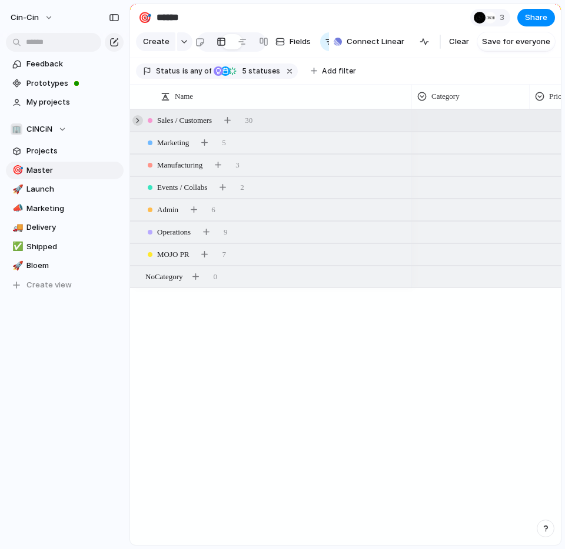
click at [139, 120] on div at bounding box center [137, 120] width 11 height 11
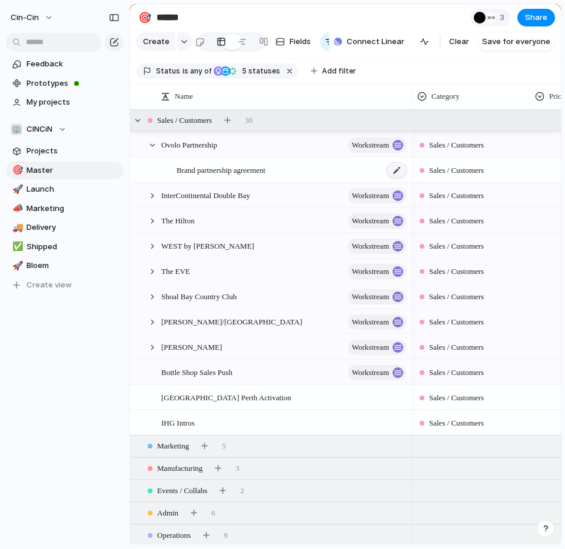
click at [395, 168] on div at bounding box center [397, 170] width 20 height 15
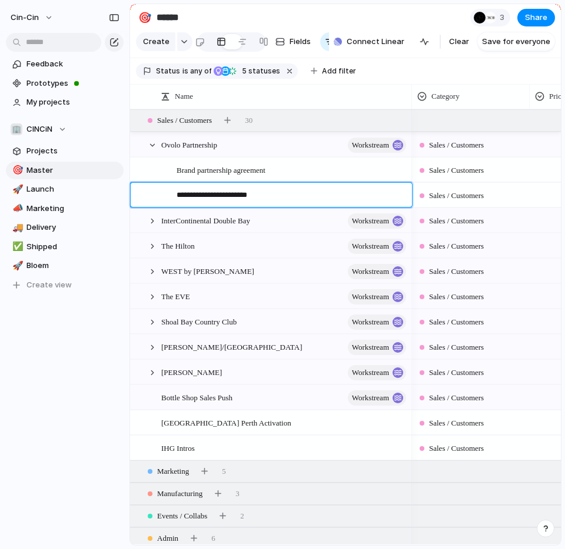
type textarea "**********"
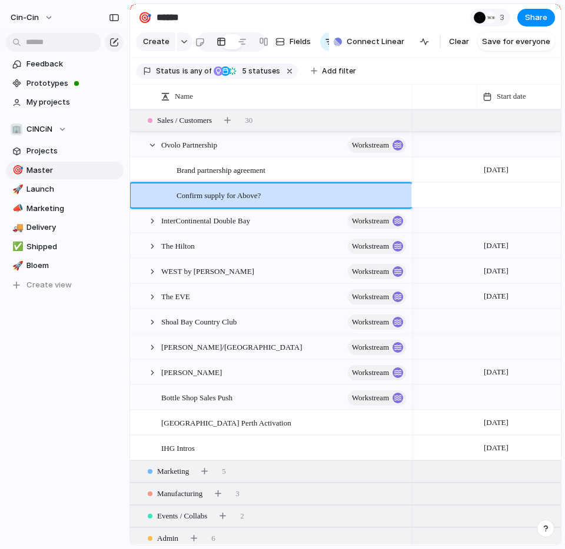
click at [491, 198] on div at bounding box center [536, 195] width 118 height 24
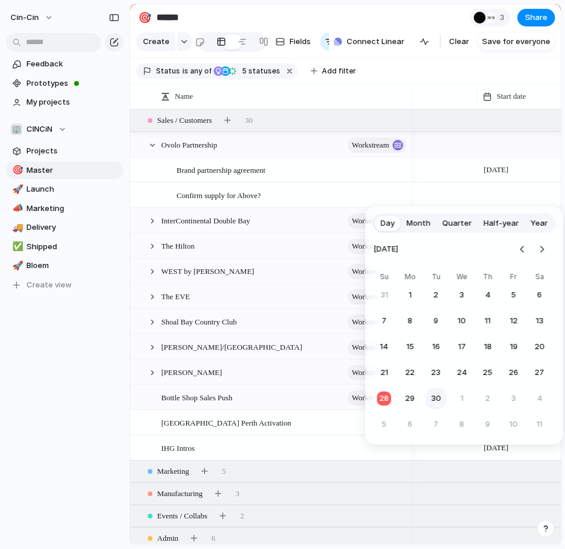
click at [426, 399] on button "30" at bounding box center [435, 398] width 21 height 21
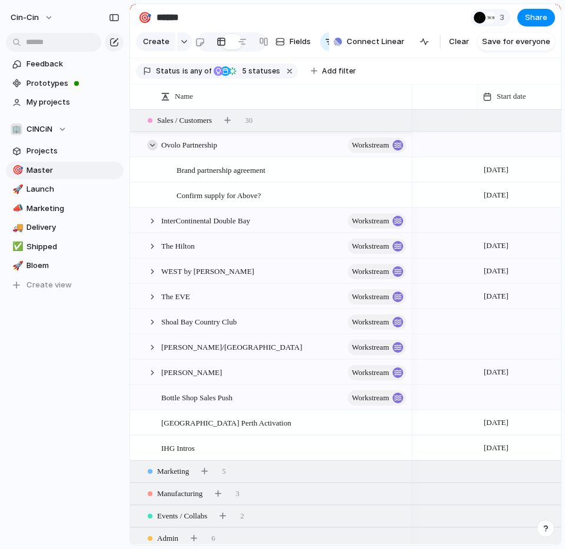
click at [149, 144] on div at bounding box center [152, 145] width 11 height 11
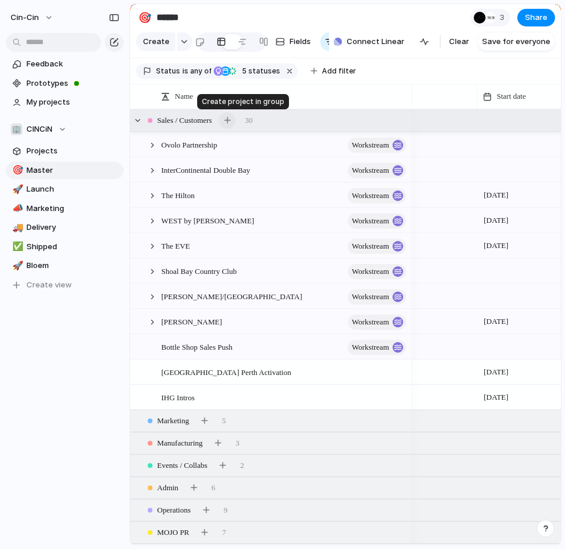
click at [235, 122] on button "button" at bounding box center [227, 120] width 16 height 16
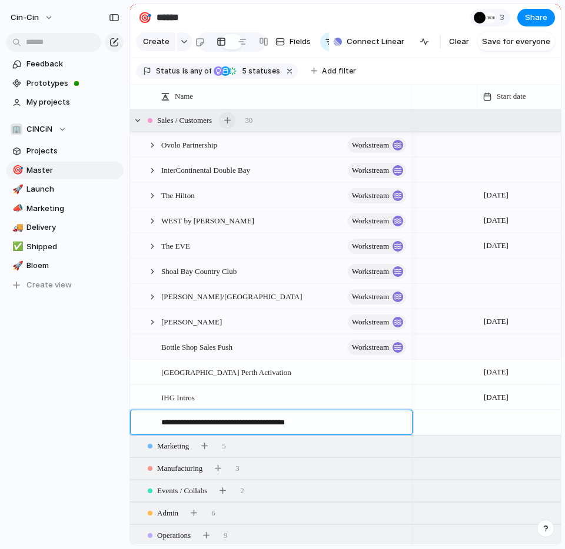
type textarea "**********"
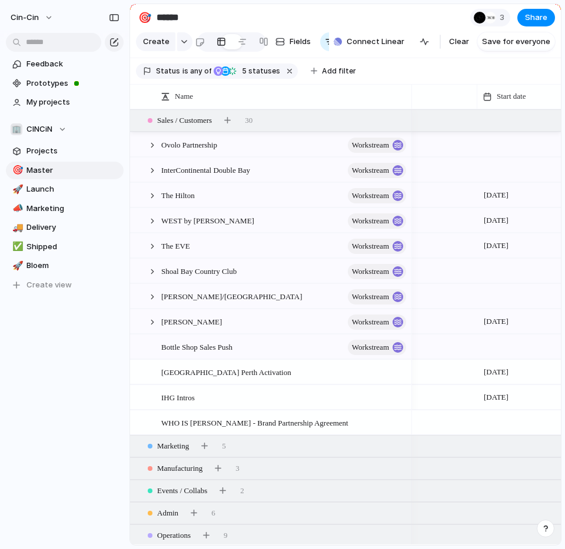
click at [512, 422] on div at bounding box center [536, 423] width 118 height 24
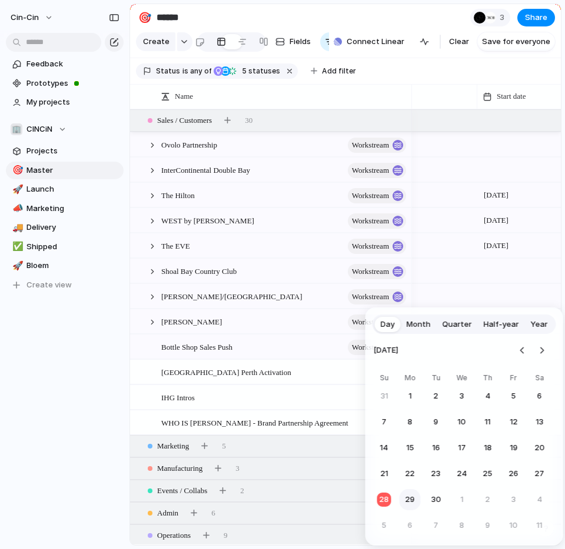
click at [408, 497] on button "29" at bounding box center [409, 499] width 21 height 21
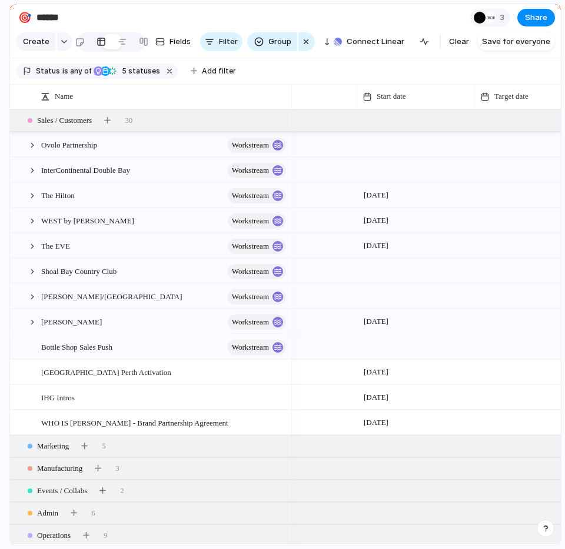
drag, startPoint x: 129, startPoint y: 22, endPoint x: -2, endPoint y: 29, distance: 132.0
click at [0, 29] on html "cin-cin Feedback Prototypes My projects 🏢 CINCiN Projects 🎯 Master 🚀 Launch 📣 M…" at bounding box center [282, 274] width 565 height 549
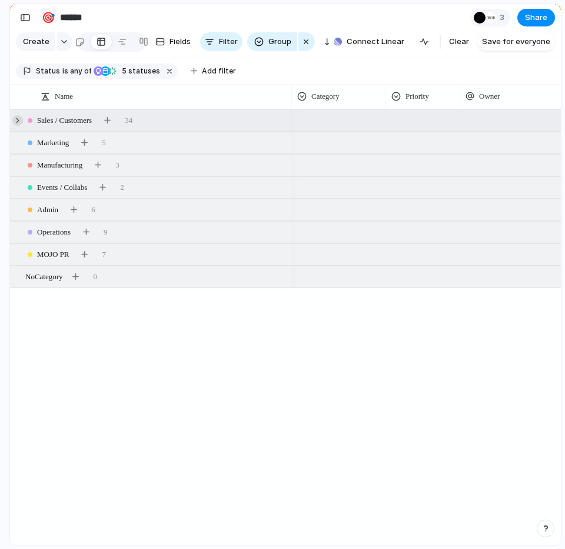
click at [20, 119] on div at bounding box center [17, 120] width 11 height 11
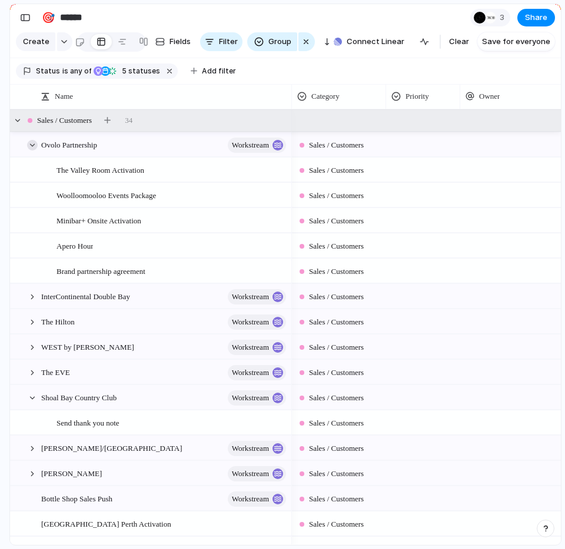
click at [30, 144] on div at bounding box center [32, 145] width 11 height 11
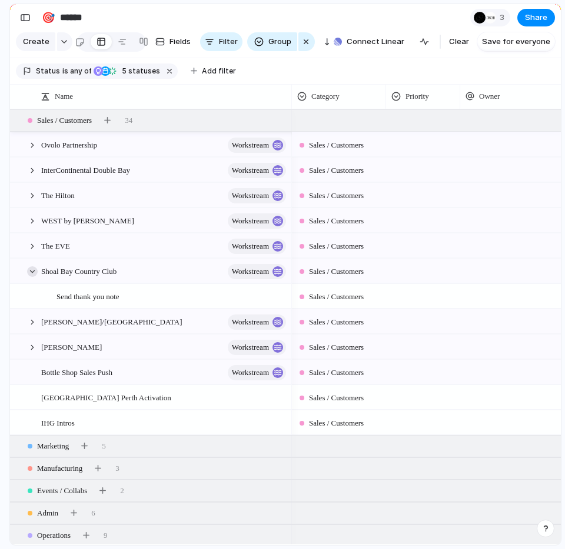
click at [33, 273] on div at bounding box center [32, 272] width 11 height 11
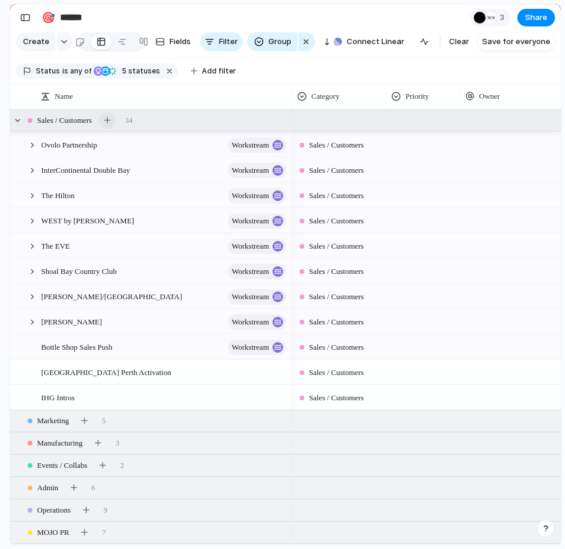
click at [115, 116] on button "button" at bounding box center [107, 120] width 16 height 16
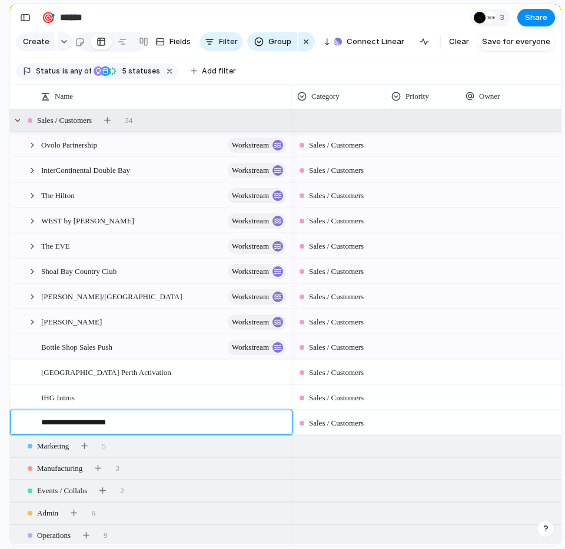
type textarea "**********"
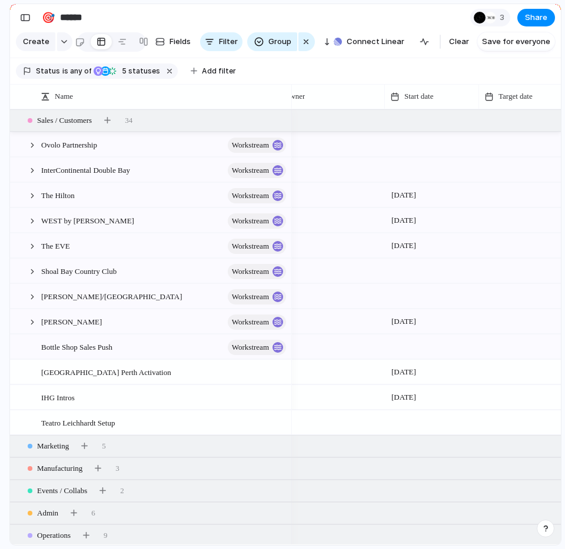
click at [403, 419] on div at bounding box center [432, 423] width 94 height 24
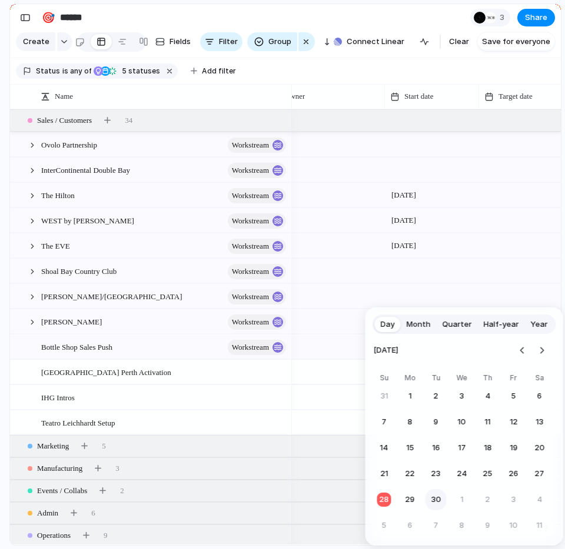
click at [431, 503] on button "30" at bounding box center [435, 499] width 21 height 21
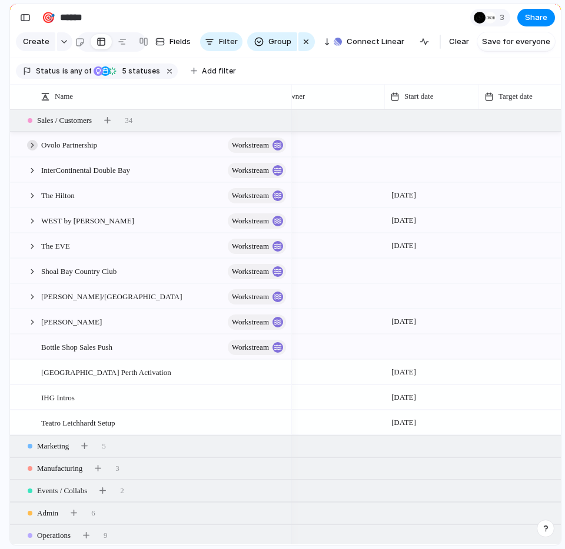
click at [36, 145] on div at bounding box center [32, 145] width 11 height 11
